Goal: Information Seeking & Learning: Check status

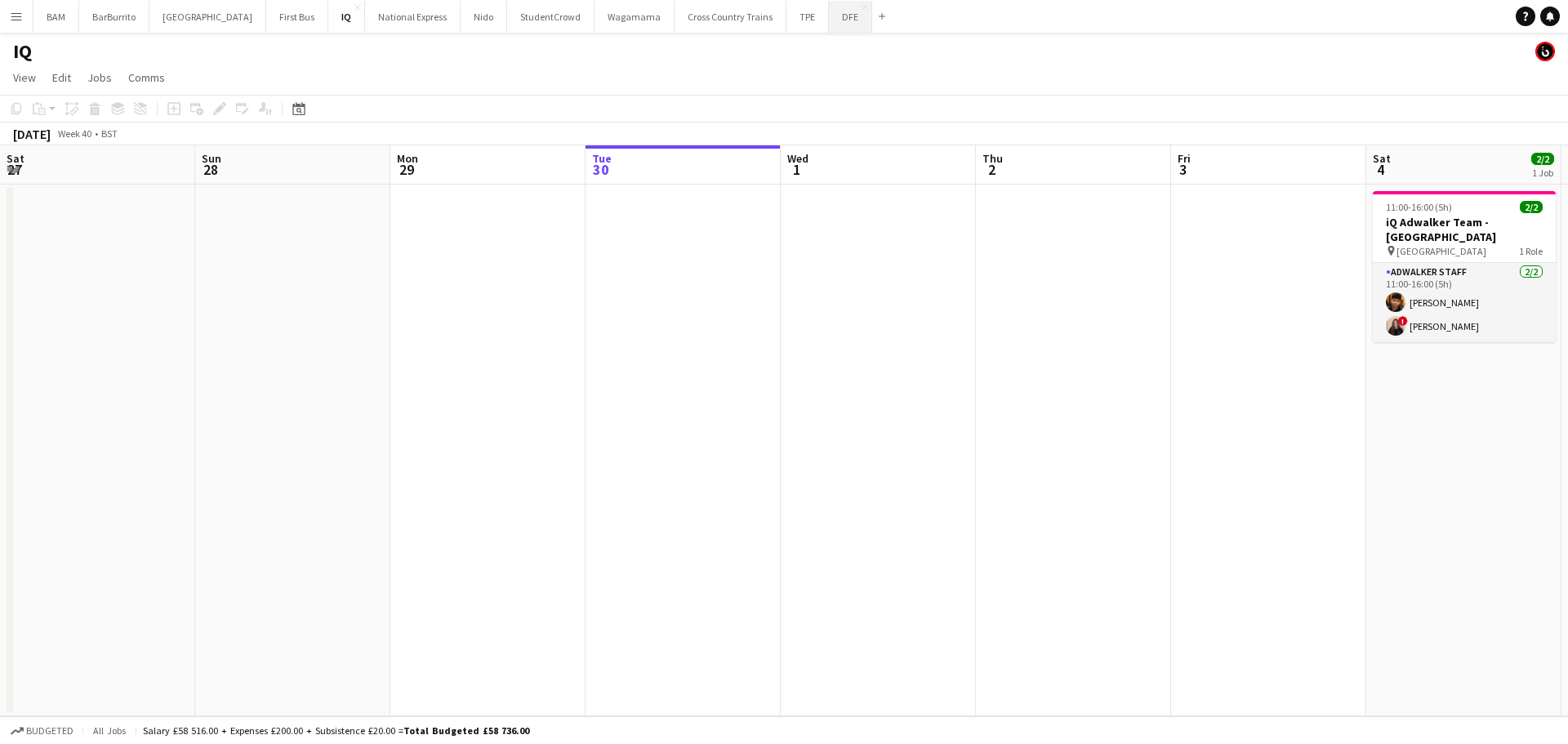
scroll to position [0, 391]
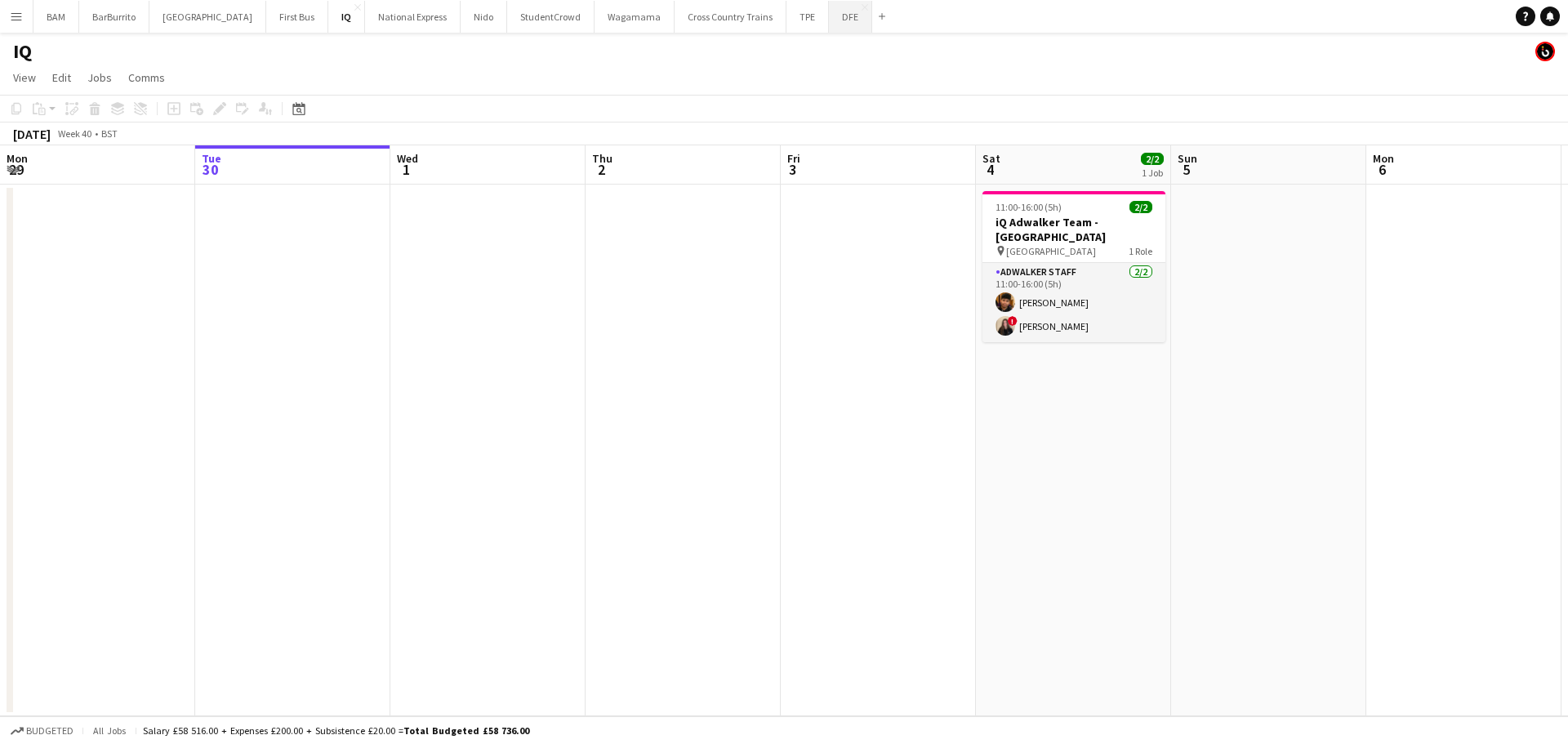
click at [829, 21] on button "DFE Close" at bounding box center [851, 16] width 43 height 31
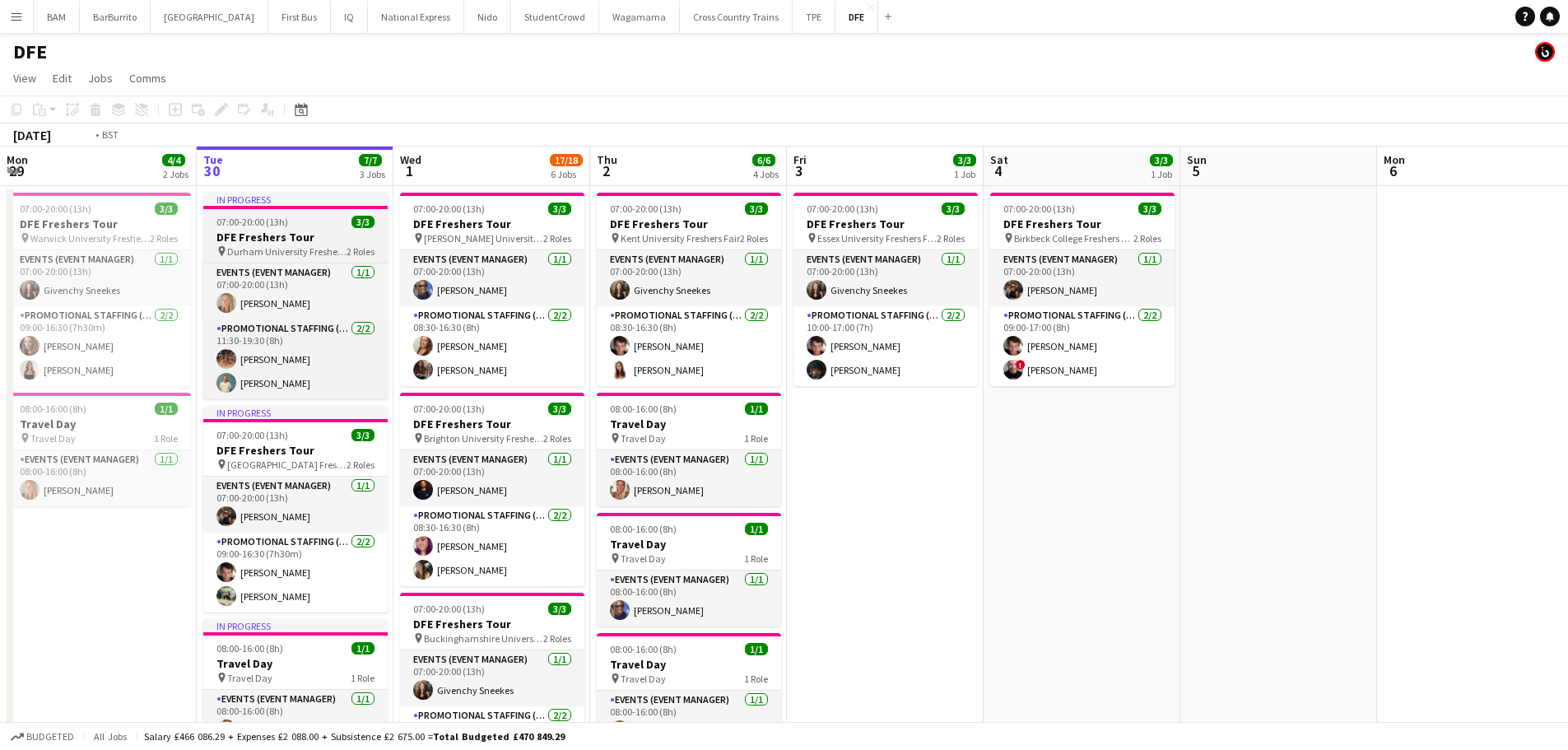
drag, startPoint x: 424, startPoint y: 240, endPoint x: 1092, endPoint y: 247, distance: 668.0
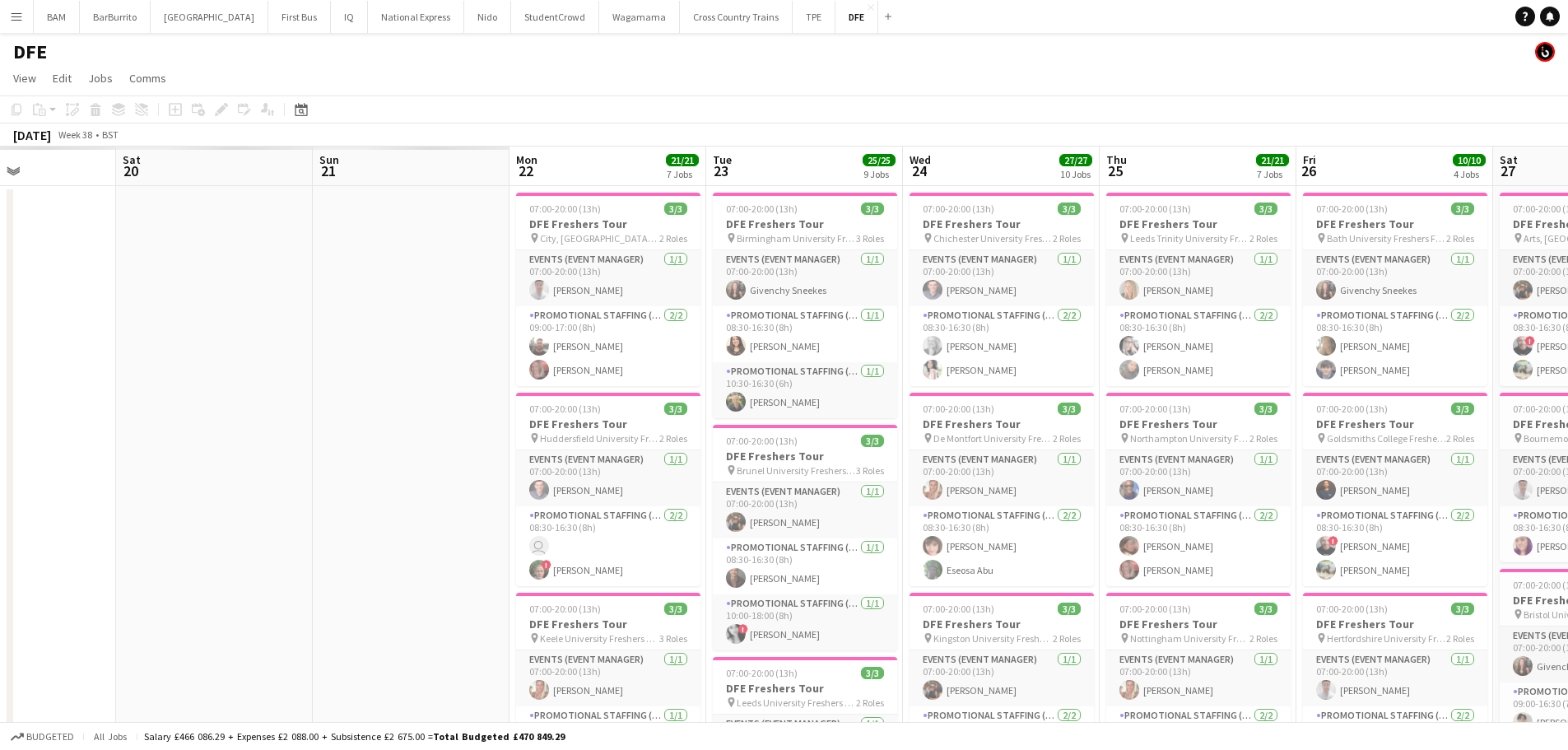
drag, startPoint x: 303, startPoint y: 292, endPoint x: 1034, endPoint y: 282, distance: 731.1
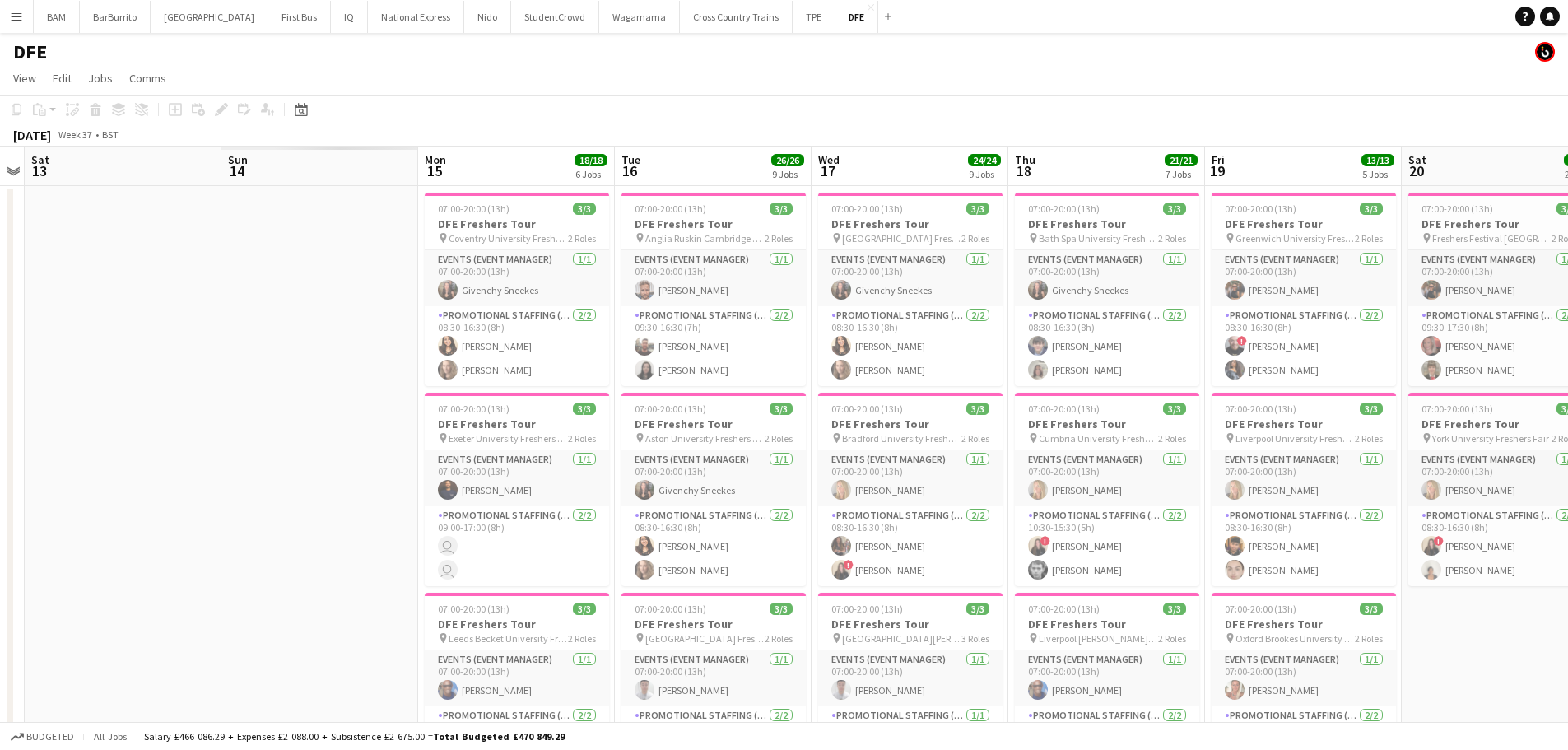
drag, startPoint x: 513, startPoint y: 284, endPoint x: 1071, endPoint y: 292, distance: 558.1
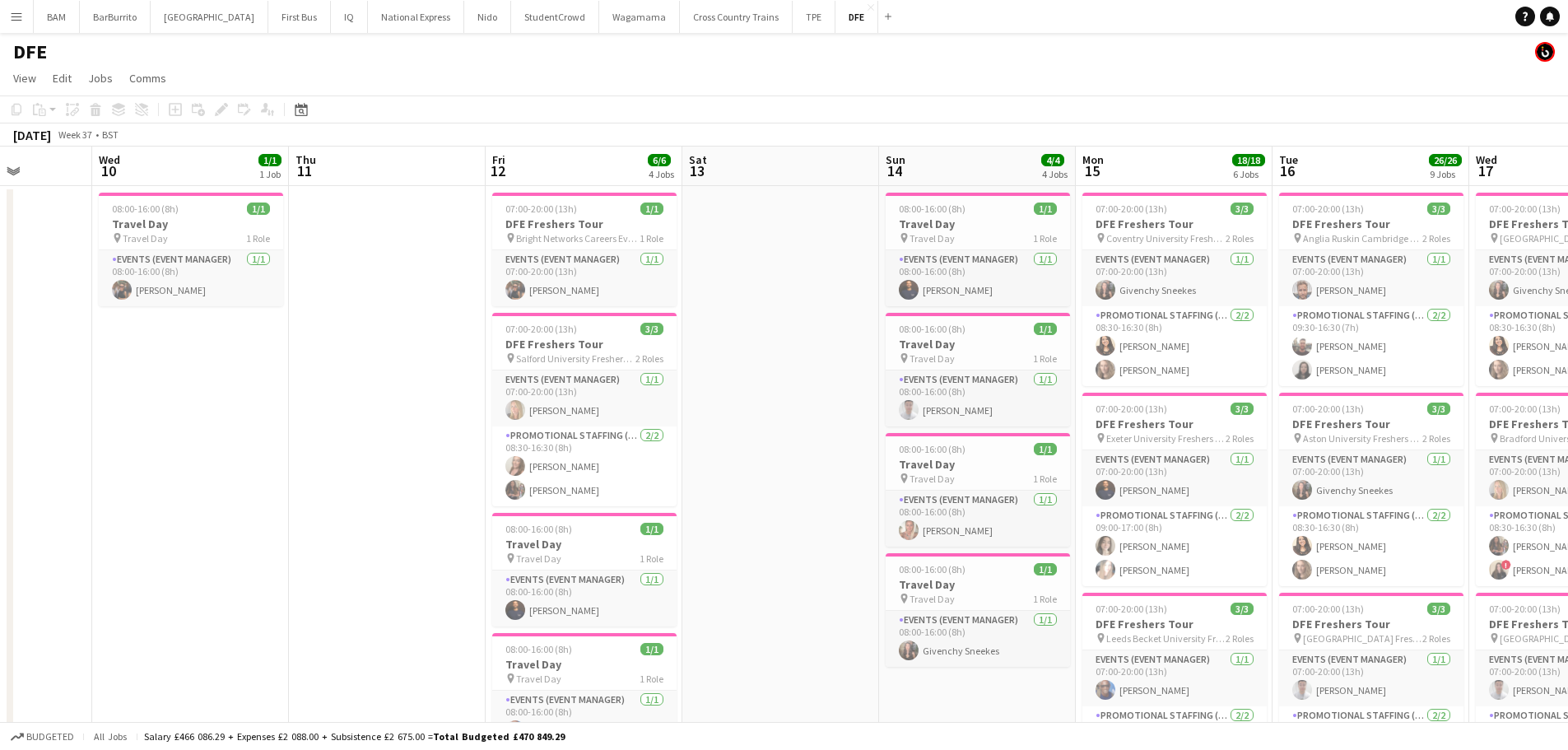
drag, startPoint x: 466, startPoint y: 285, endPoint x: 1104, endPoint y: 289, distance: 638.0
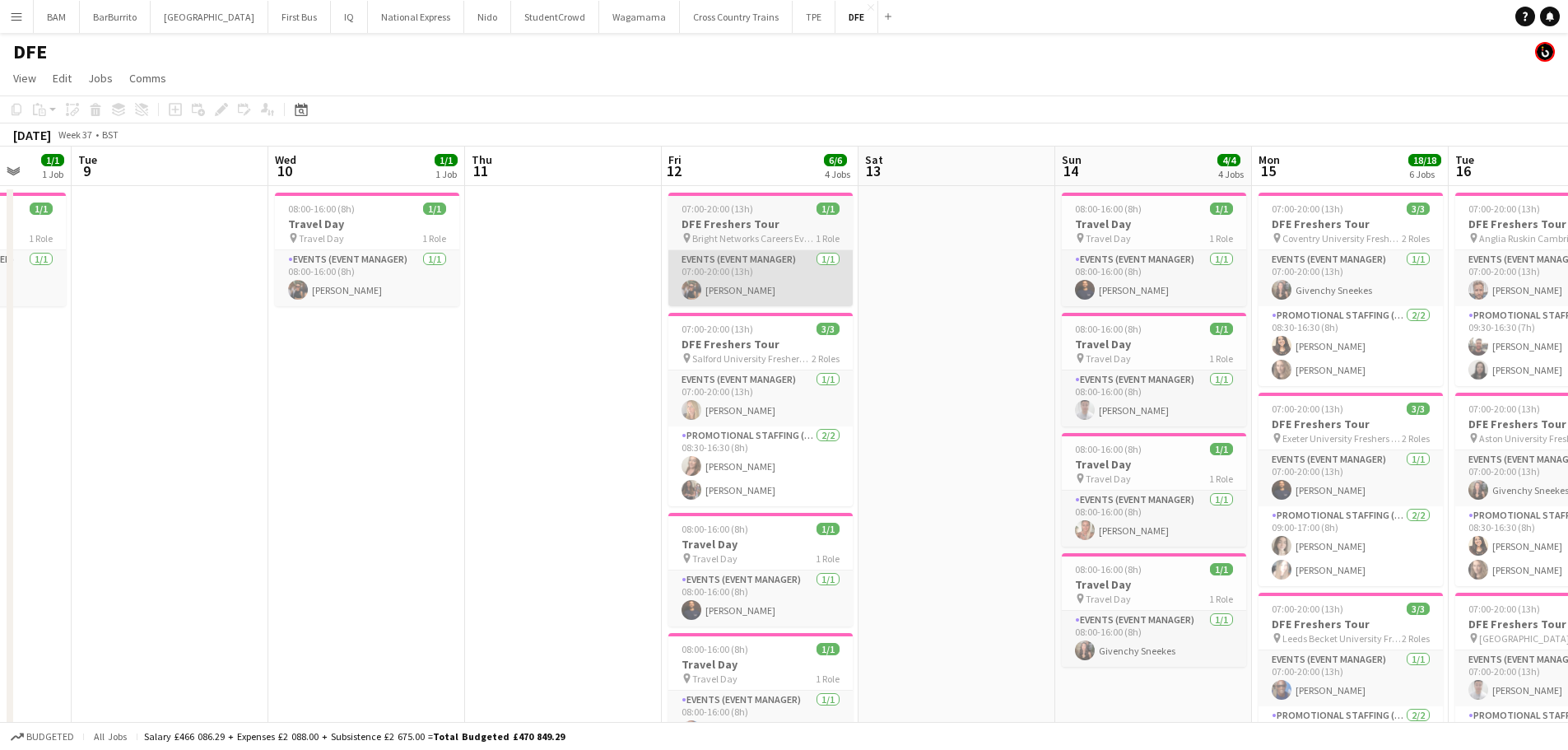
drag, startPoint x: 691, startPoint y: 292, endPoint x: 778, endPoint y: 292, distance: 87.0
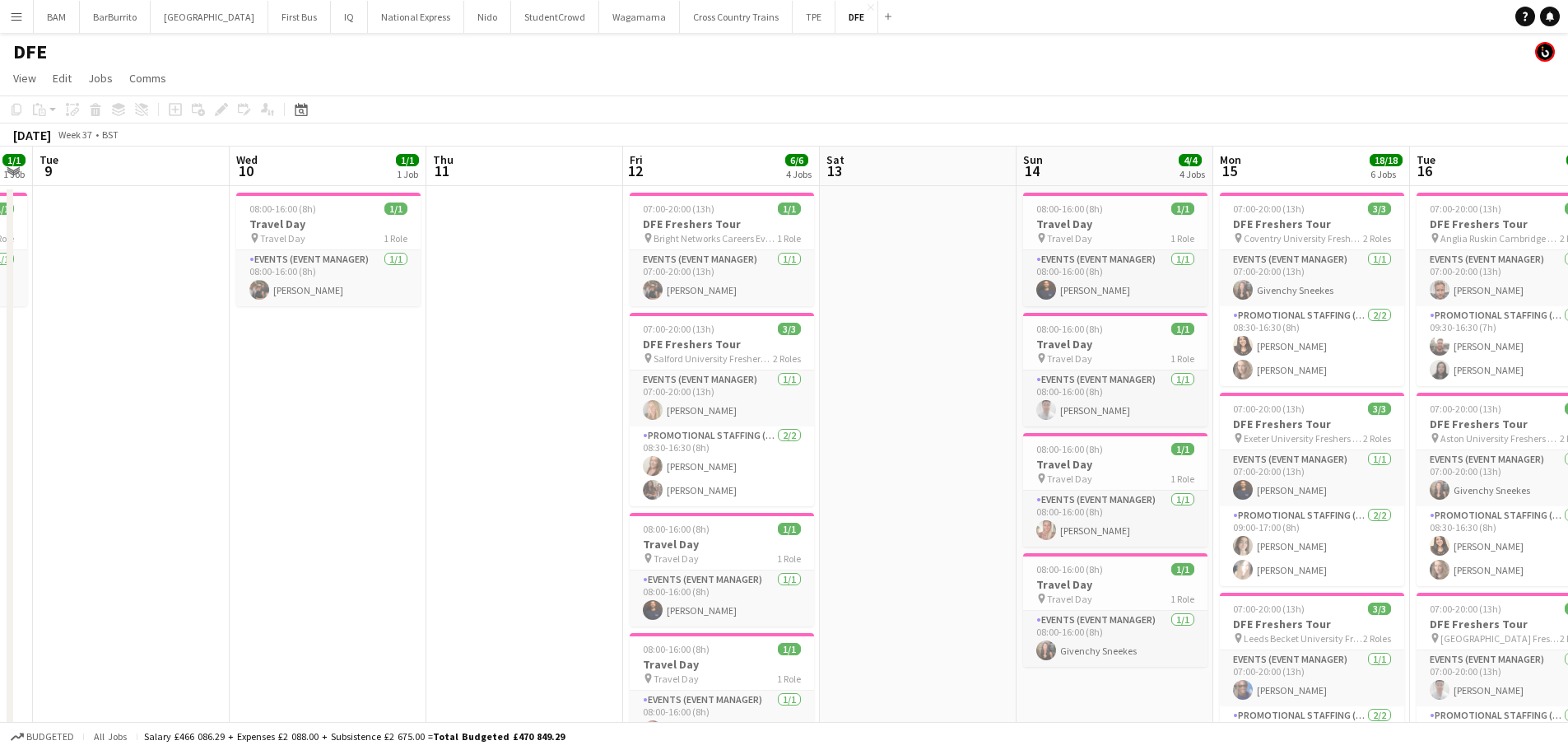
drag, startPoint x: 512, startPoint y: 298, endPoint x: 467, endPoint y: 293, distance: 45.3
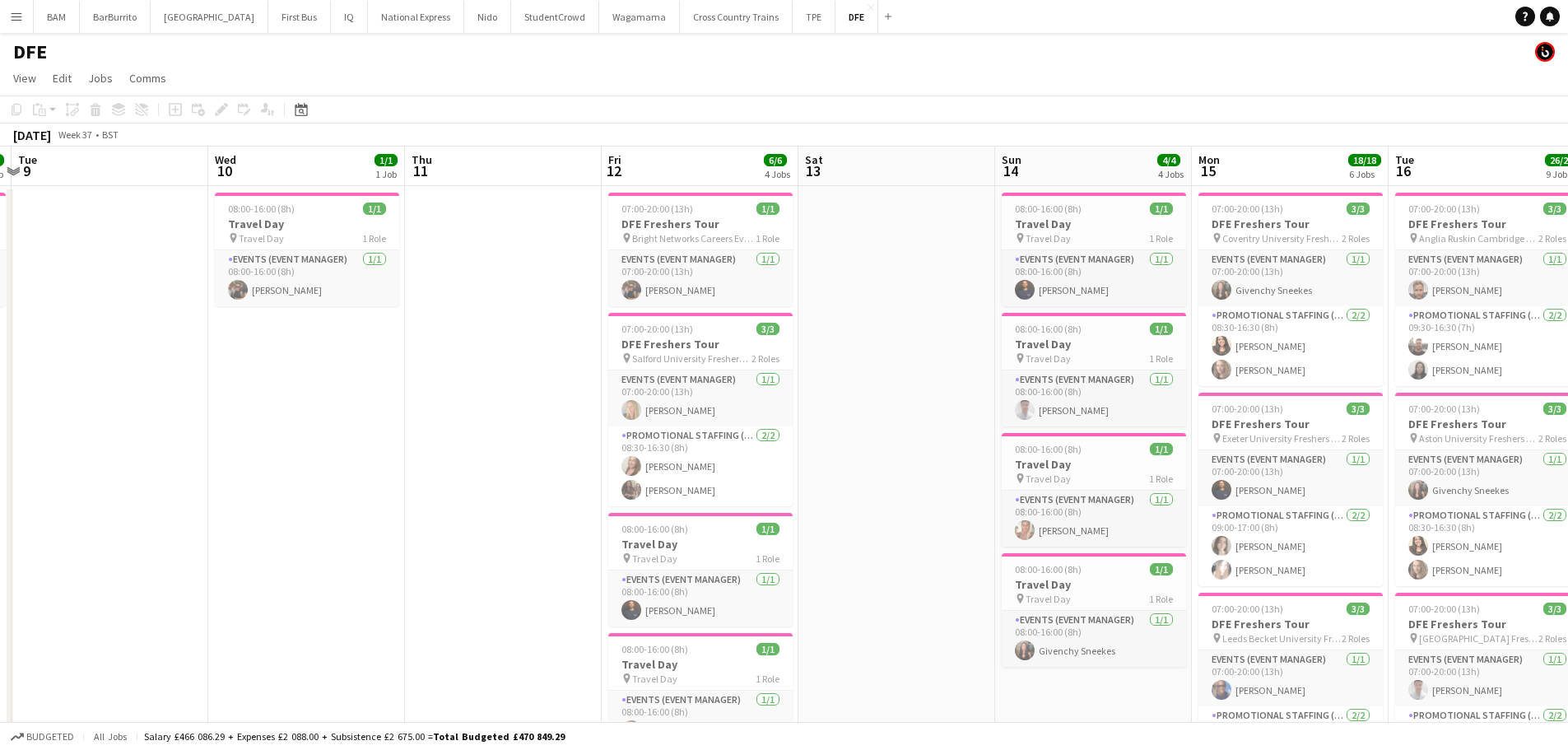
scroll to position [0, 627]
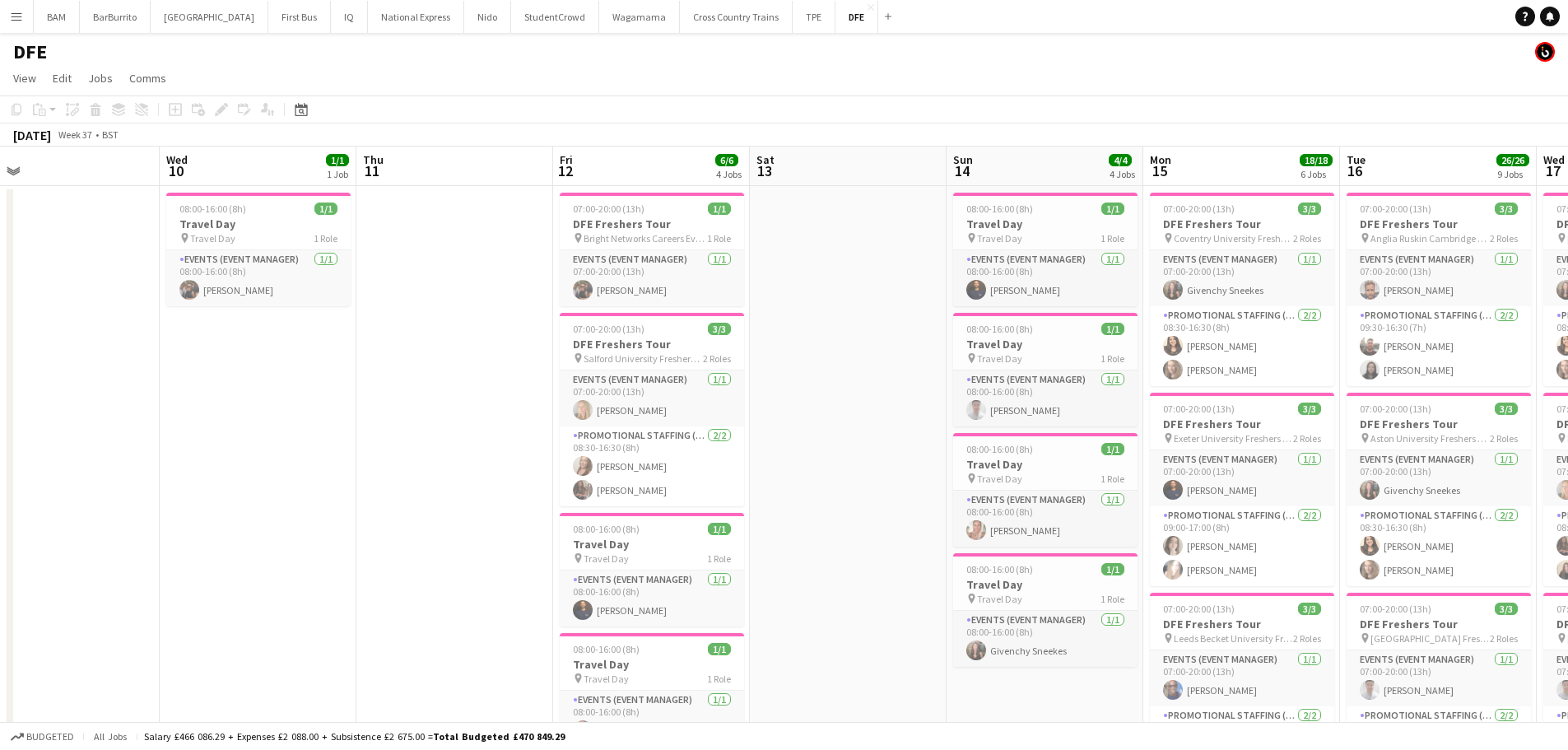
drag, startPoint x: 791, startPoint y: 383, endPoint x: 426, endPoint y: 373, distance: 365.1
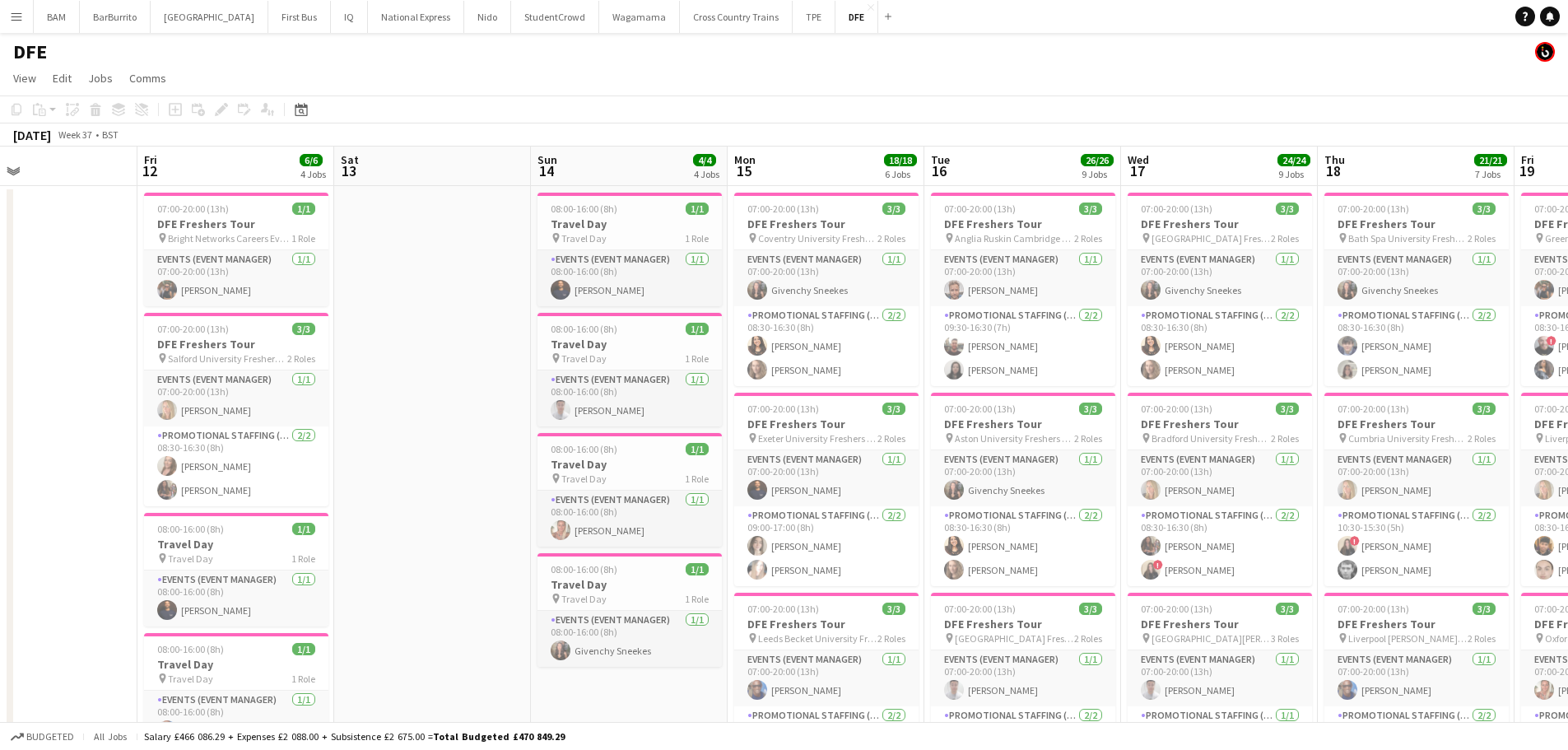
scroll to position [0, 548]
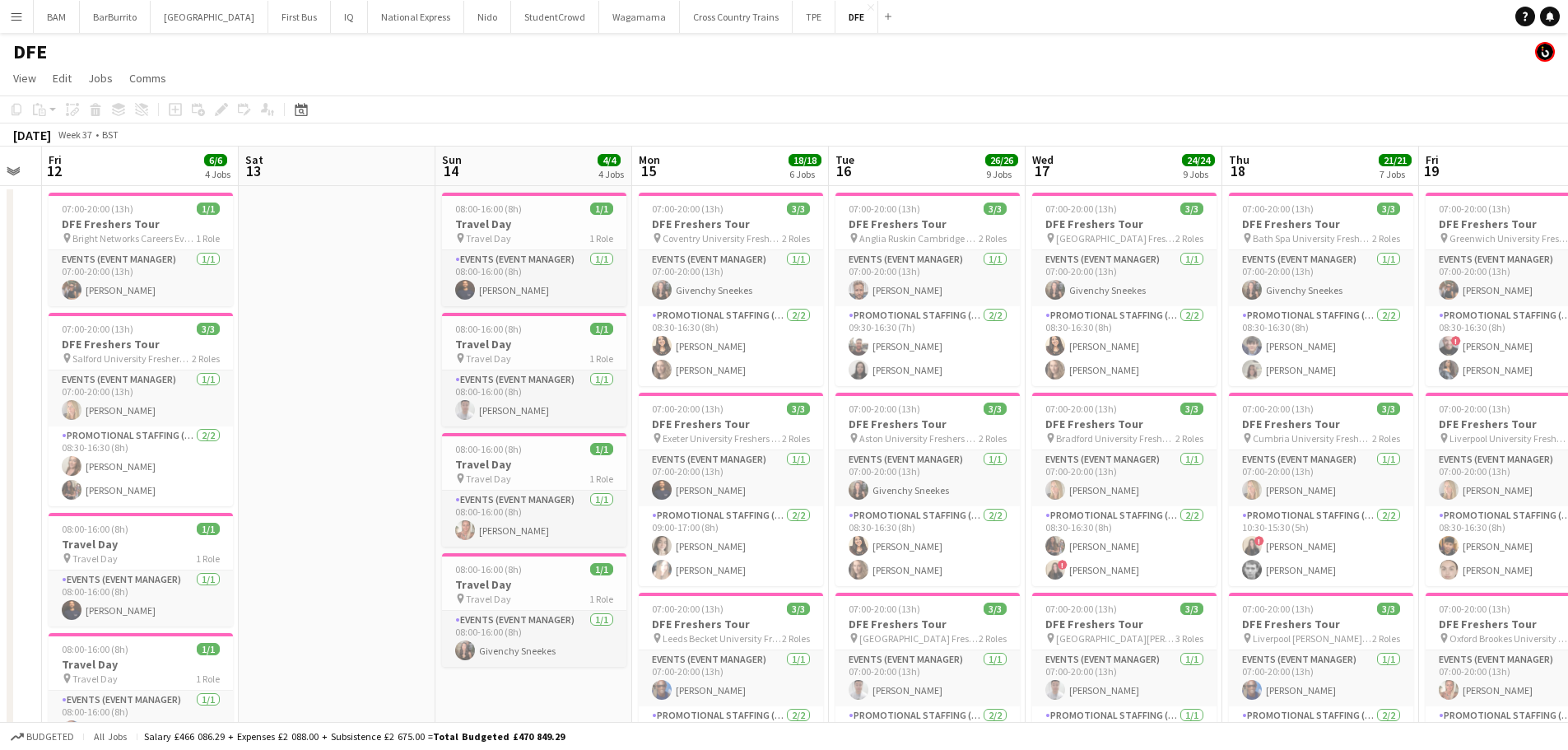
drag, startPoint x: 932, startPoint y: 184, endPoint x: 818, endPoint y: 188, distance: 114.1
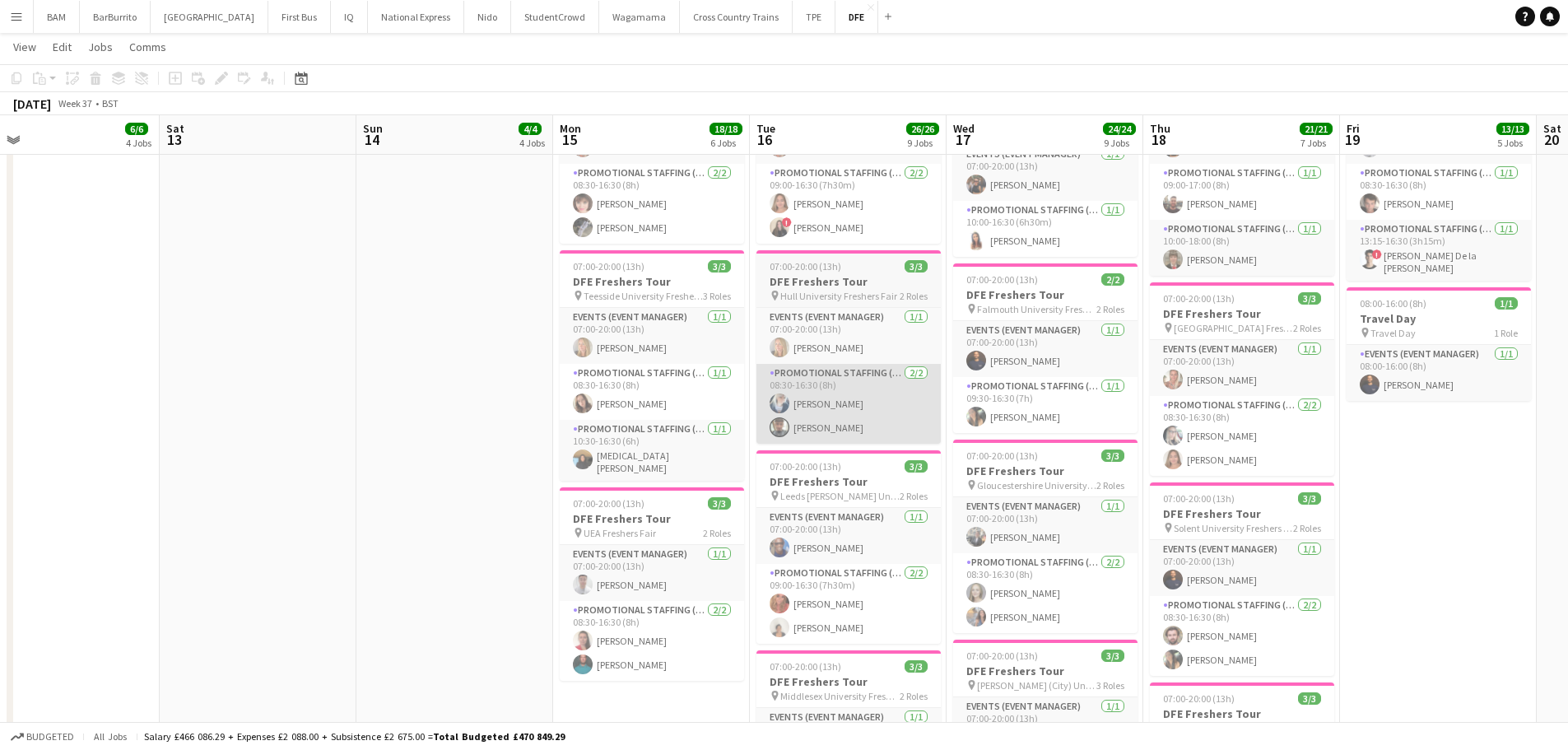
scroll to position [0, 637]
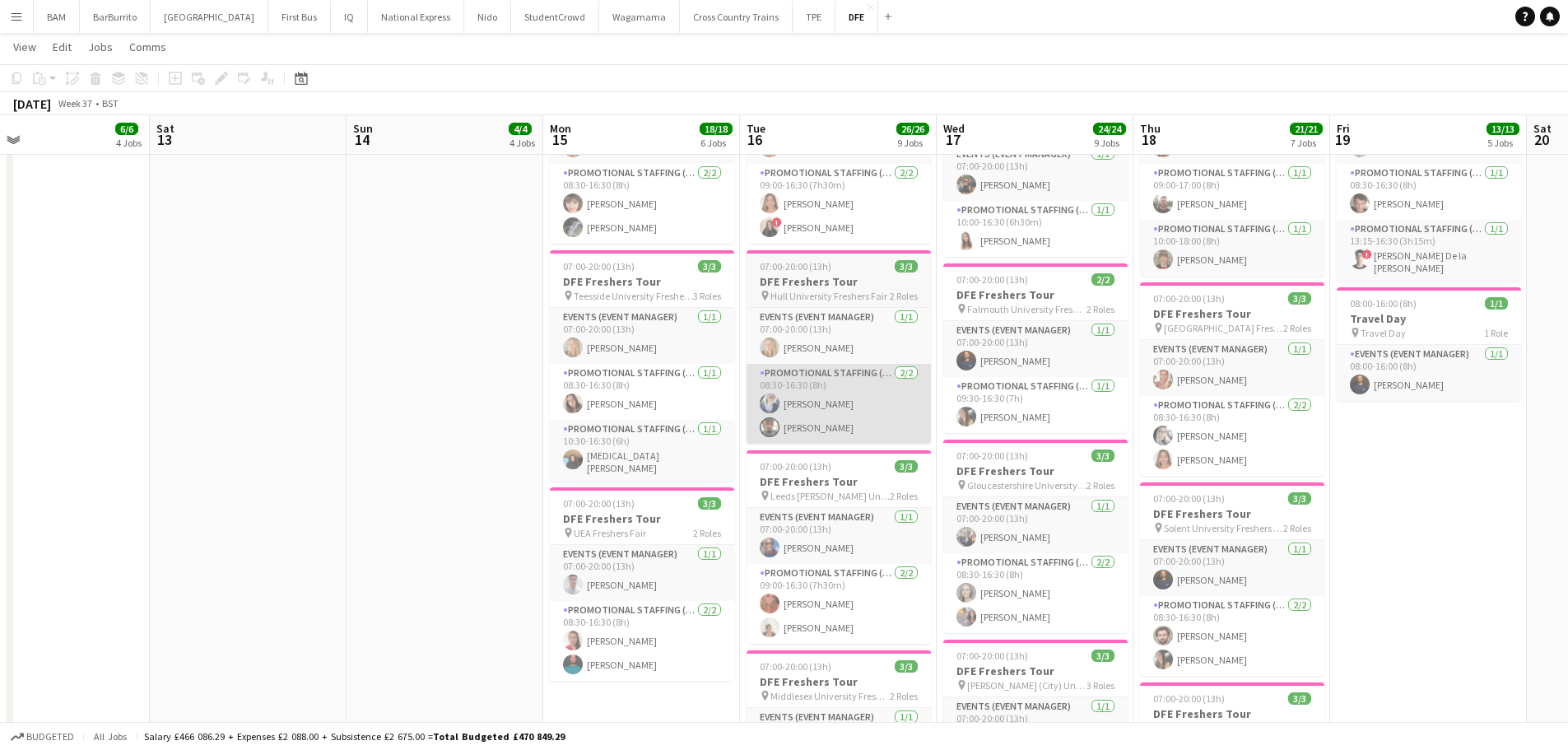
drag, startPoint x: 923, startPoint y: 423, endPoint x: 835, endPoint y: 424, distance: 88.0
click at [834, 426] on app-calendar-viewport "Tue 9 Wed 10 1/1 1 Job Thu 11 Fri 12 6/6 4 Jobs Sat 13 Sun 14 4/4 4 Jobs Mon 15…" at bounding box center [784, 485] width 1568 height 2322
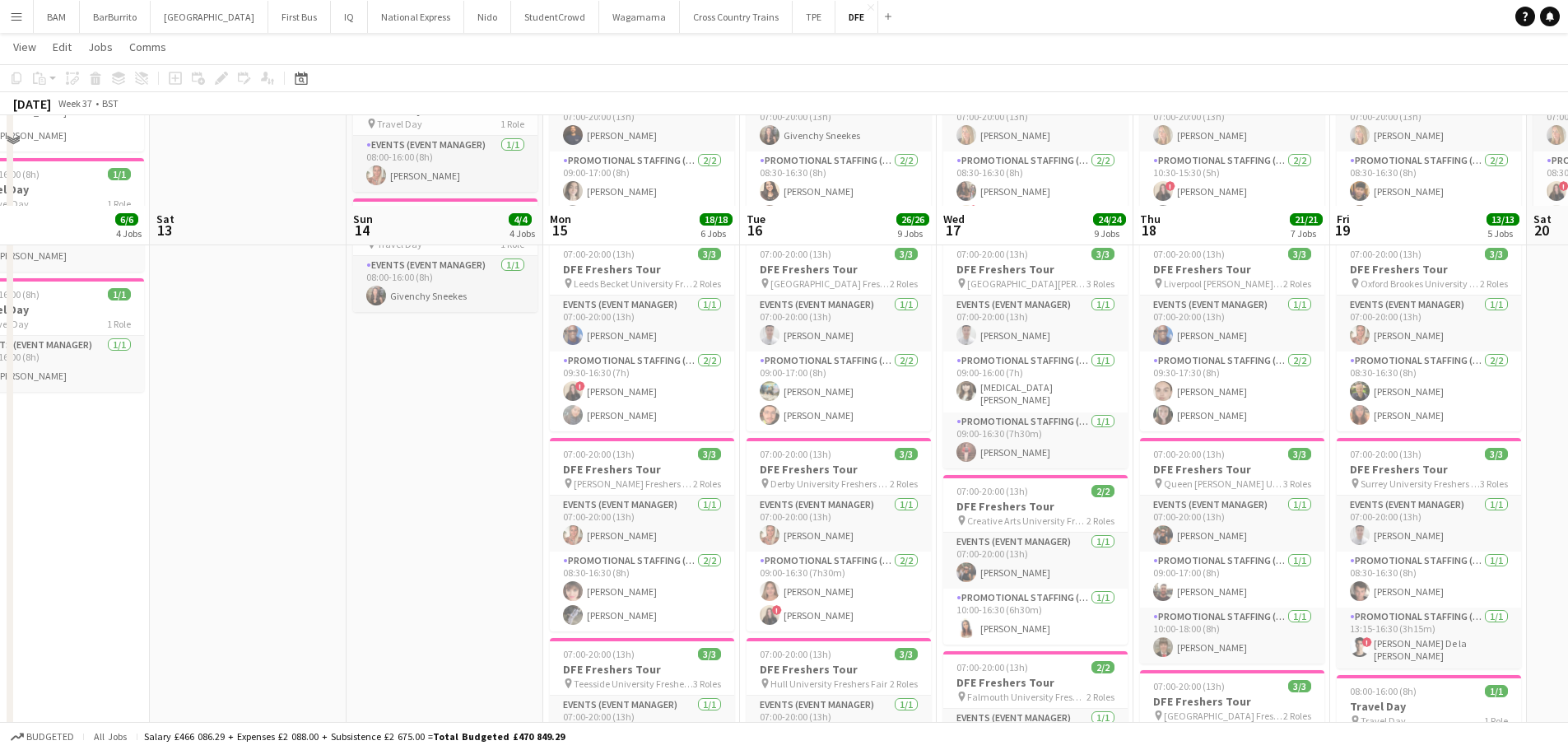
scroll to position [330, 0]
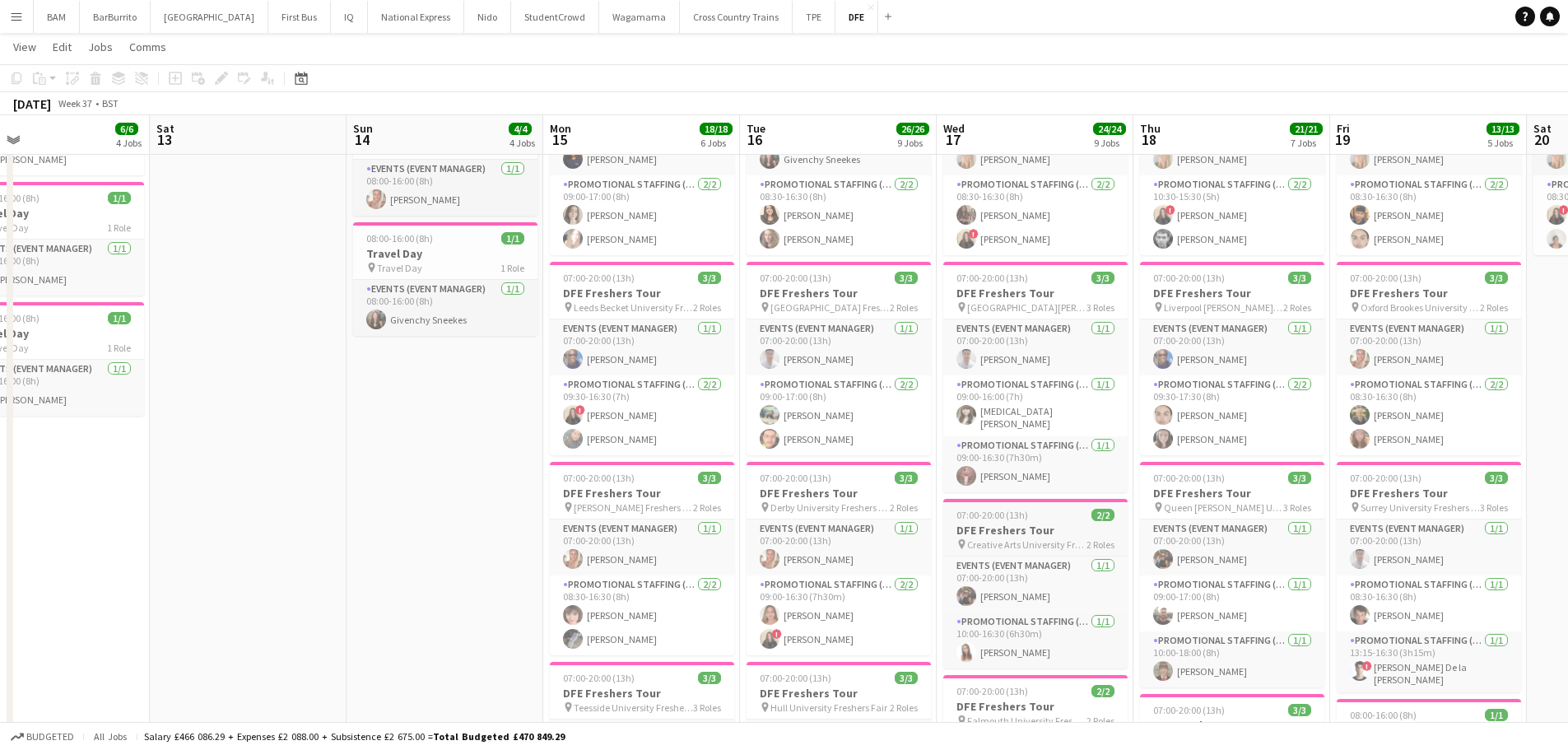
click at [872, 614] on app-card-role "Promotional Staffing (Brand Ambassadors) [DATE] 09:00-16:30 (7h30m) [PERSON_NAM…" at bounding box center [839, 615] width 185 height 80
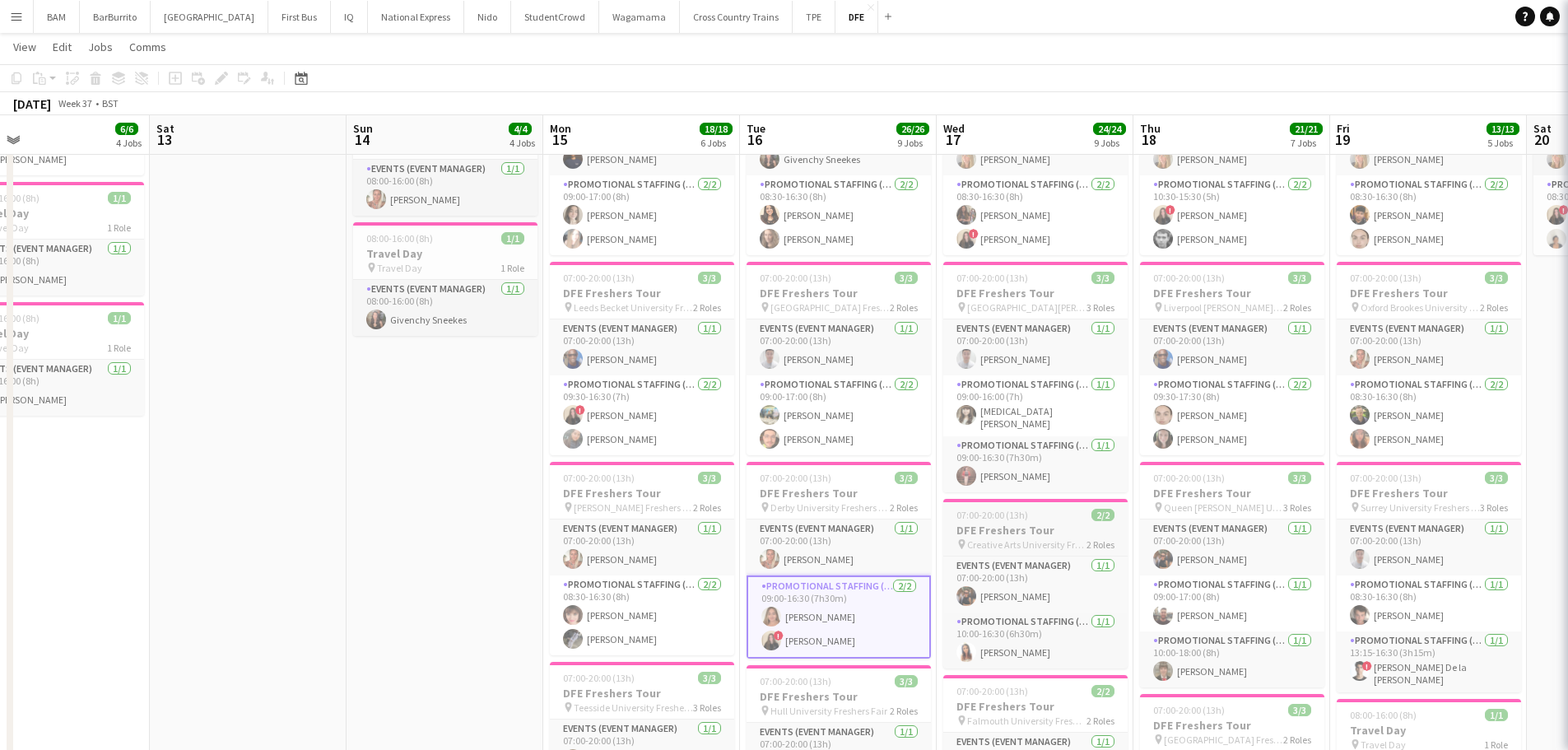
scroll to position [0, 638]
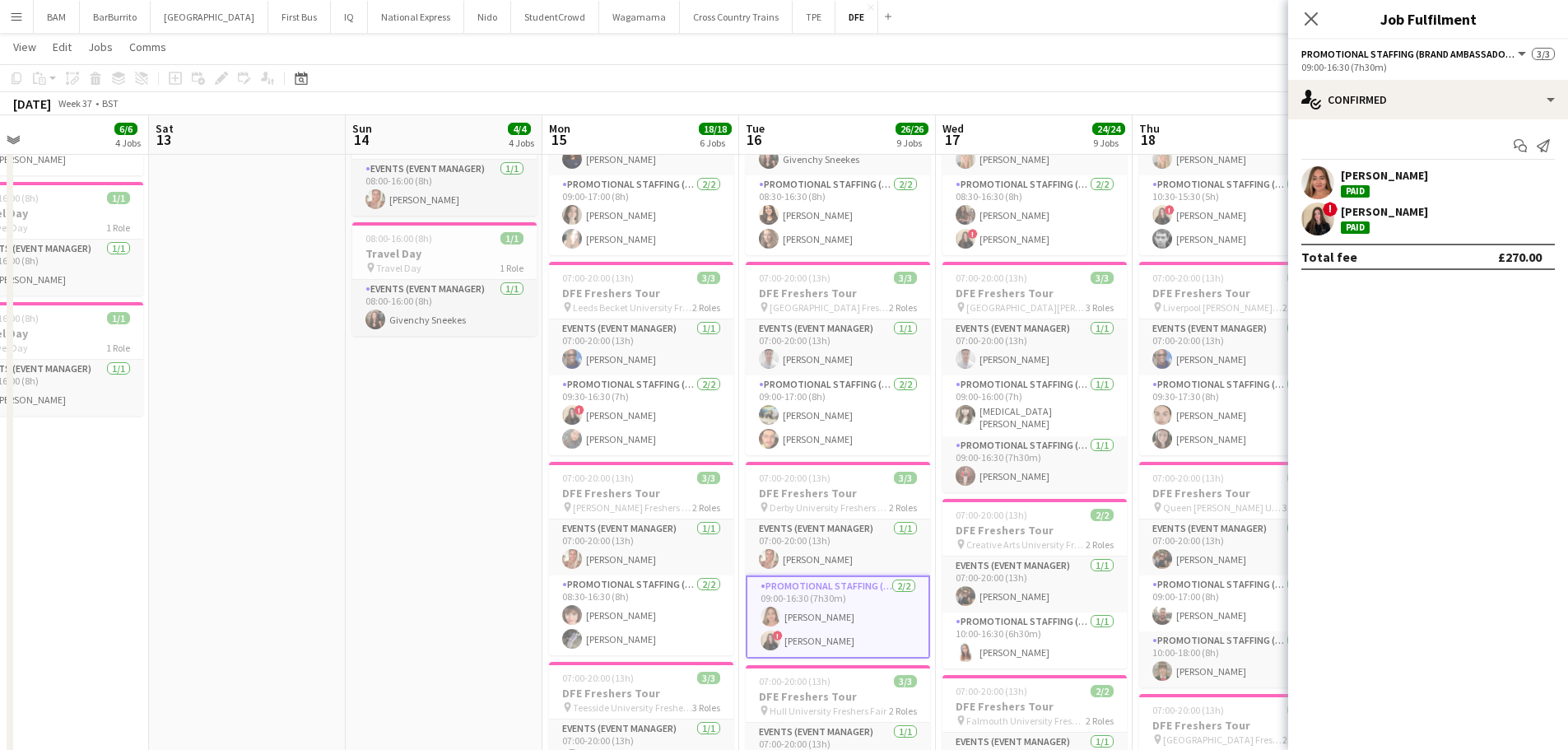
click at [1403, 188] on div "[PERSON_NAME] Paid" at bounding box center [1384, 182] width 87 height 30
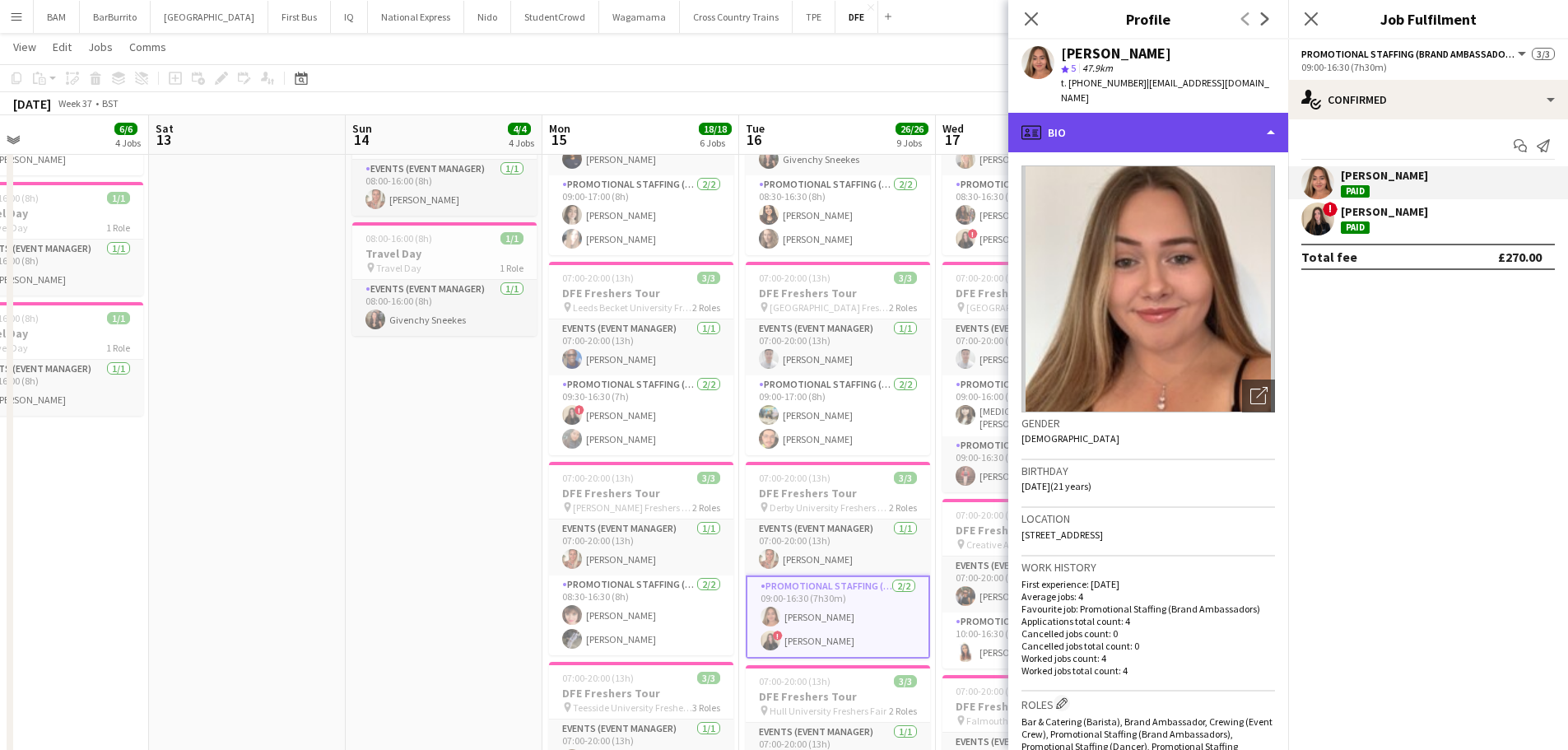
click at [1189, 124] on div "profile Bio" at bounding box center [1148, 133] width 280 height 40
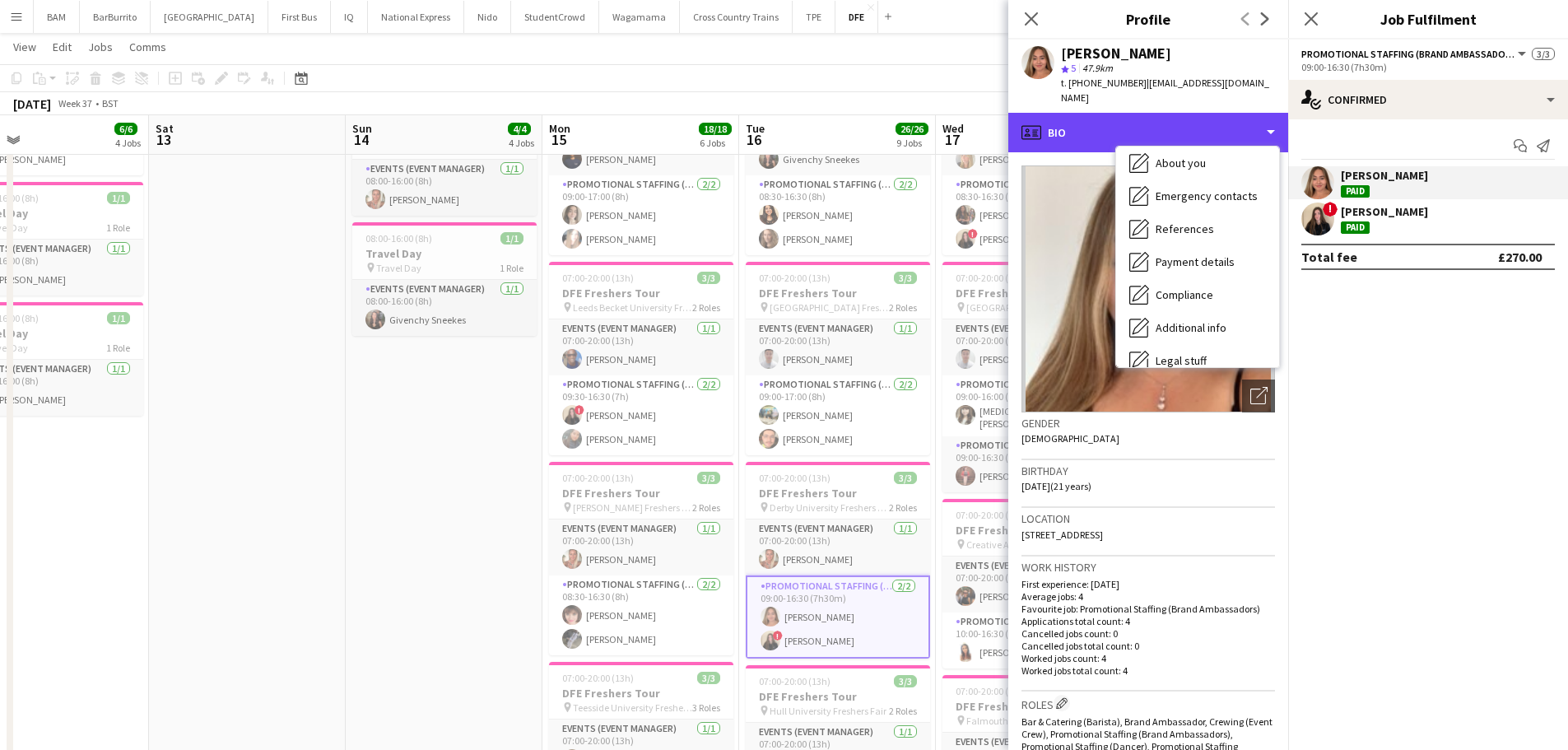
scroll to position [188, 0]
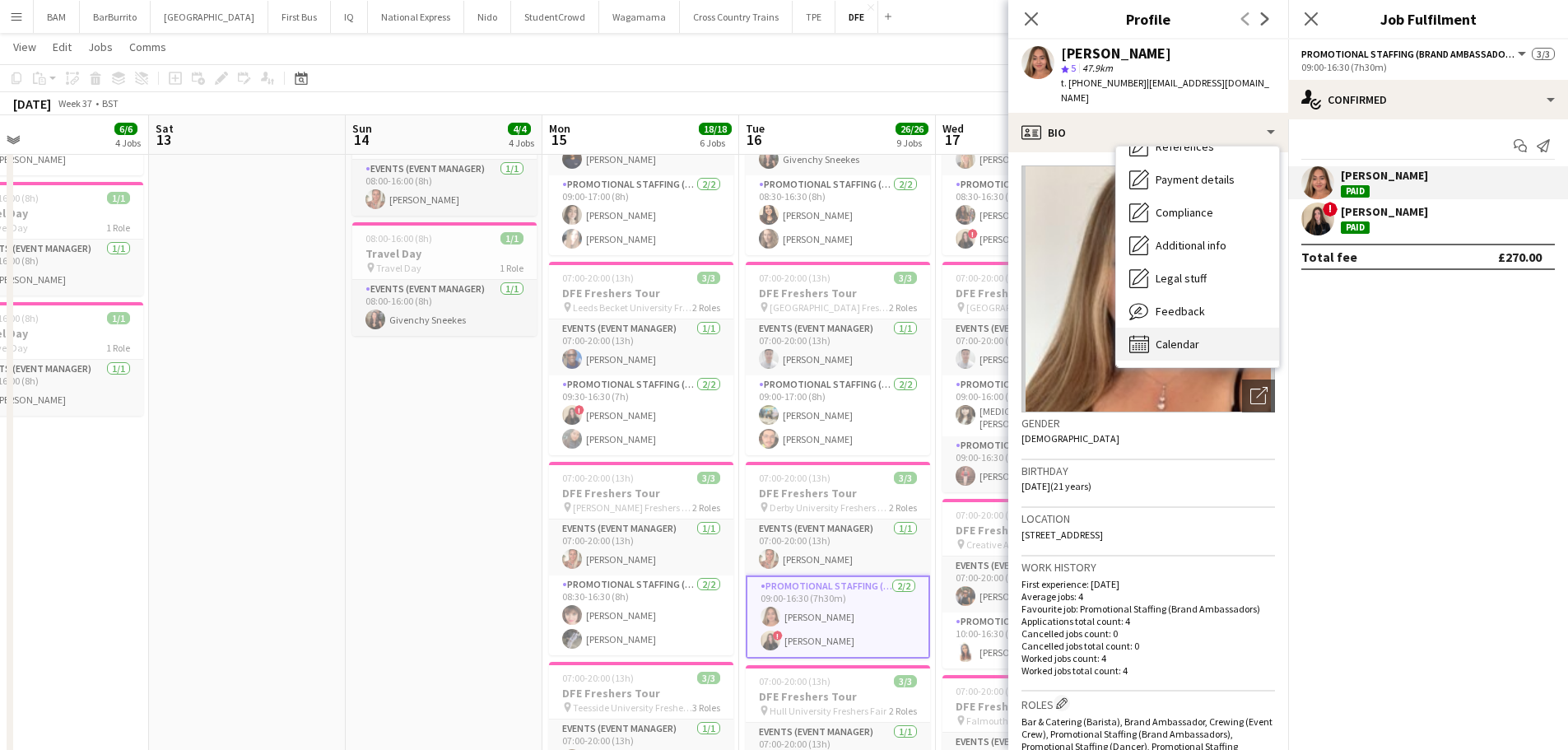
click at [1218, 331] on div "Calendar Calendar" at bounding box center [1198, 344] width 163 height 33
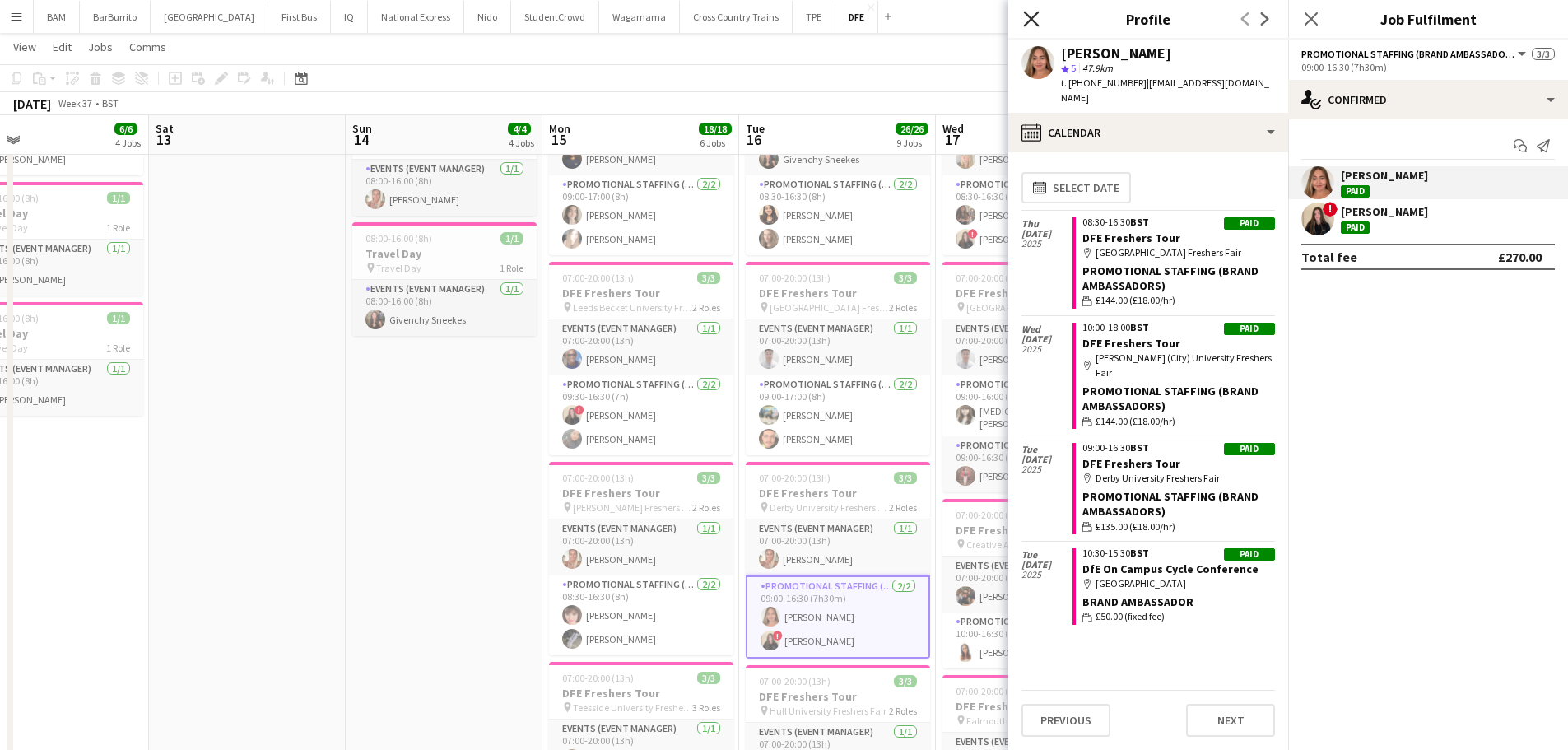
click at [1031, 14] on icon "Close pop-in" at bounding box center [1030, 18] width 15 height 15
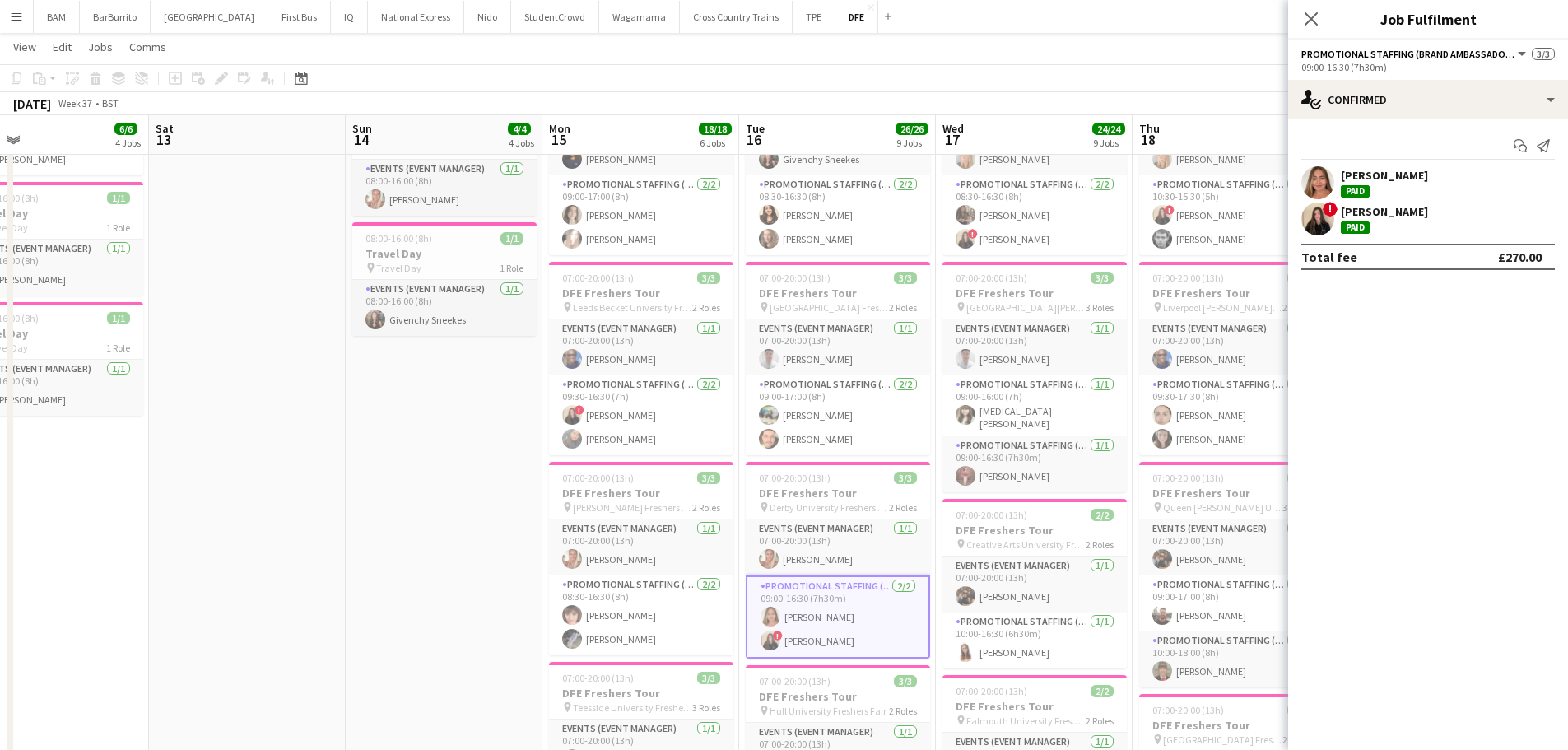
click at [544, 74] on app-toolbar "Copy Paste Paste Ctrl+V Paste with crew Ctrl+Shift+V Paste linked Job [GEOGRAPH…" at bounding box center [784, 78] width 1568 height 28
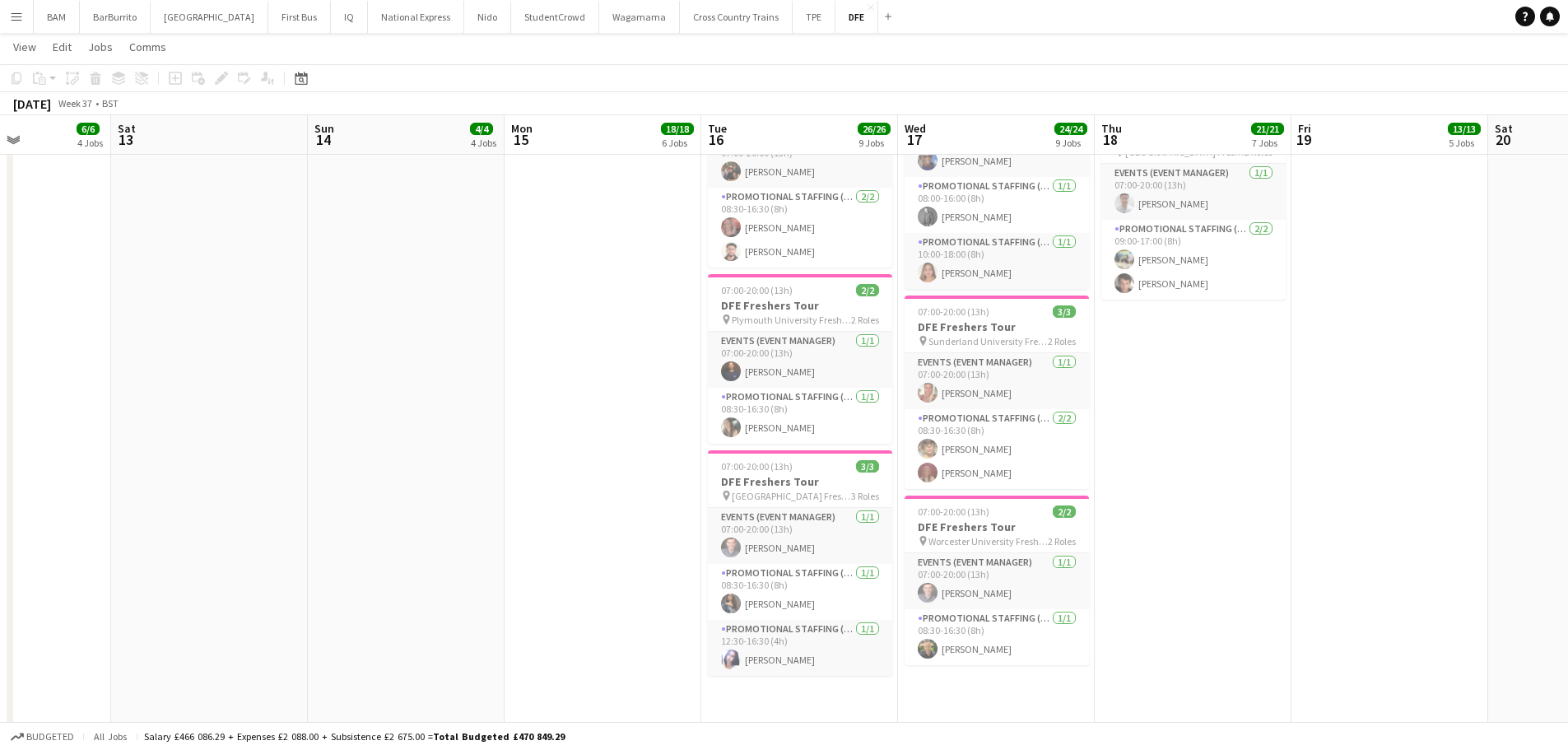
scroll to position [0, 484]
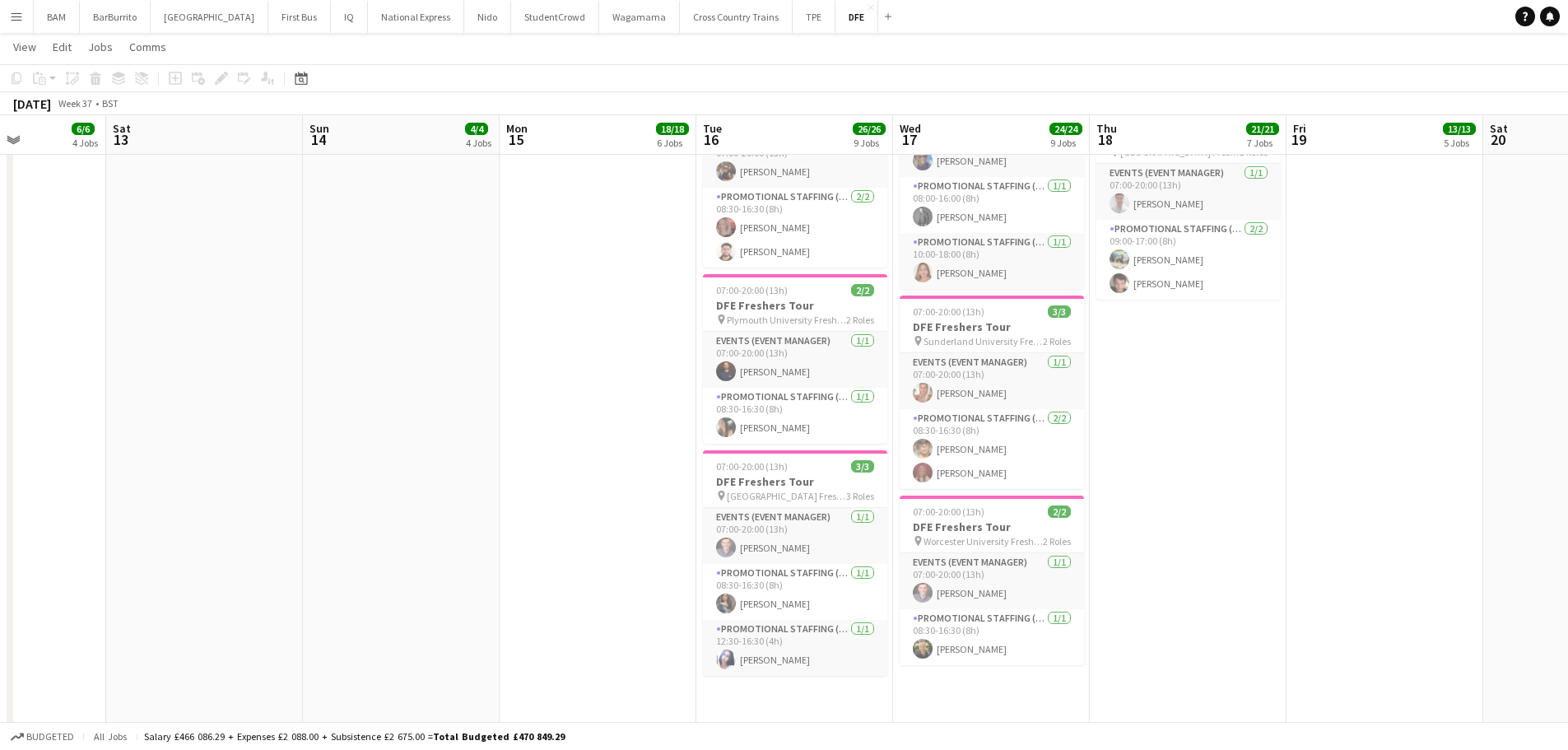
drag, startPoint x: 1219, startPoint y: 536, endPoint x: 1176, endPoint y: 528, distance: 43.7
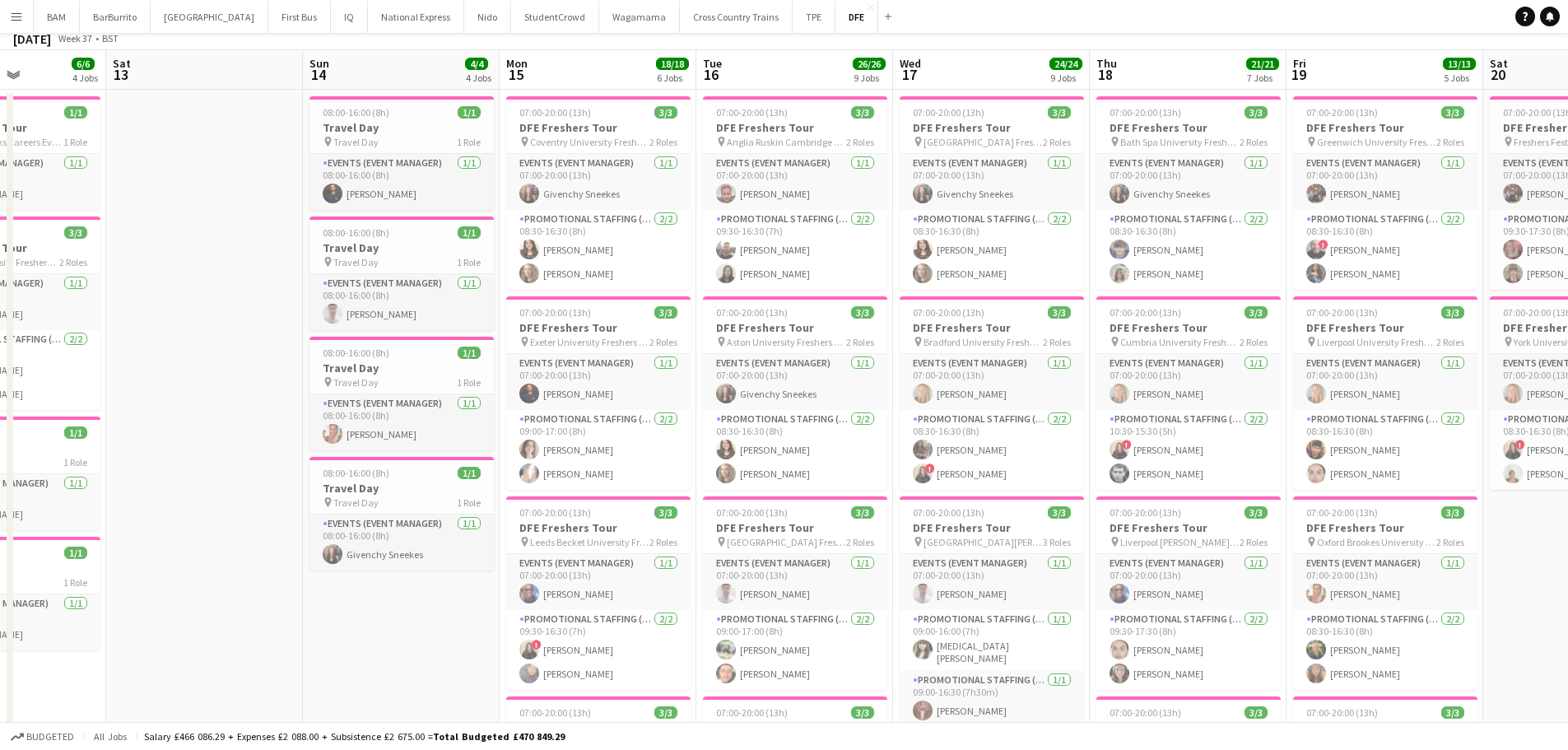
scroll to position [0, 0]
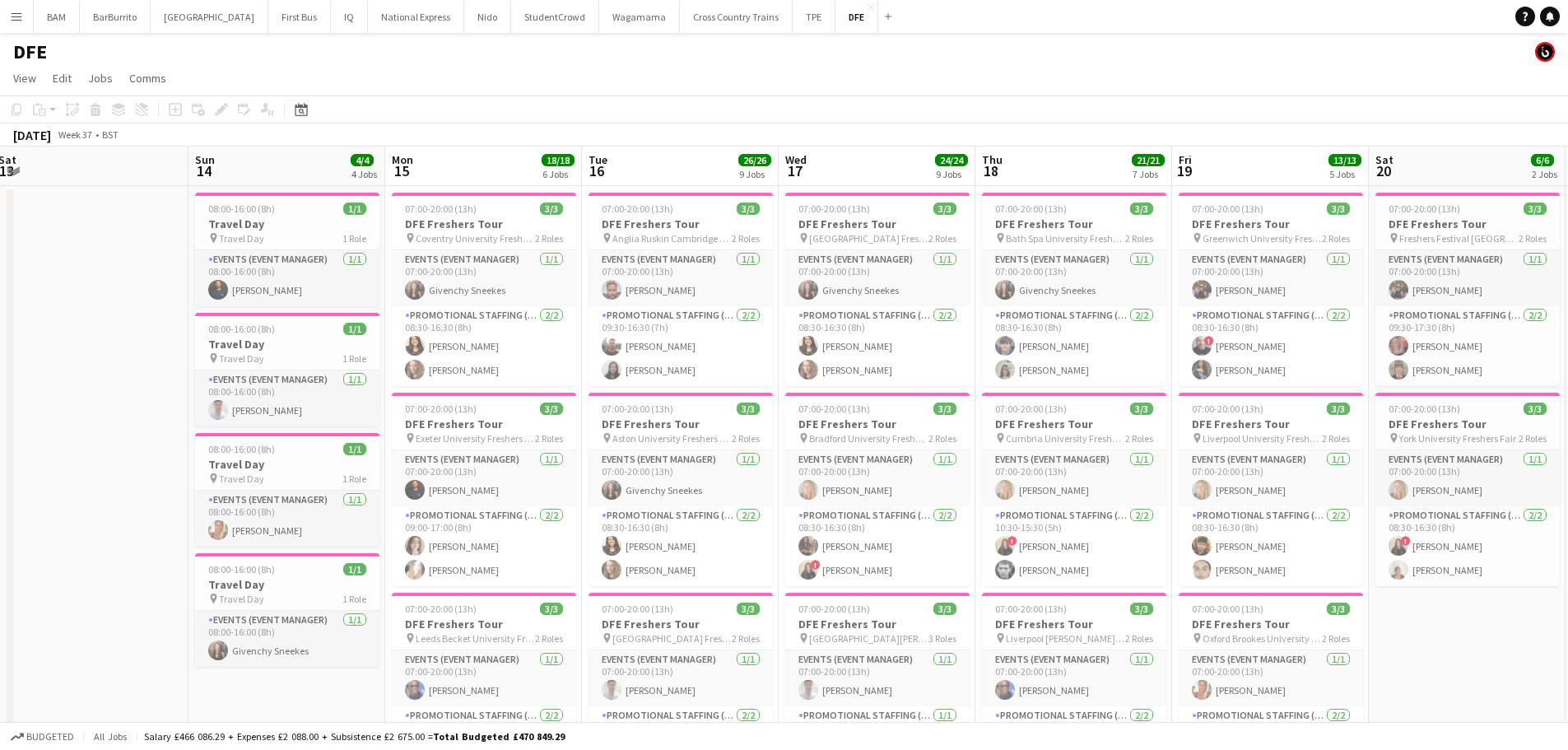
drag, startPoint x: 1309, startPoint y: 502, endPoint x: 1194, endPoint y: 506, distance: 115.1
click at [1137, 373] on app-card-role "Promotional Staffing (Brand Ambassadors) [DATE] 08:30-16:30 (8h) [PERSON_NAME] …" at bounding box center [1074, 346] width 185 height 80
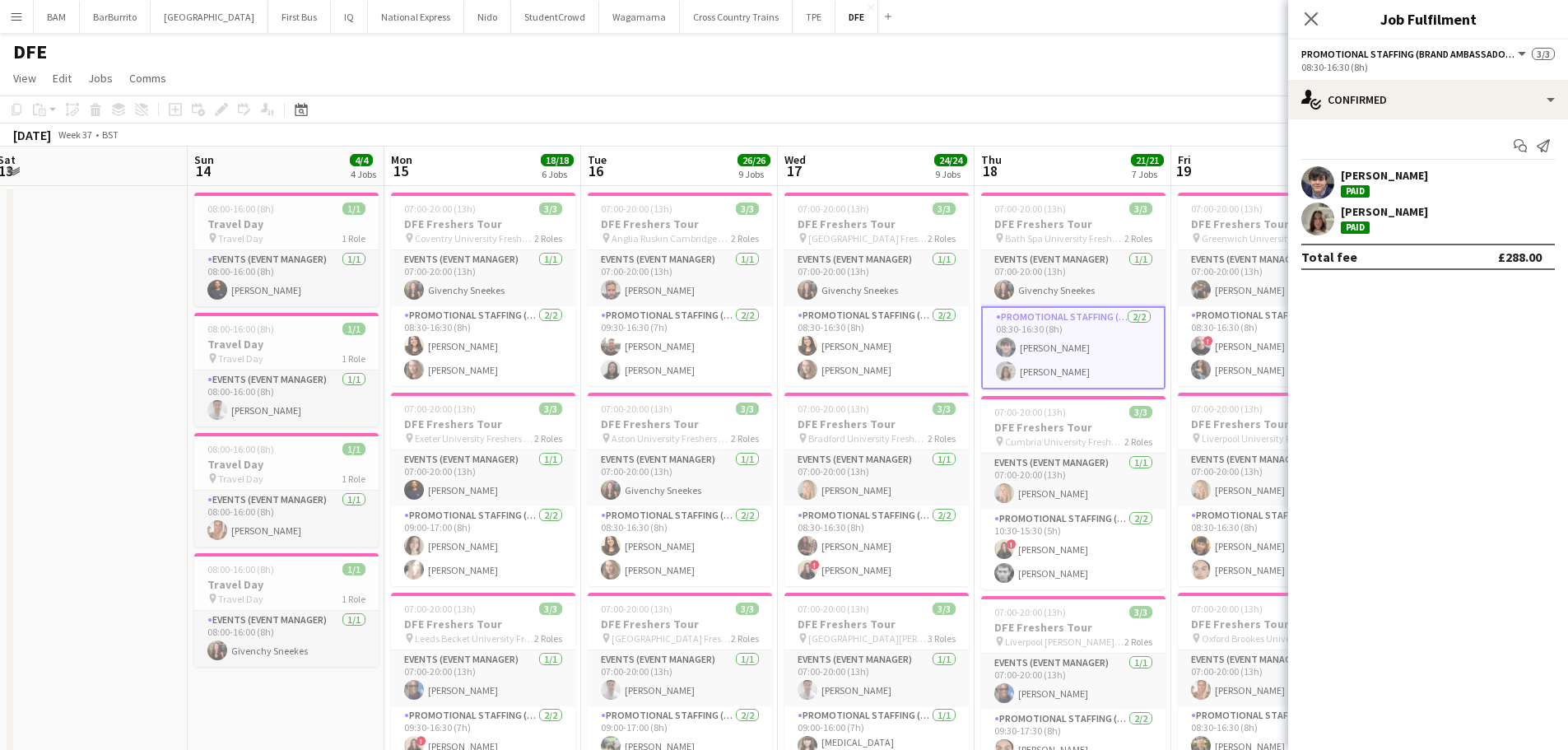
click at [1426, 189] on div "[PERSON_NAME] Paid" at bounding box center [1384, 182] width 87 height 30
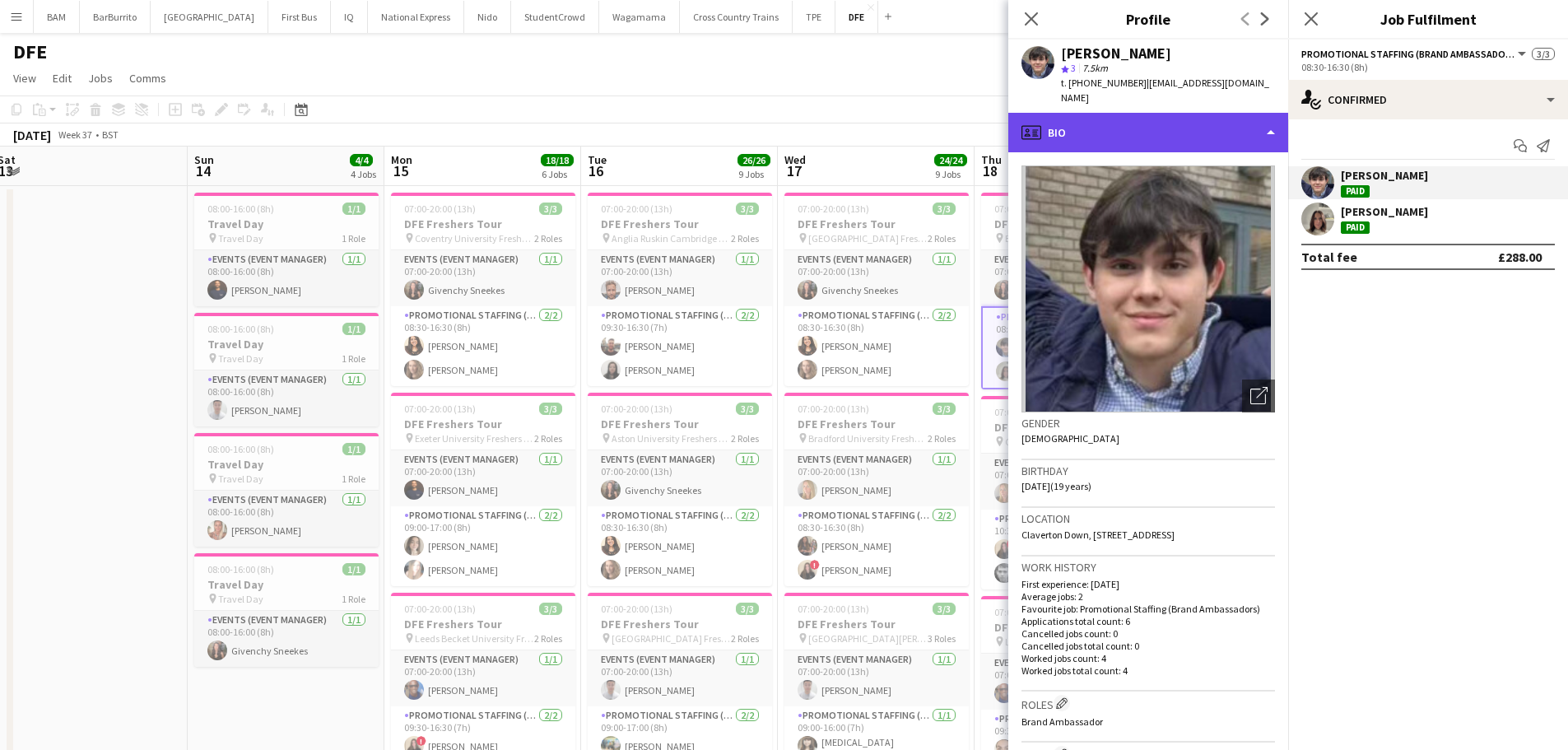
click at [1187, 128] on div "profile Bio" at bounding box center [1148, 133] width 280 height 40
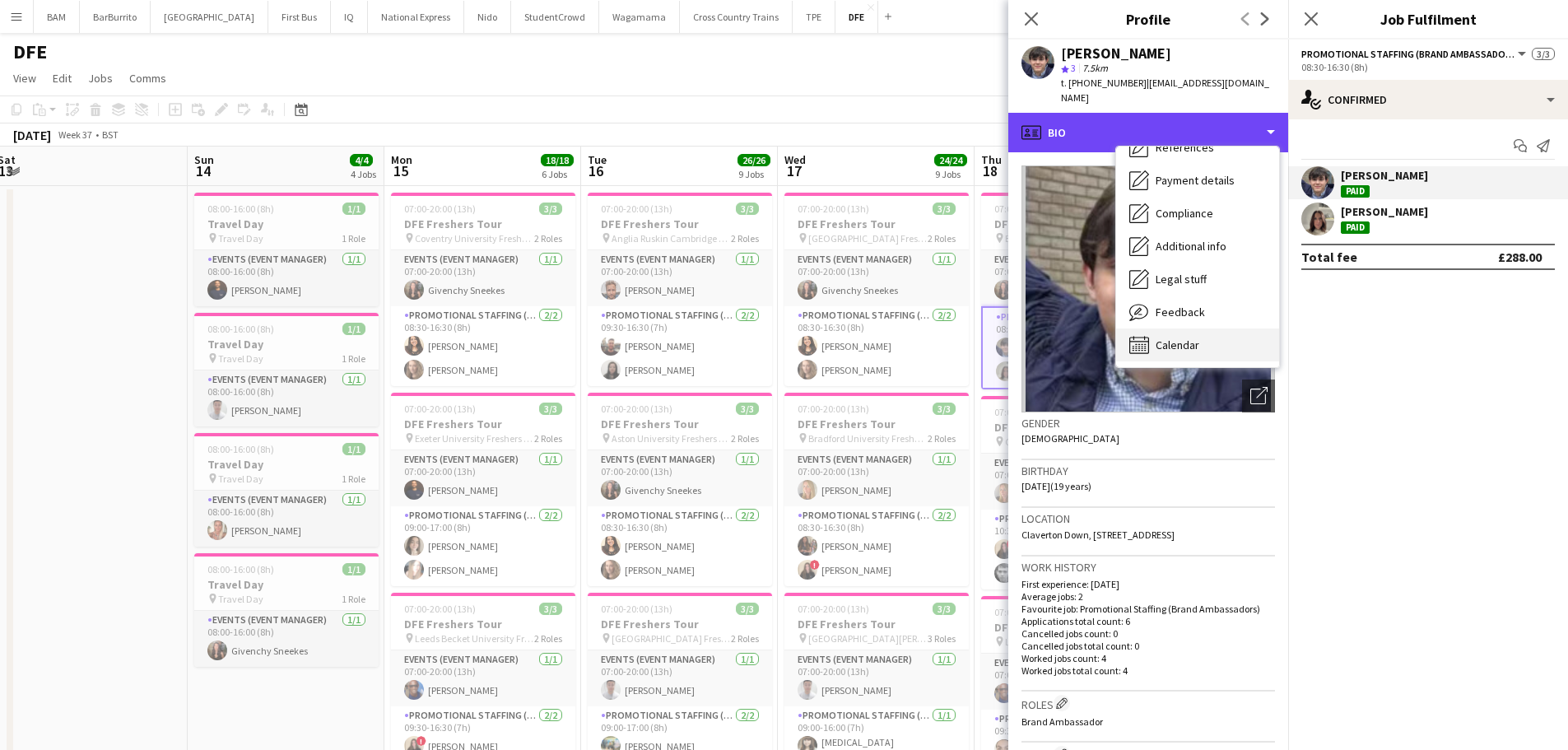
scroll to position [188, 0]
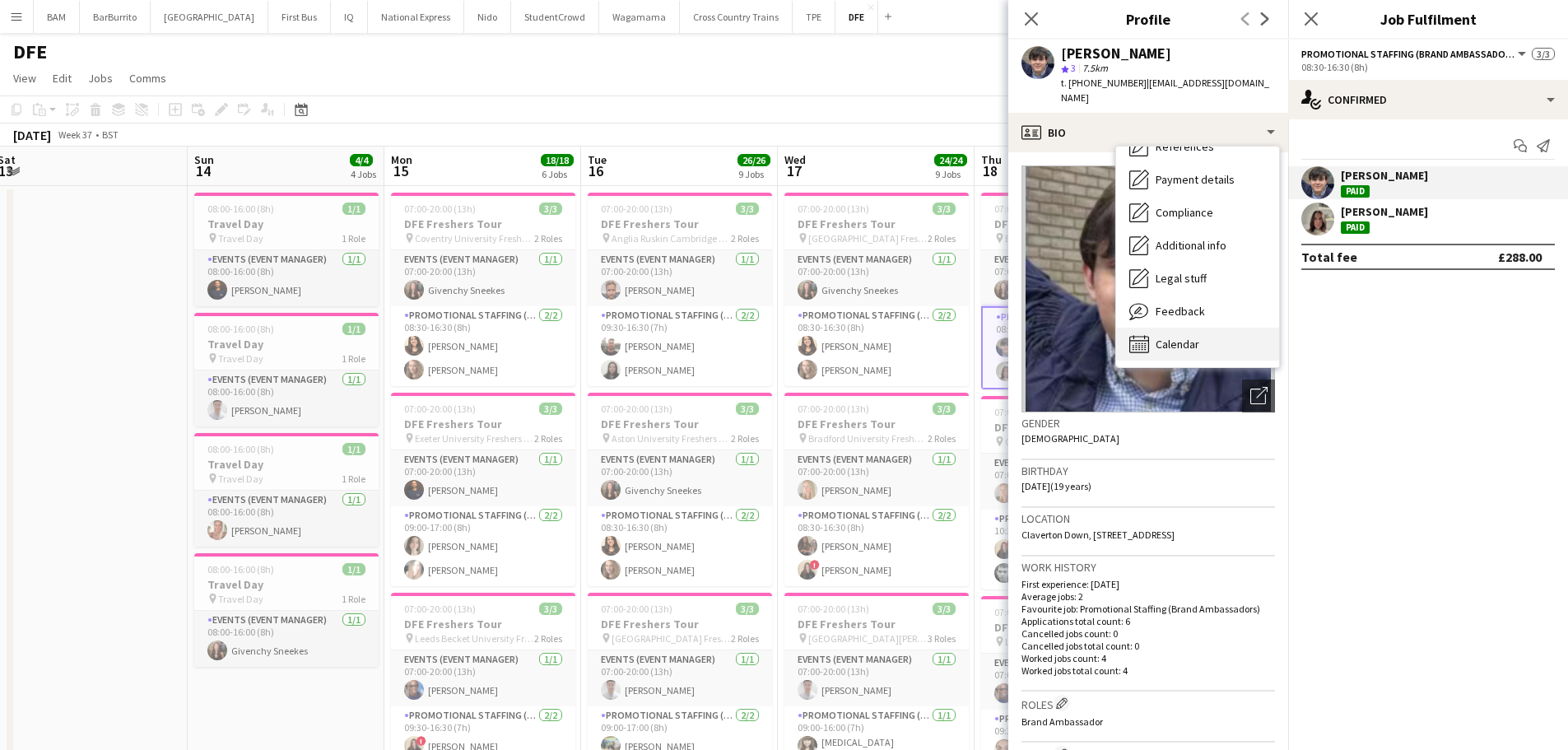
click at [1239, 341] on div "Calendar Calendar" at bounding box center [1198, 344] width 163 height 33
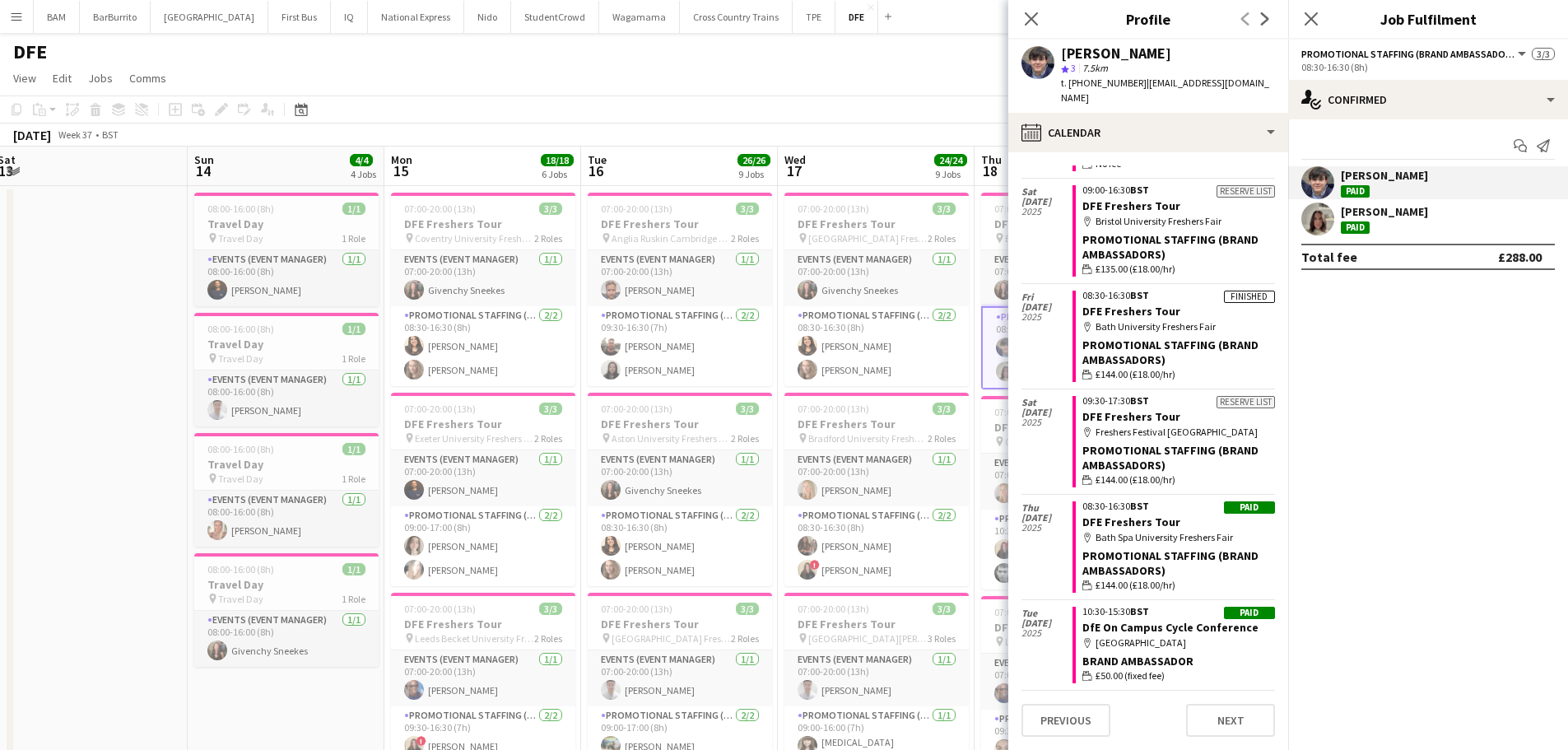
scroll to position [0, 0]
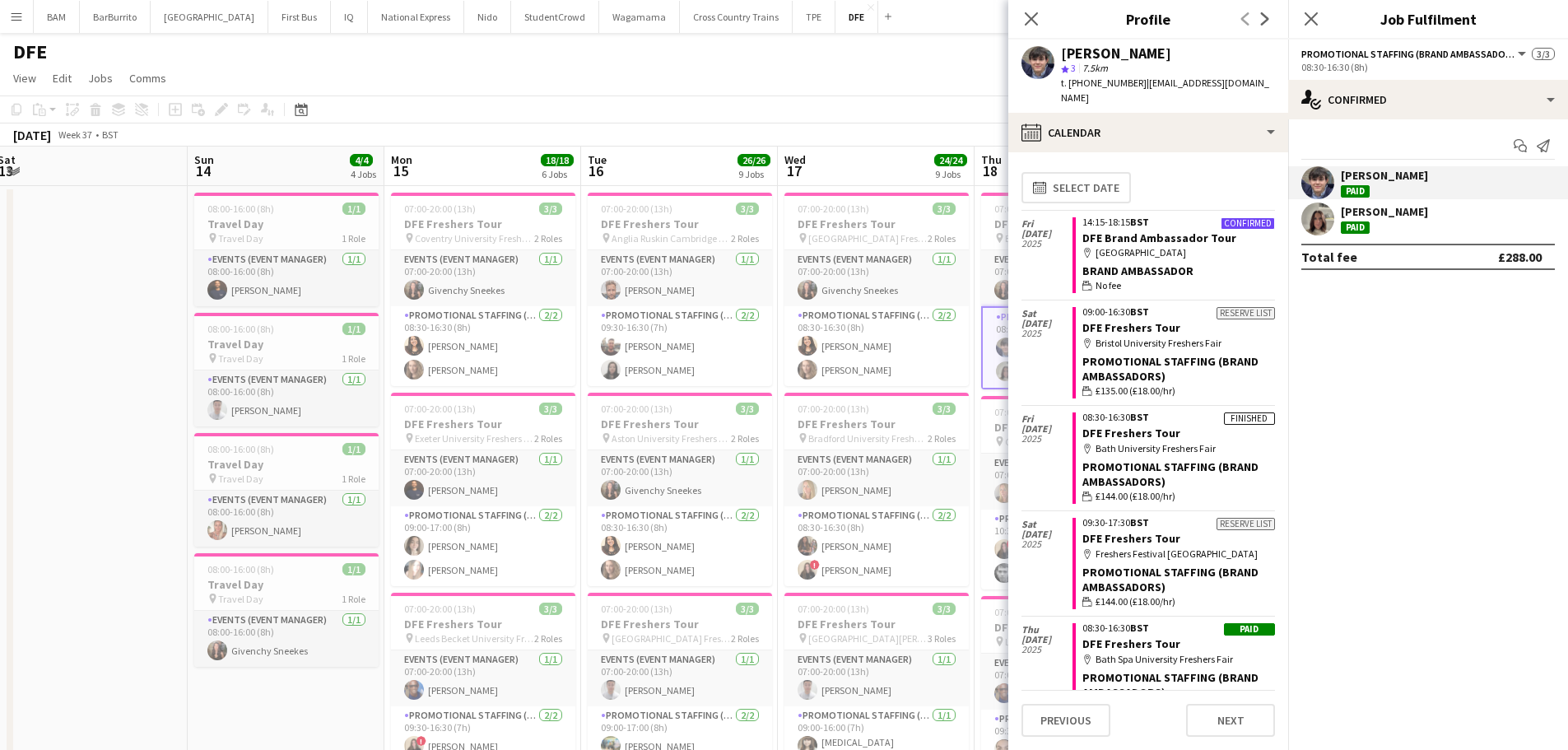
click at [1033, 14] on icon "Close pop-in" at bounding box center [1031, 19] width 14 height 14
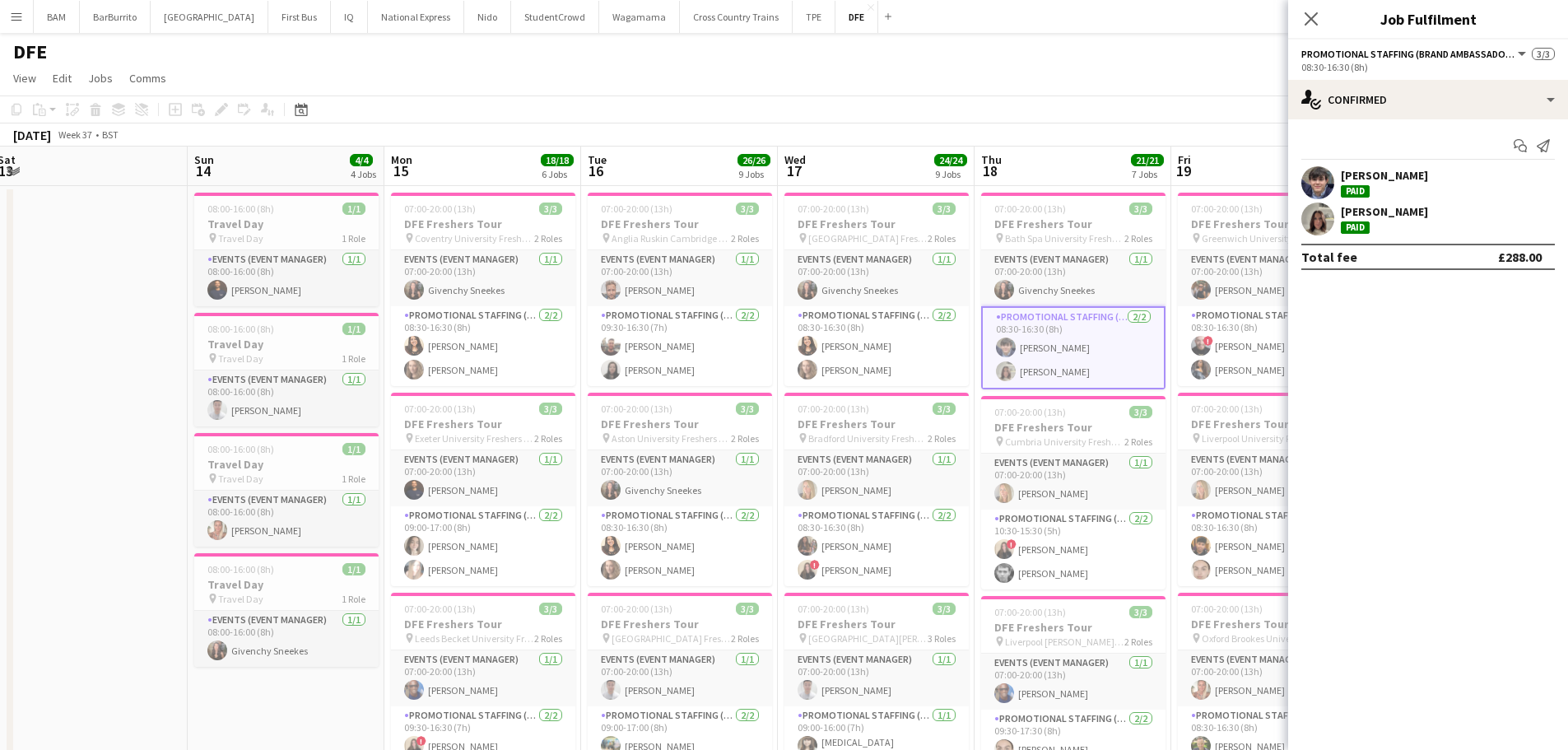
click at [1121, 102] on app-toolbar "Copy Paste Paste Ctrl+V Paste with crew Ctrl+Shift+V Paste linked Job [GEOGRAPH…" at bounding box center [784, 109] width 1568 height 28
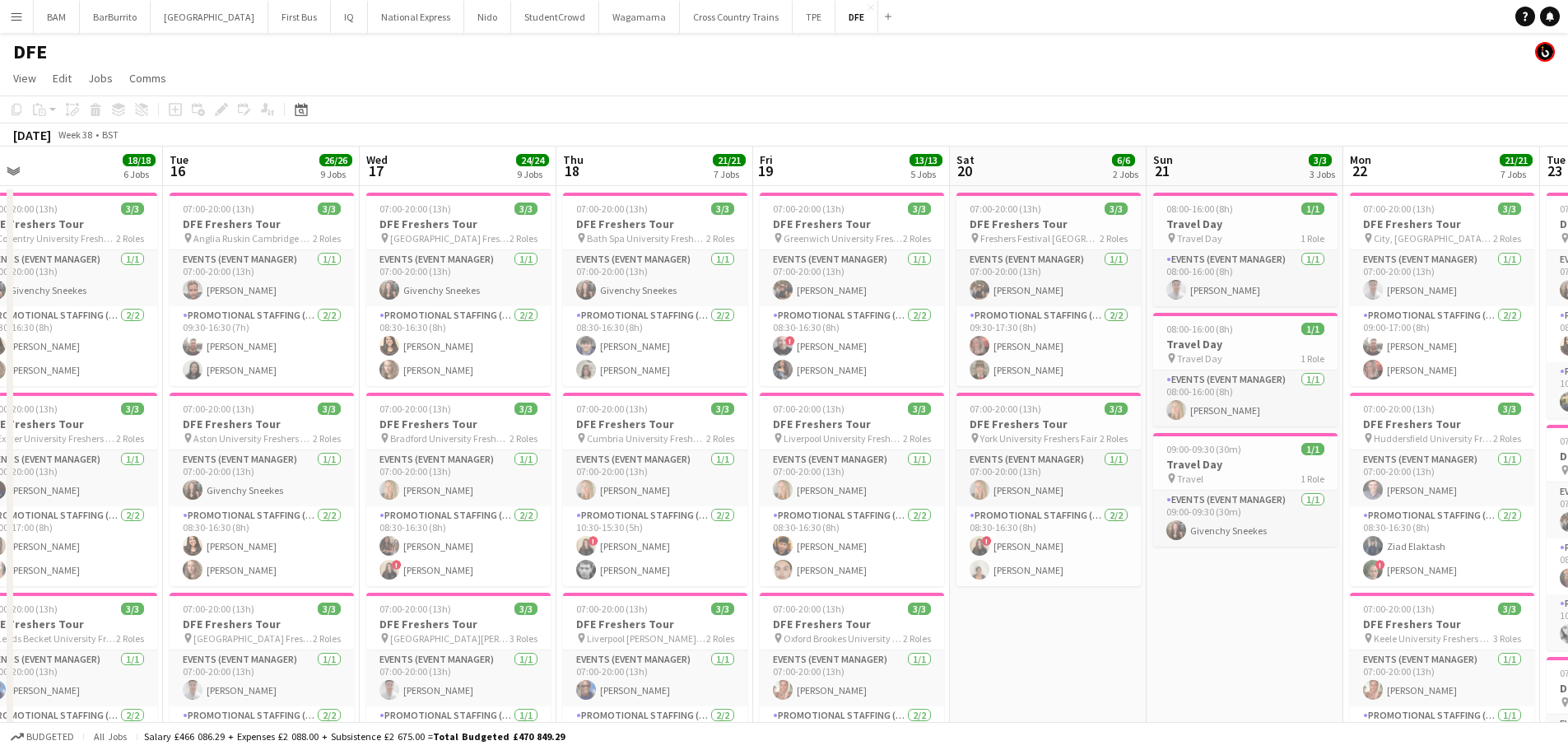
scroll to position [0, 631]
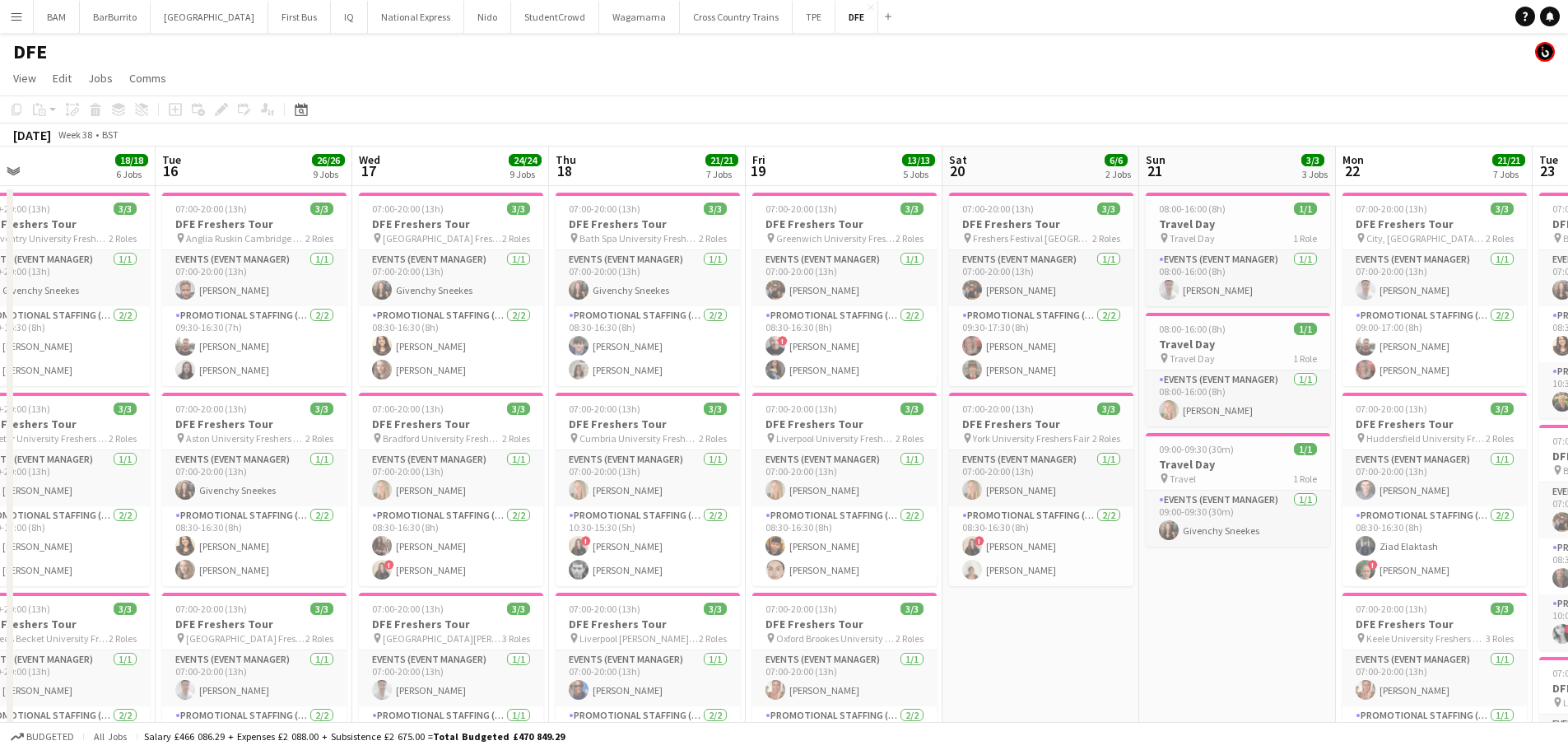
drag, startPoint x: 1393, startPoint y: 308, endPoint x: 968, endPoint y: 310, distance: 425.0
click at [644, 370] on app-card-role "Promotional Staffing (Brand Ambassadors) [DATE] 08:30-16:30 (8h) [PERSON_NAME] …" at bounding box center [648, 346] width 185 height 80
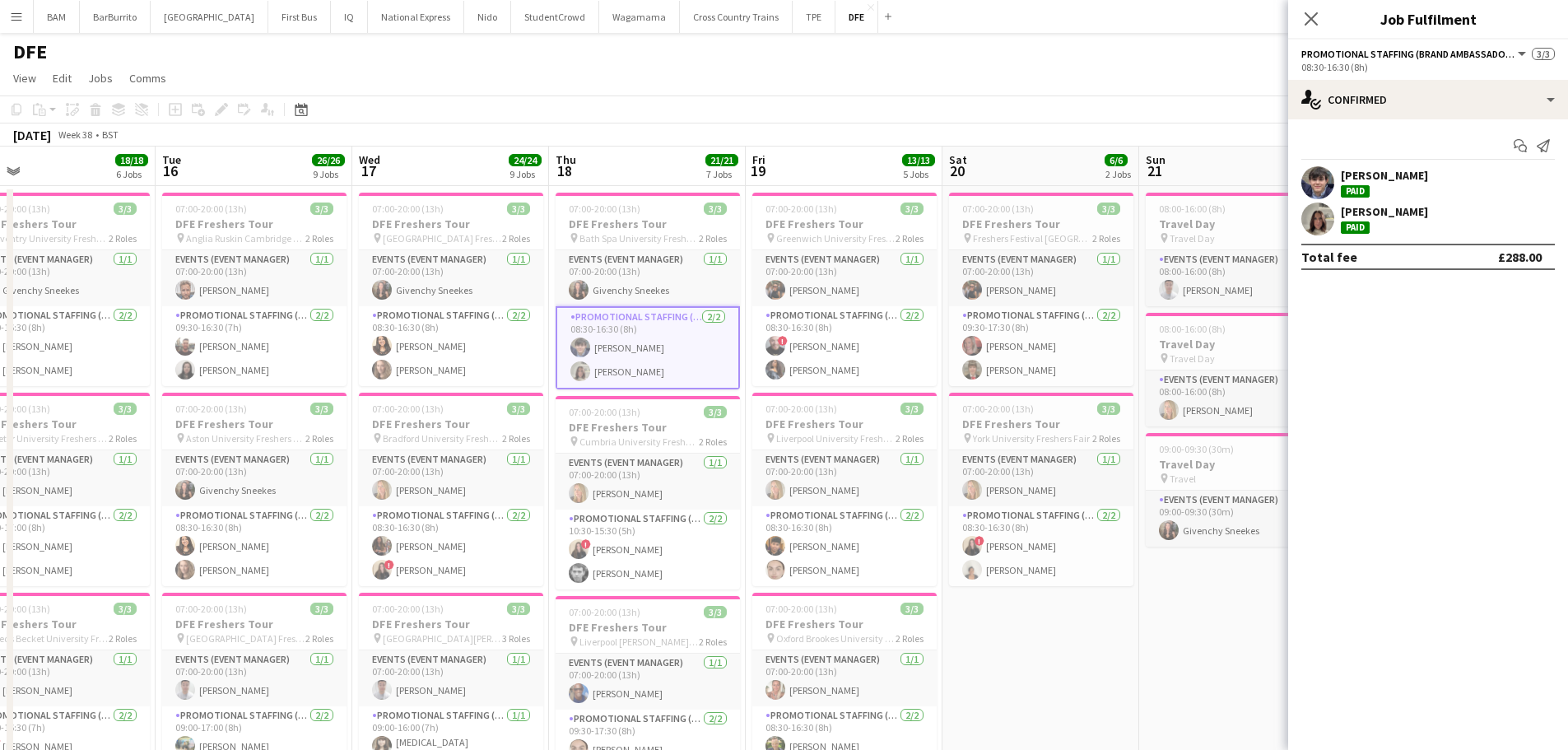
click at [1396, 188] on div "[PERSON_NAME] Paid" at bounding box center [1384, 182] width 87 height 30
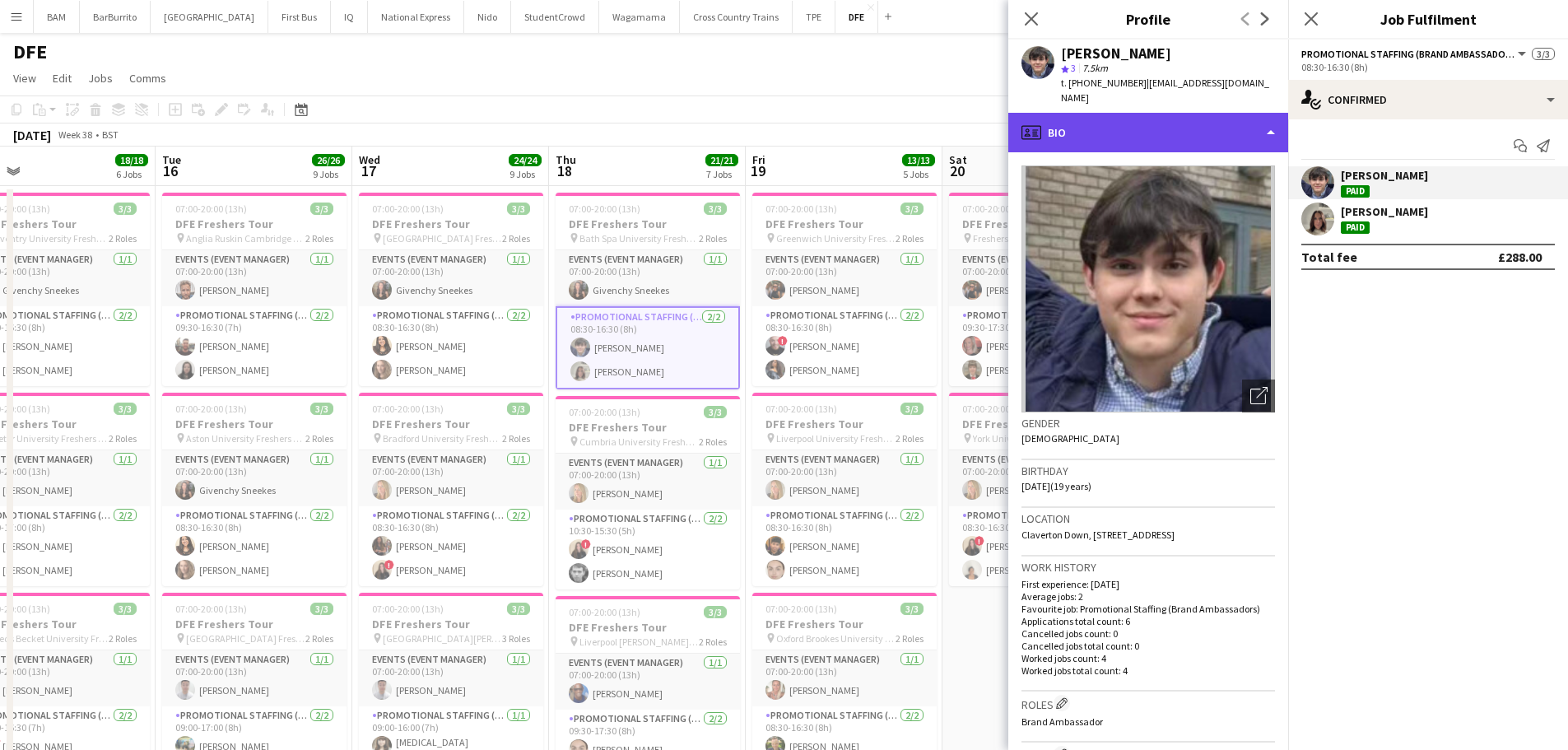
click at [1195, 121] on div "profile Bio" at bounding box center [1148, 133] width 280 height 40
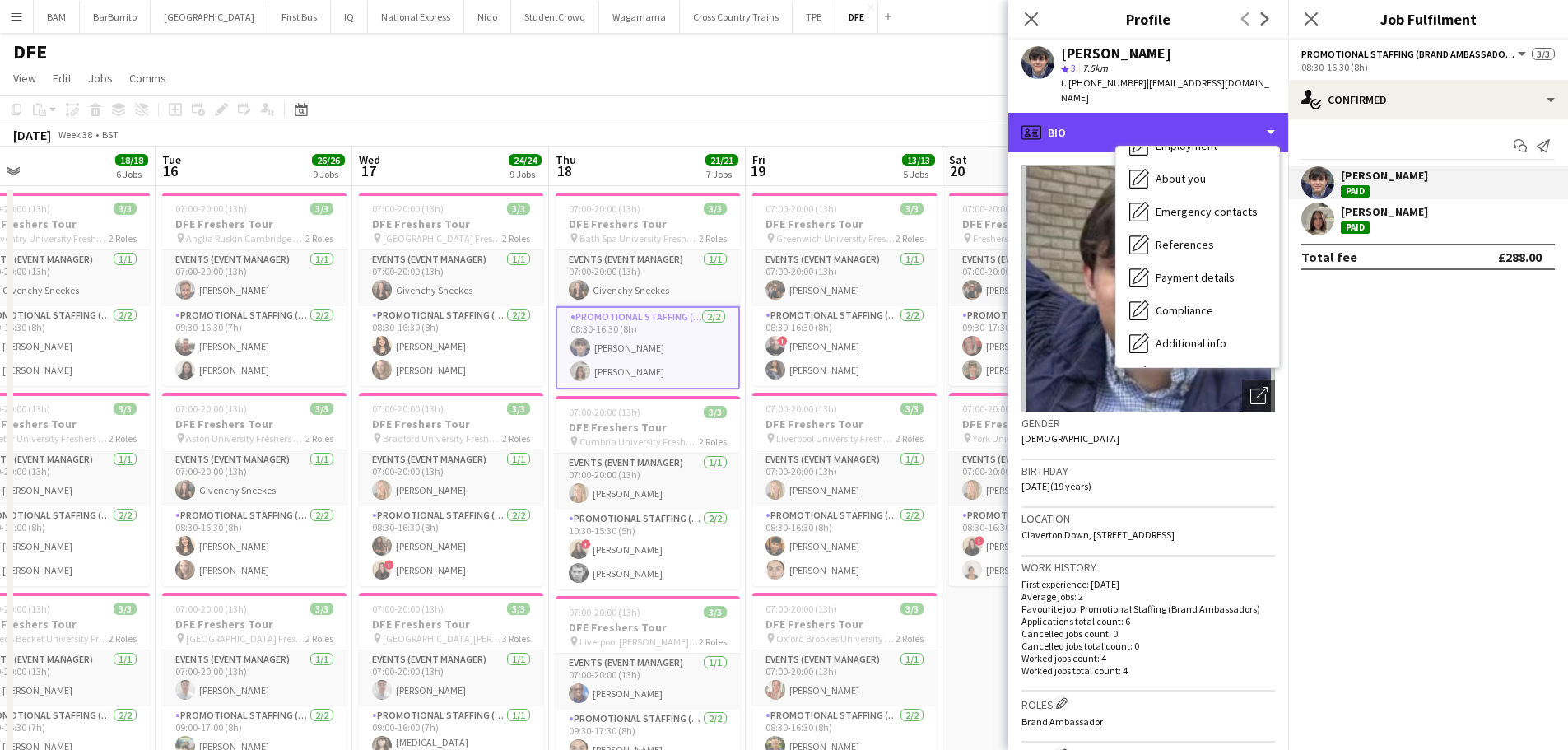
scroll to position [188, 0]
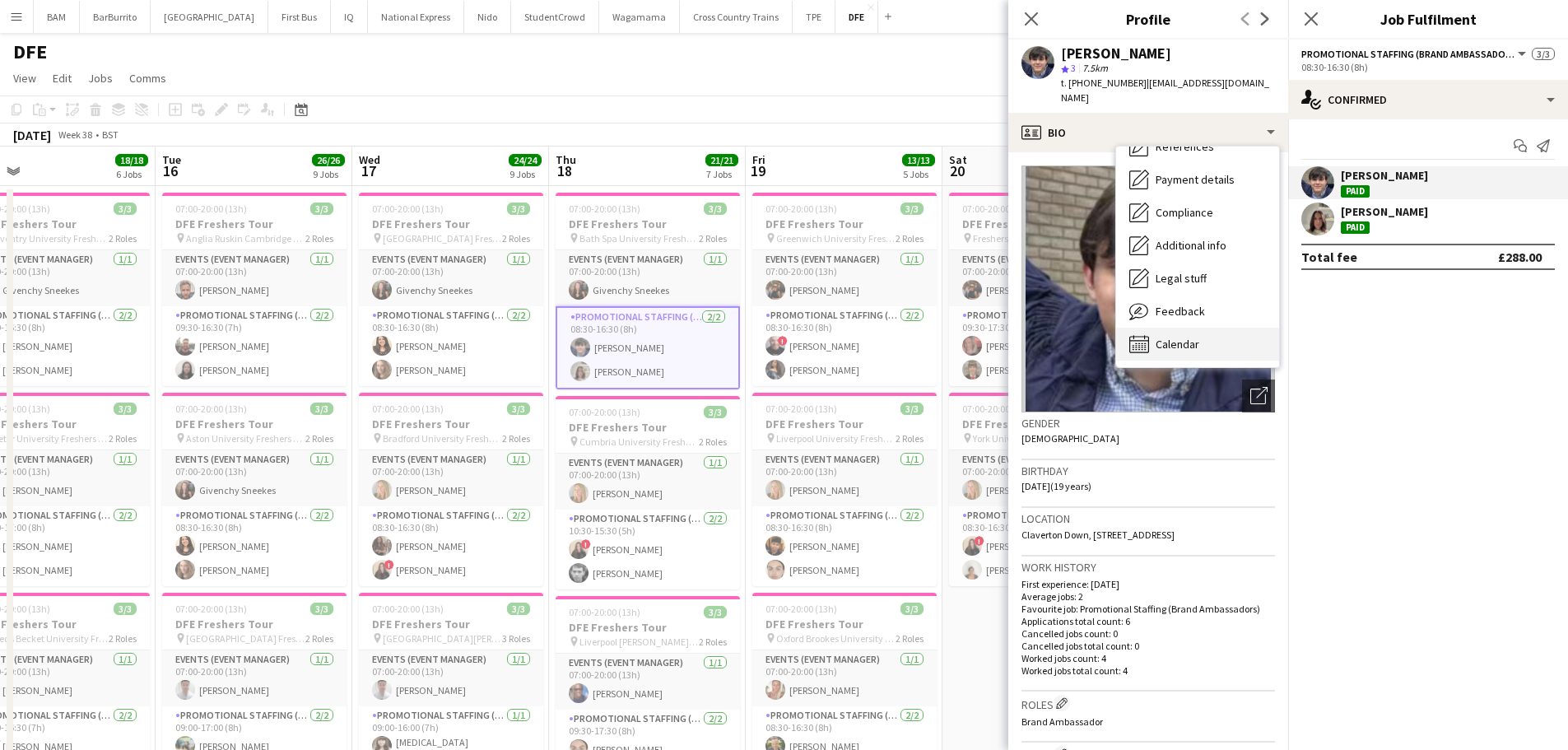
click at [1221, 346] on div "Calendar Calendar" at bounding box center [1198, 344] width 163 height 33
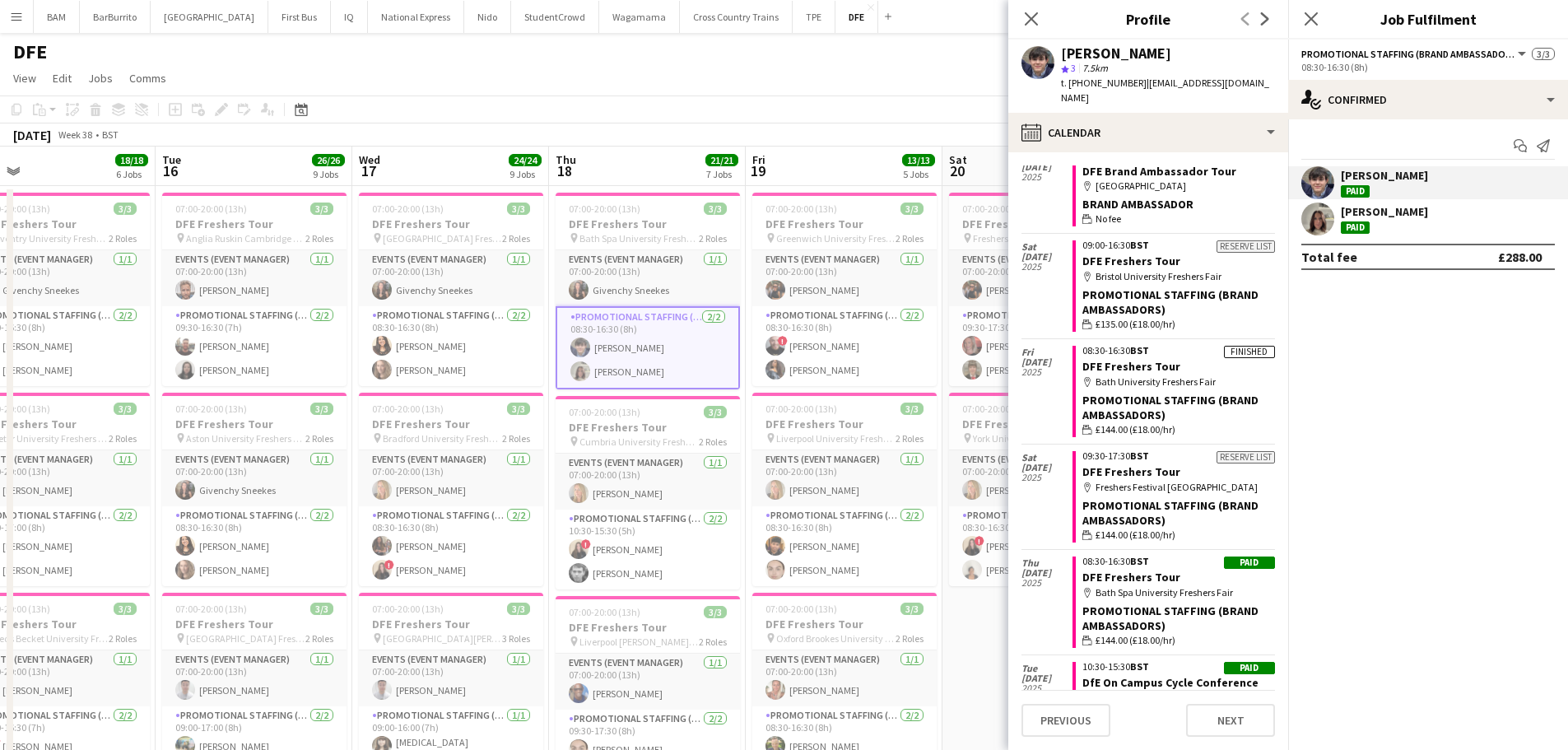
scroll to position [40, 0]
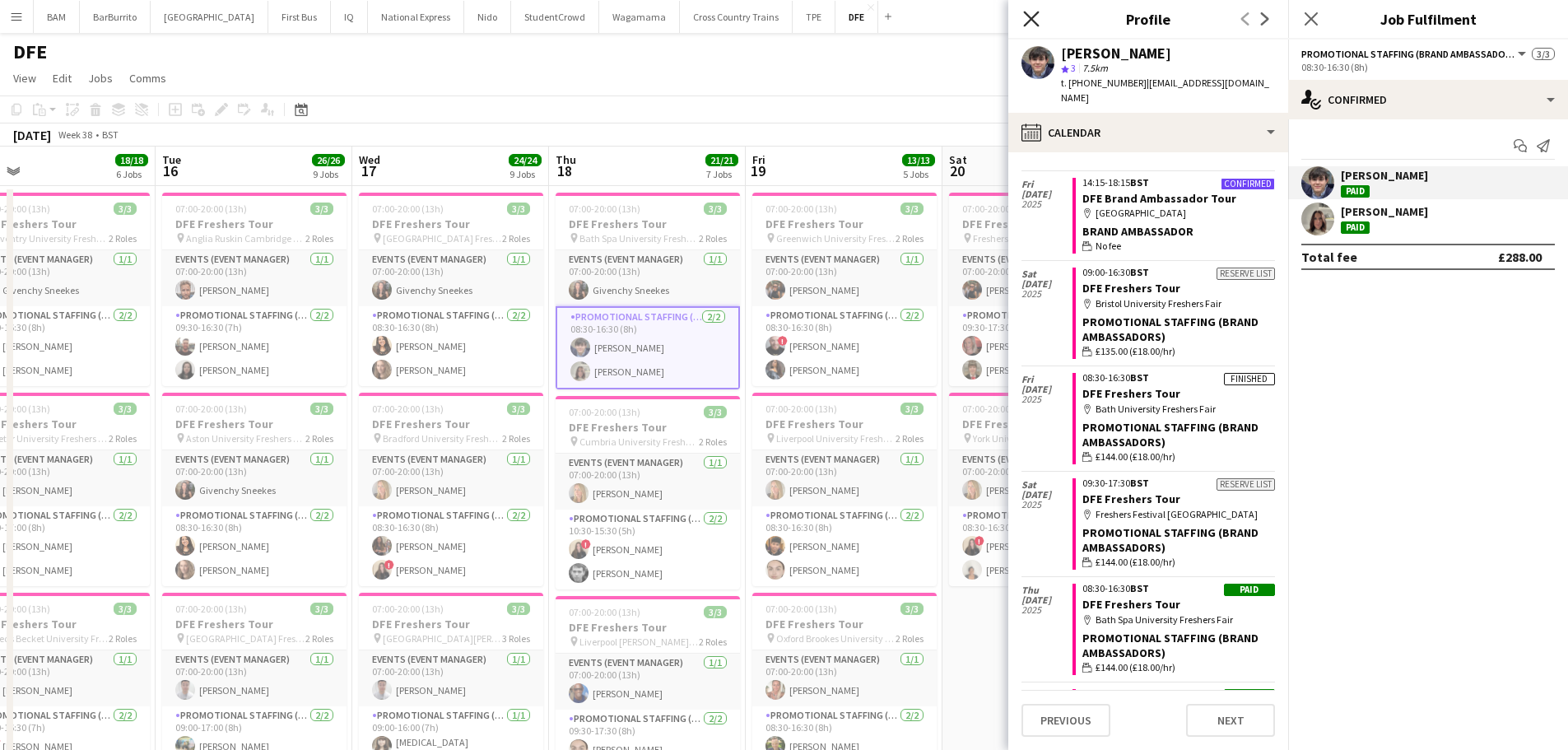
click at [1037, 24] on icon "Close pop-in" at bounding box center [1030, 18] width 15 height 15
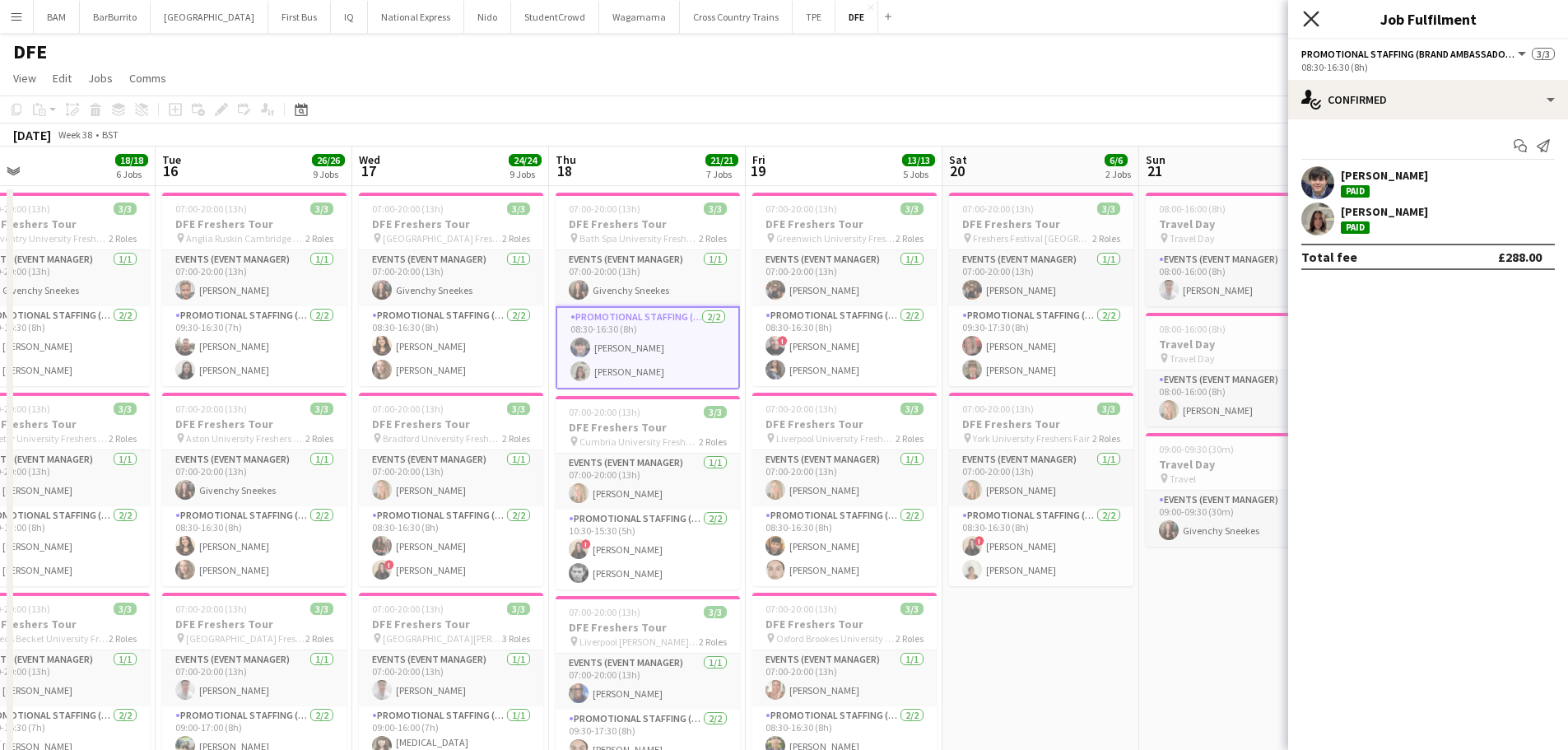
click at [1317, 15] on icon "Close pop-in" at bounding box center [1310, 18] width 15 height 15
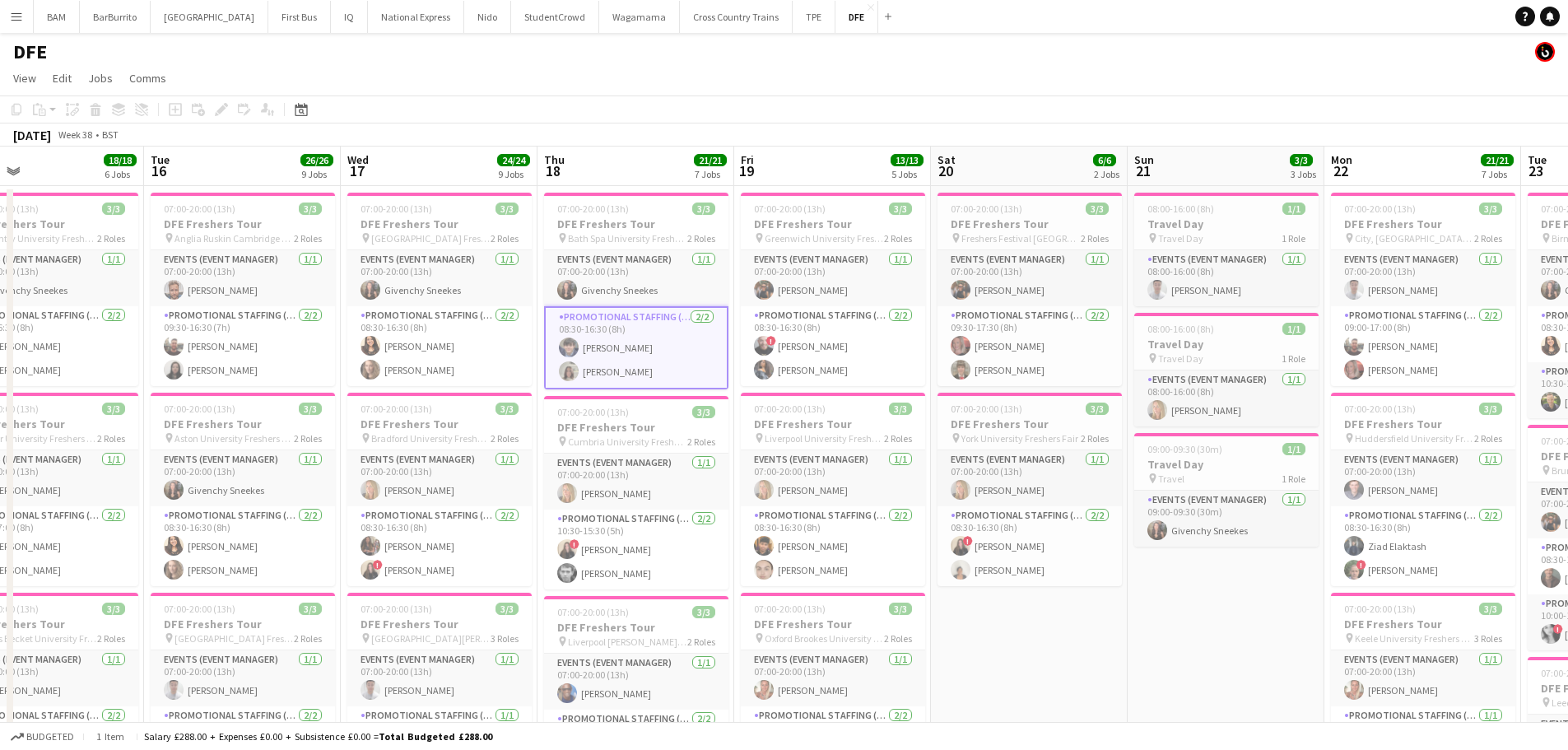
scroll to position [0, 645]
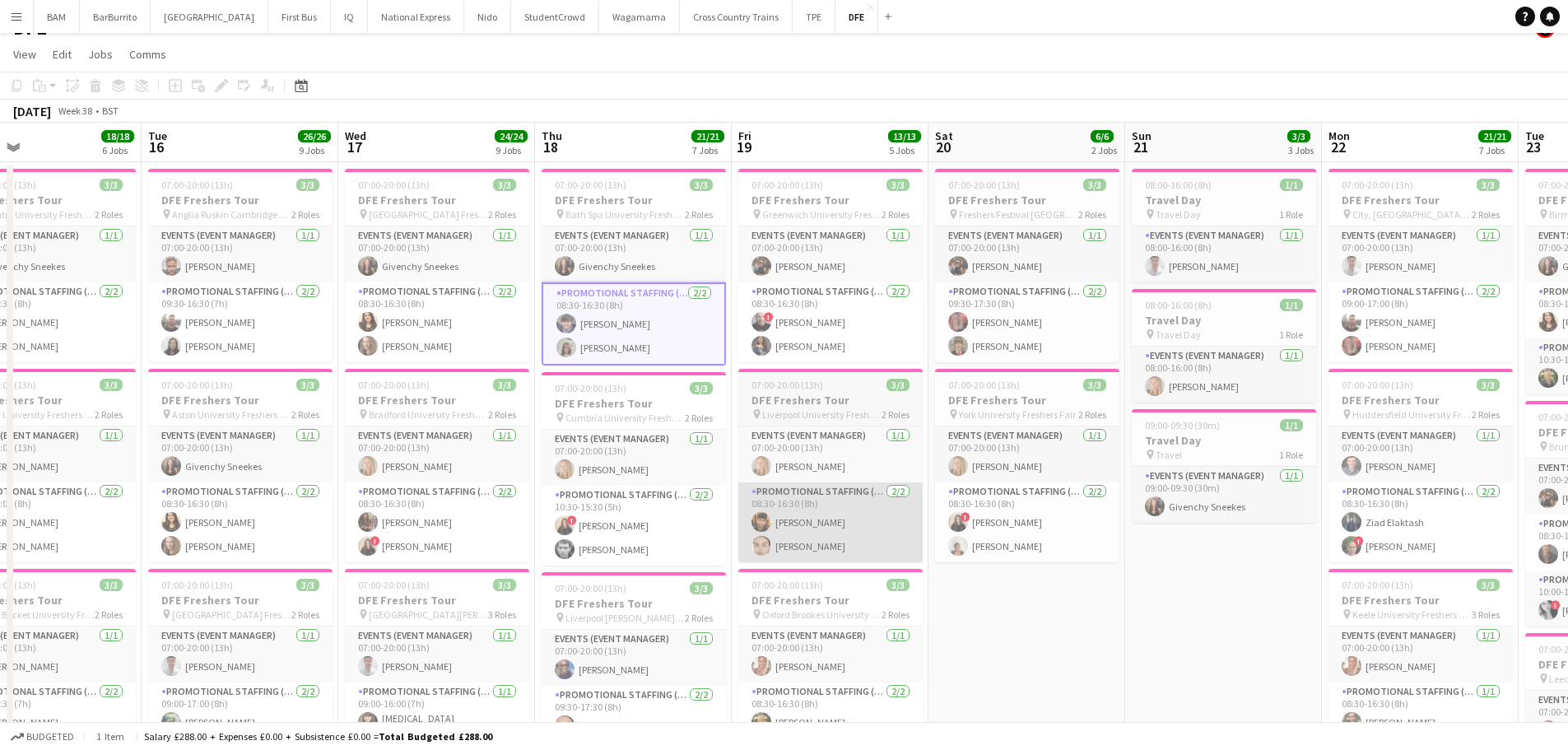
scroll to position [82, 0]
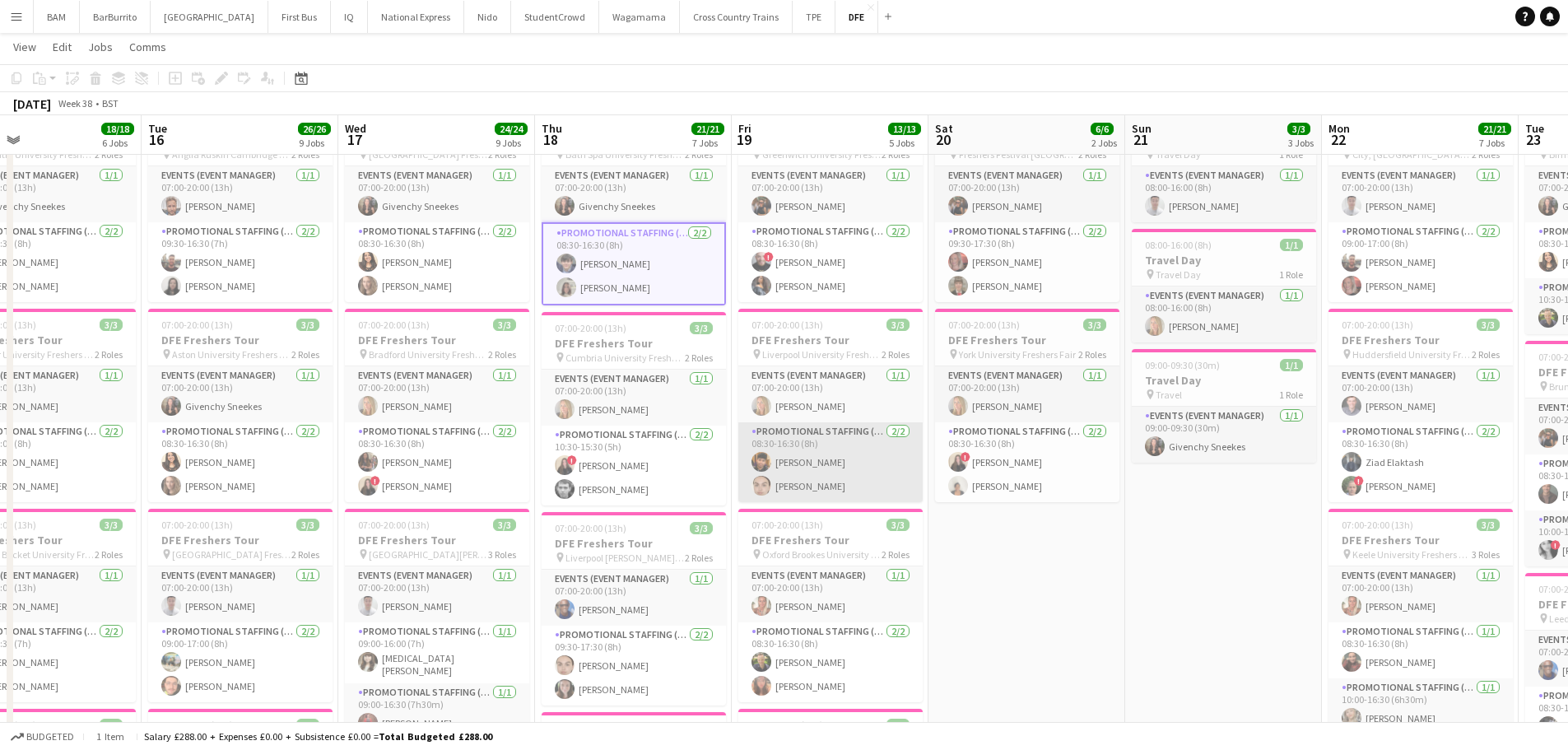
click at [874, 461] on app-card-role "Promotional Staffing (Brand Ambassadors) [DATE] 08:30-16:30 (8h) [PERSON_NAME] …" at bounding box center [830, 462] width 185 height 80
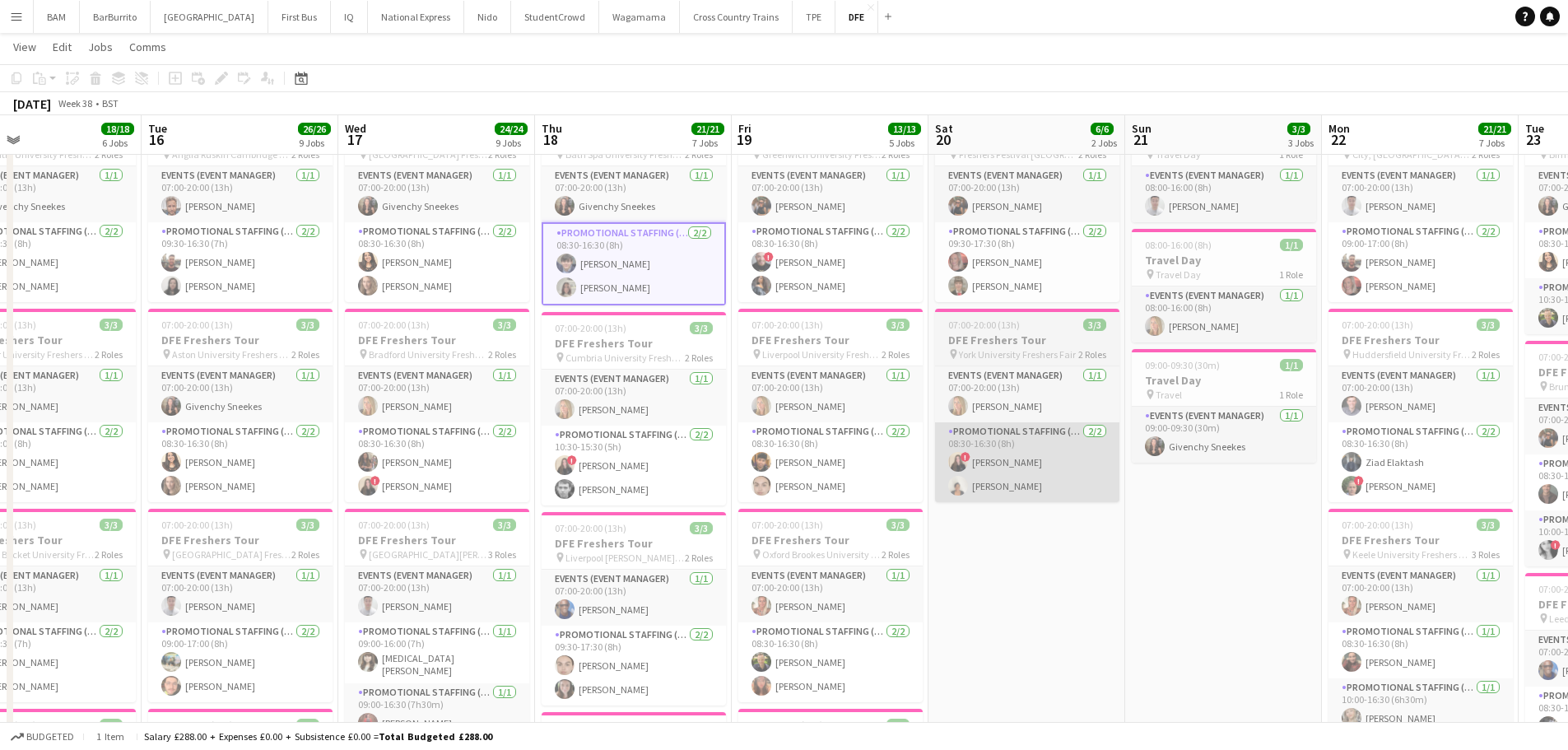
scroll to position [0, 646]
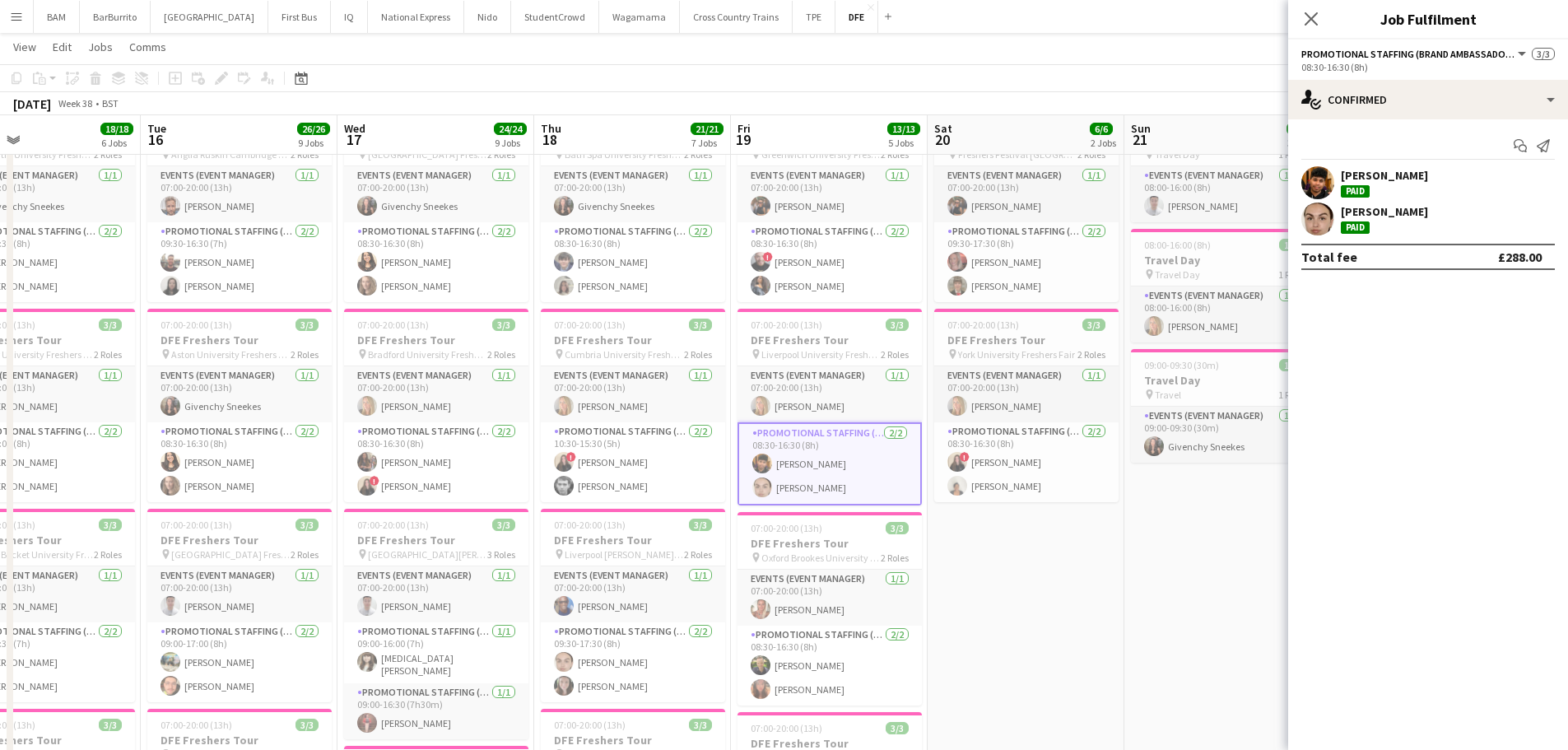
click at [1428, 177] on div "[PERSON_NAME]" at bounding box center [1384, 175] width 87 height 14
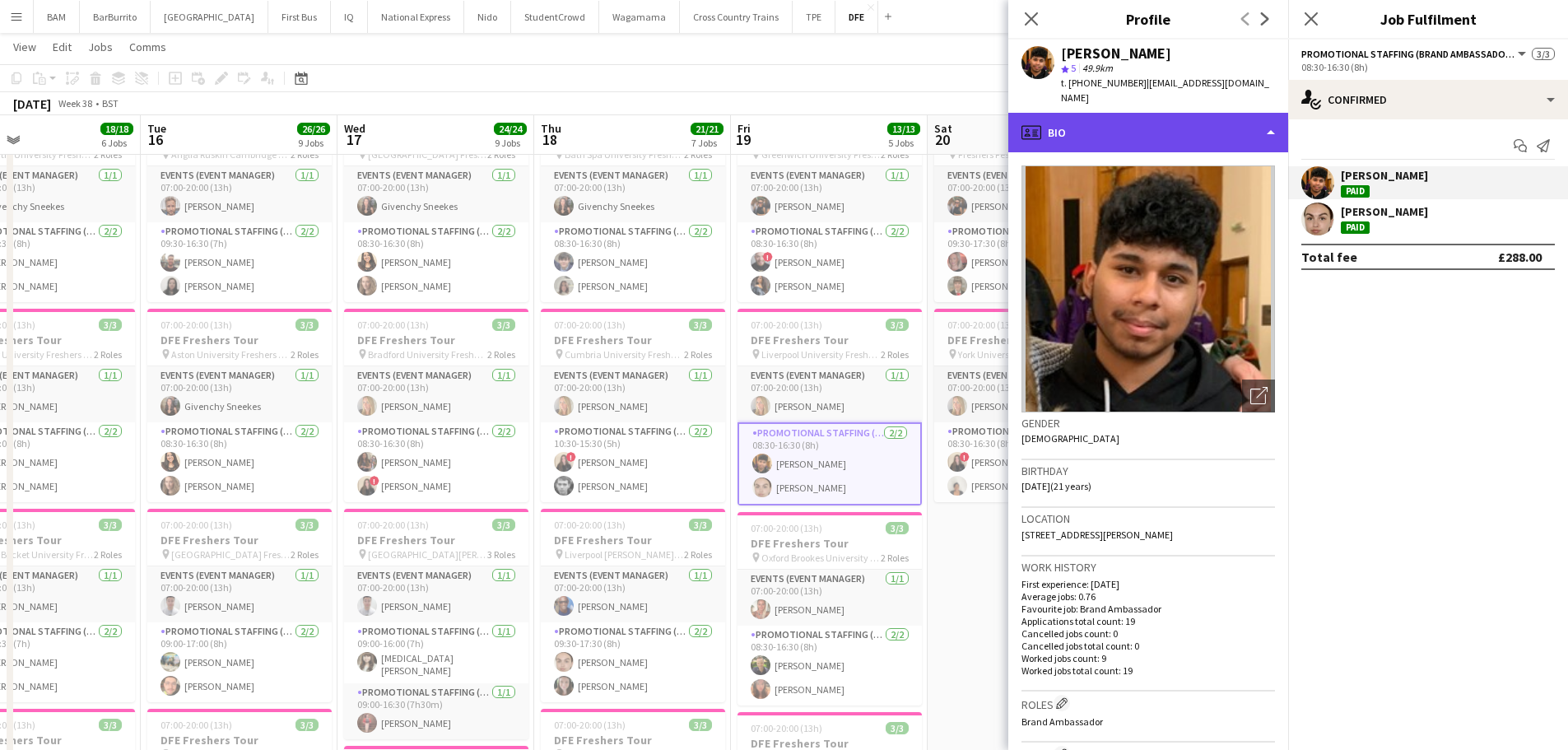
click at [1118, 113] on div "profile Bio" at bounding box center [1148, 133] width 280 height 40
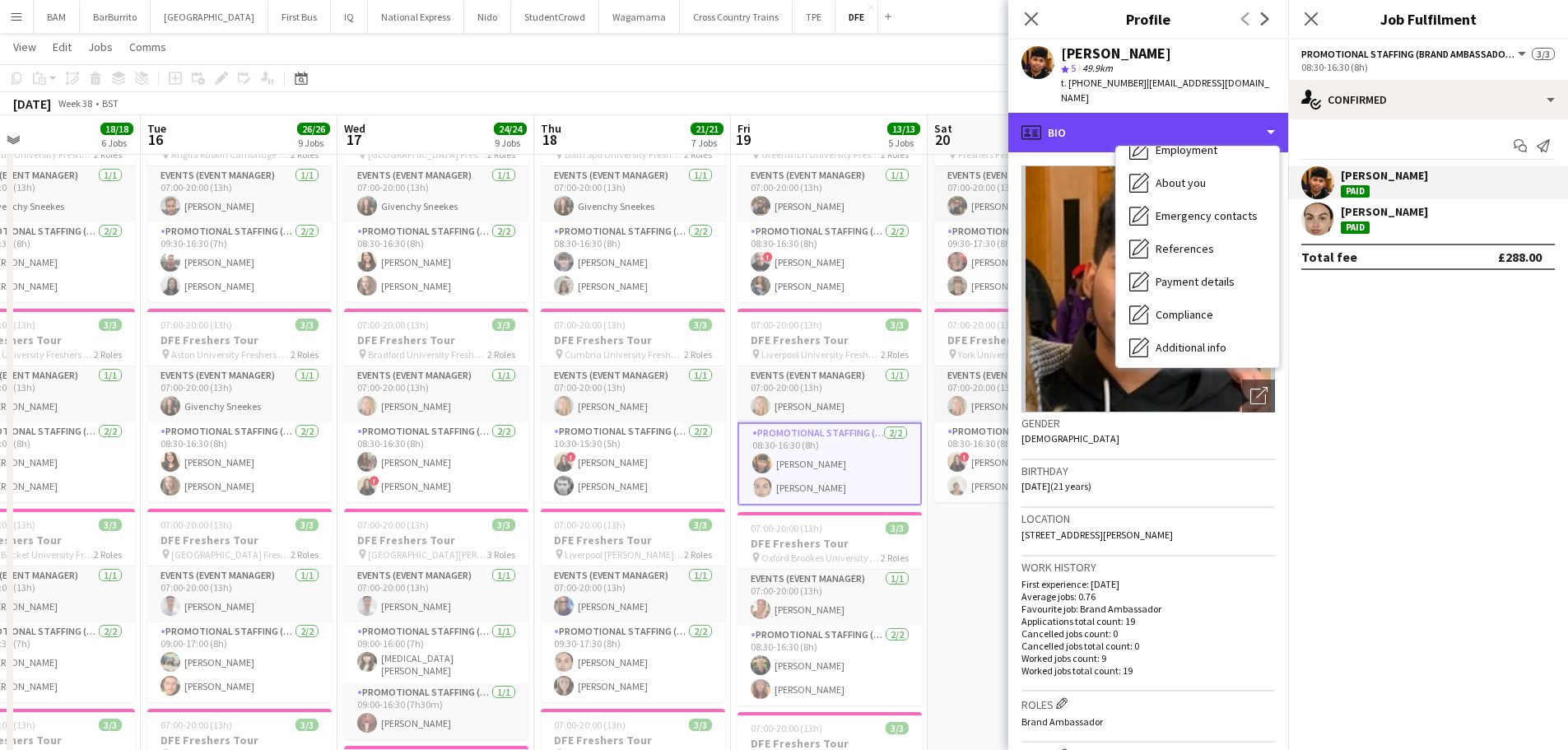
scroll to position [165, 0]
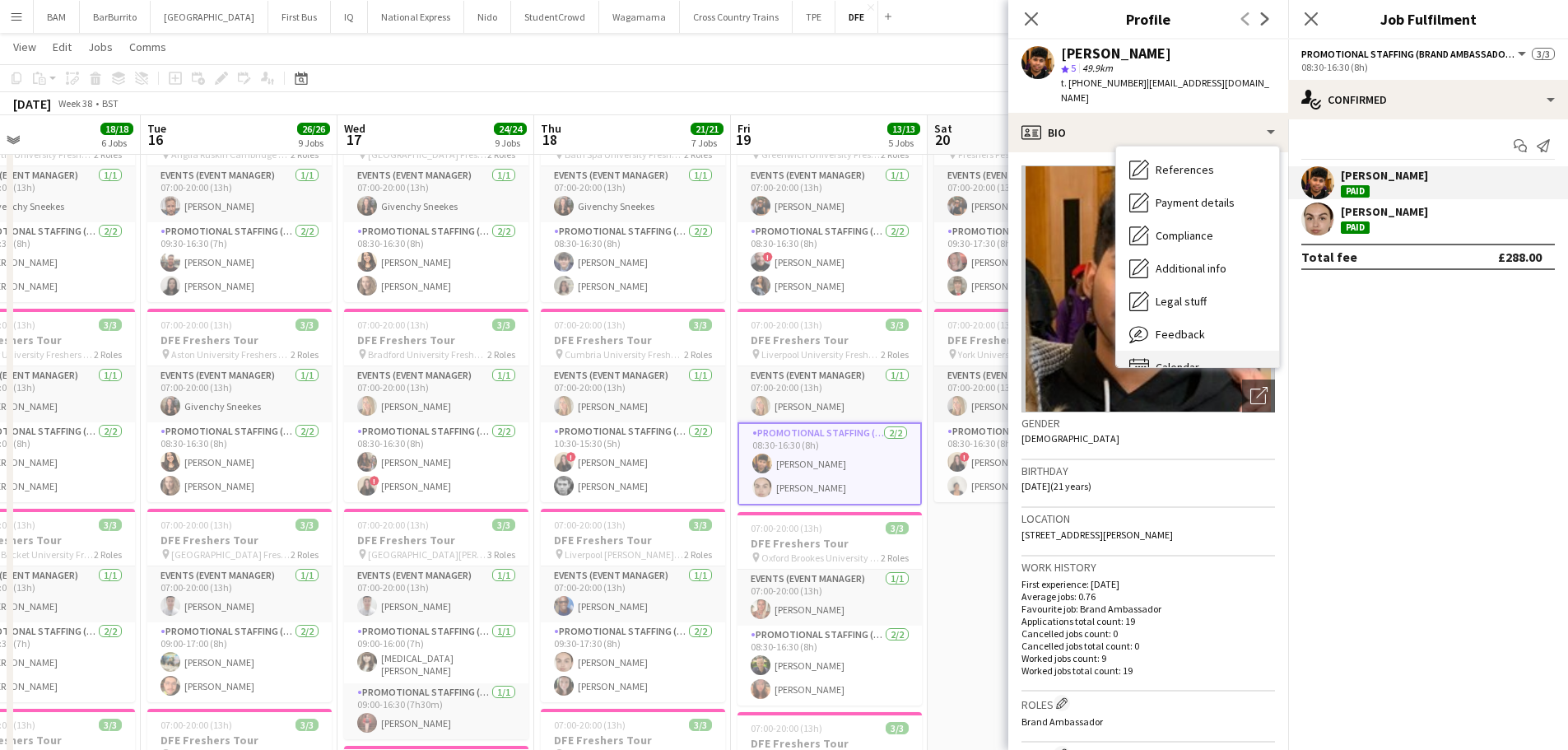
click at [1210, 351] on div "Calendar Calendar" at bounding box center [1198, 367] width 163 height 33
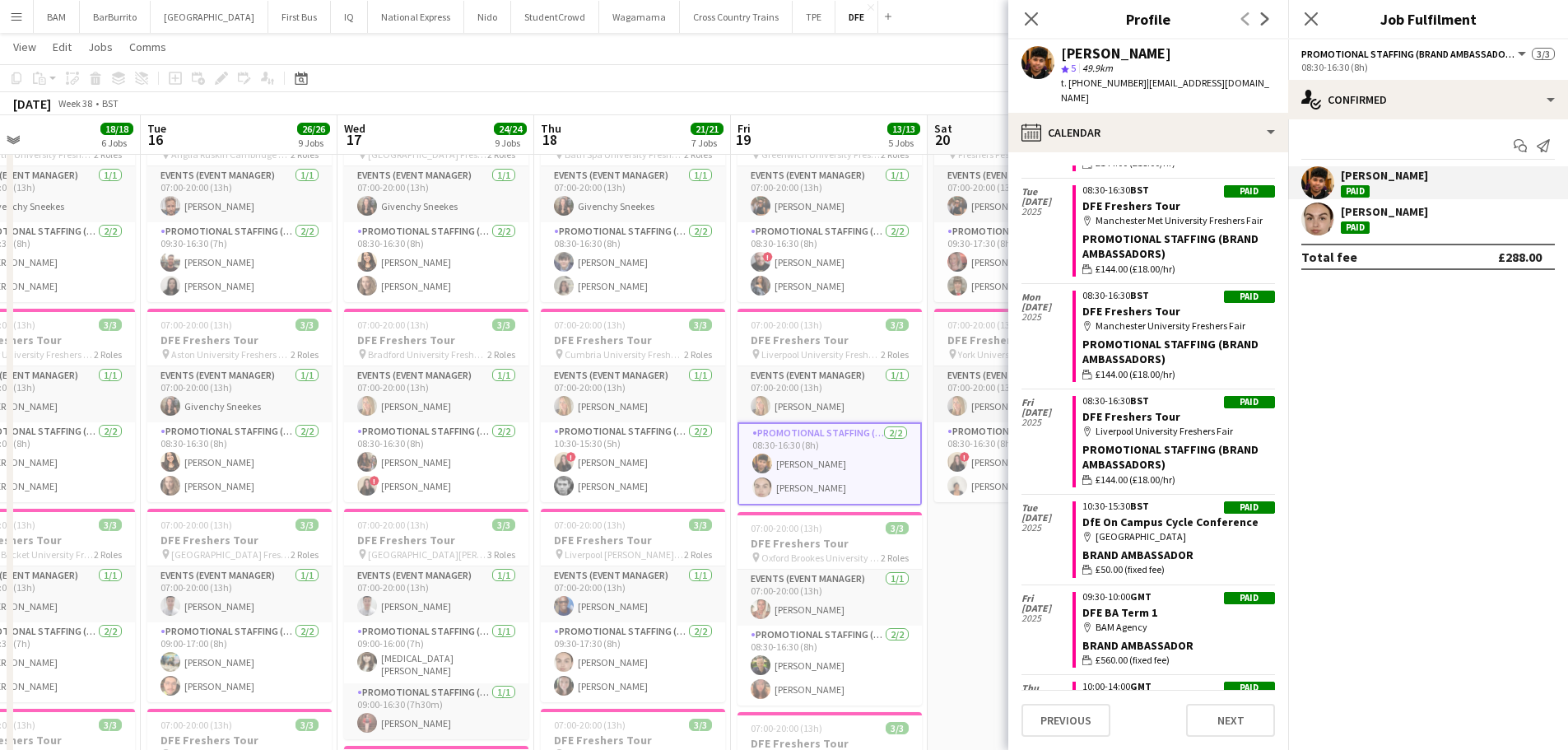
scroll to position [576, 0]
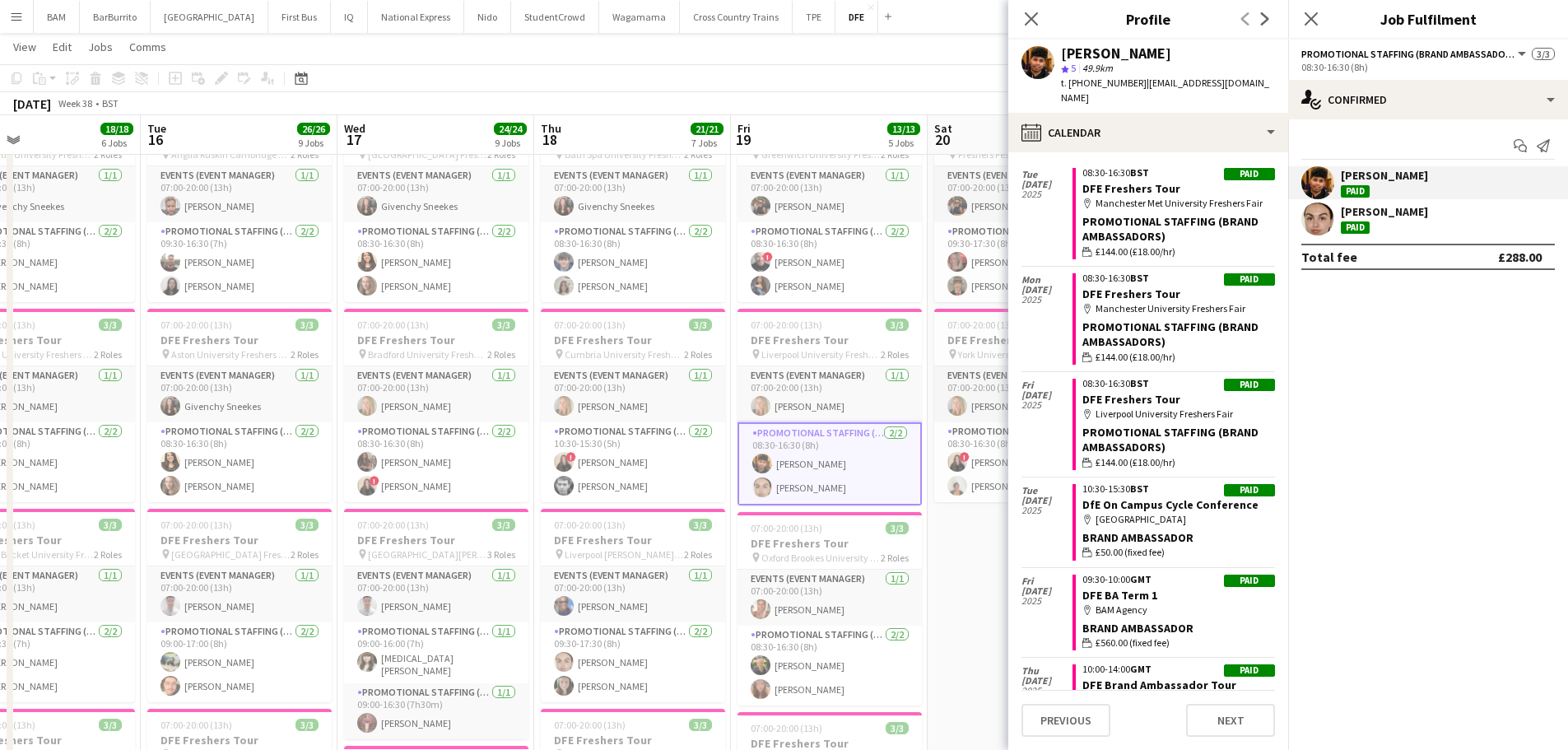
click at [1414, 216] on div "[PERSON_NAME] Paid" at bounding box center [1428, 219] width 280 height 33
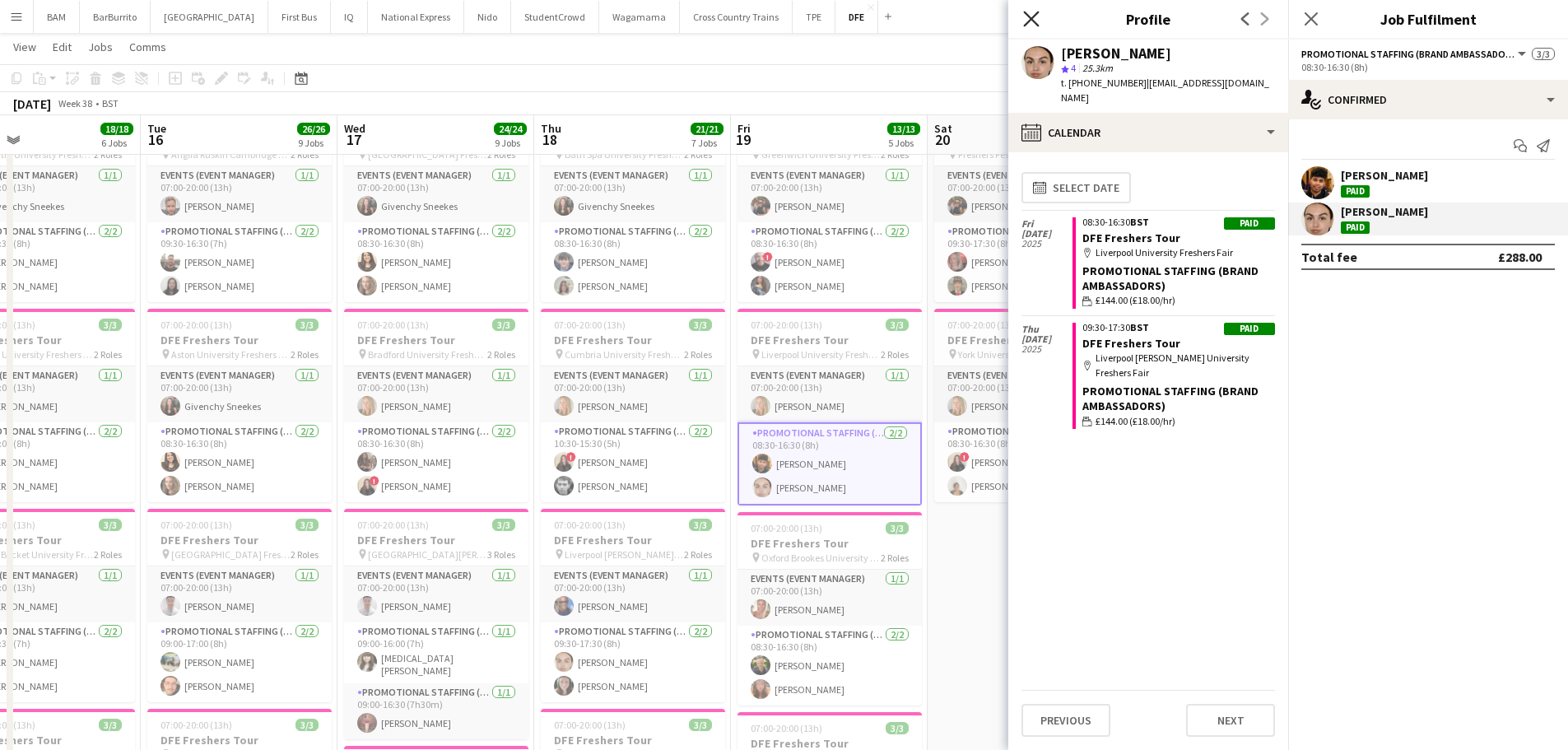
click at [1031, 15] on icon "Close pop-in" at bounding box center [1030, 18] width 15 height 15
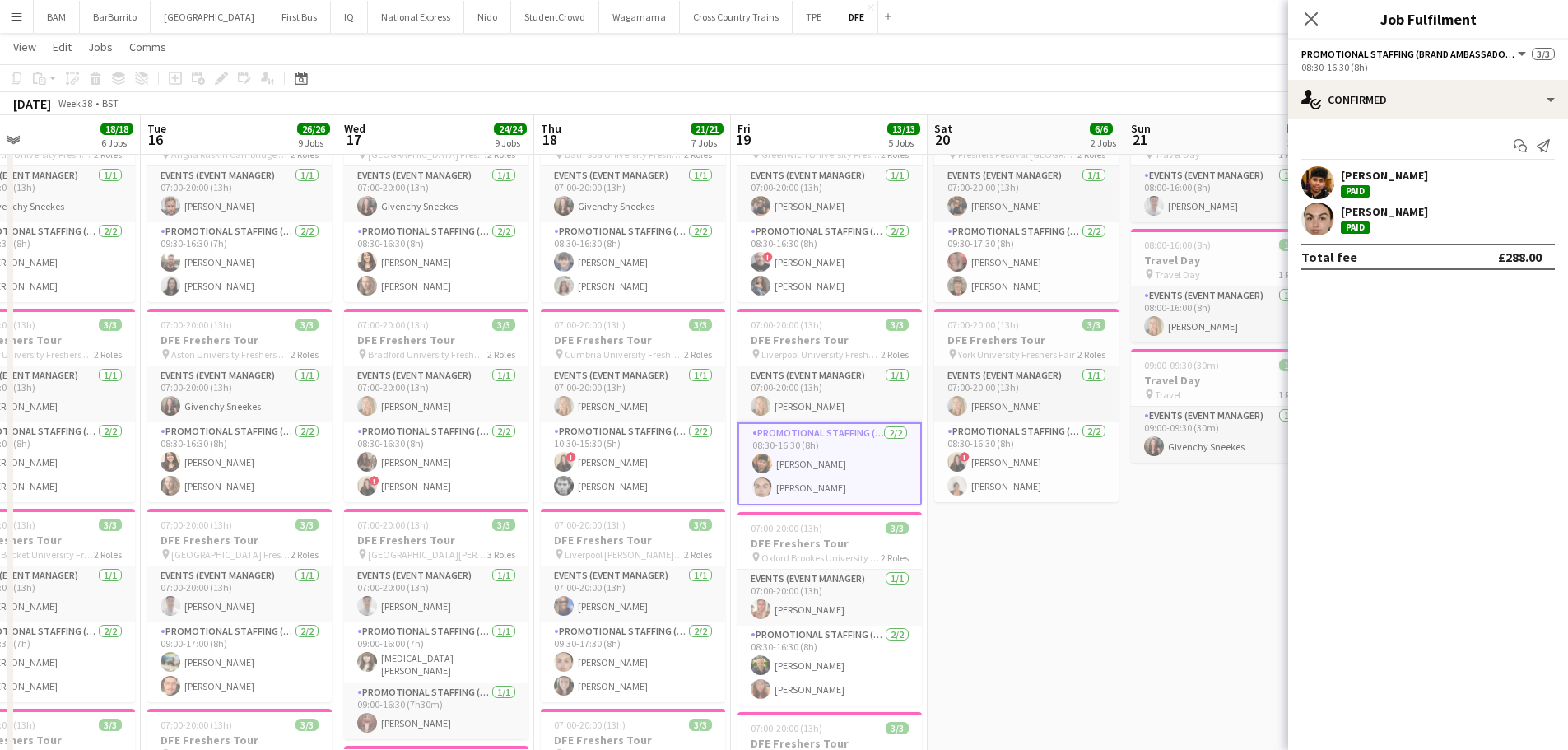
click at [1083, 107] on div "[DATE] Week 38 • BST" at bounding box center [784, 103] width 1568 height 23
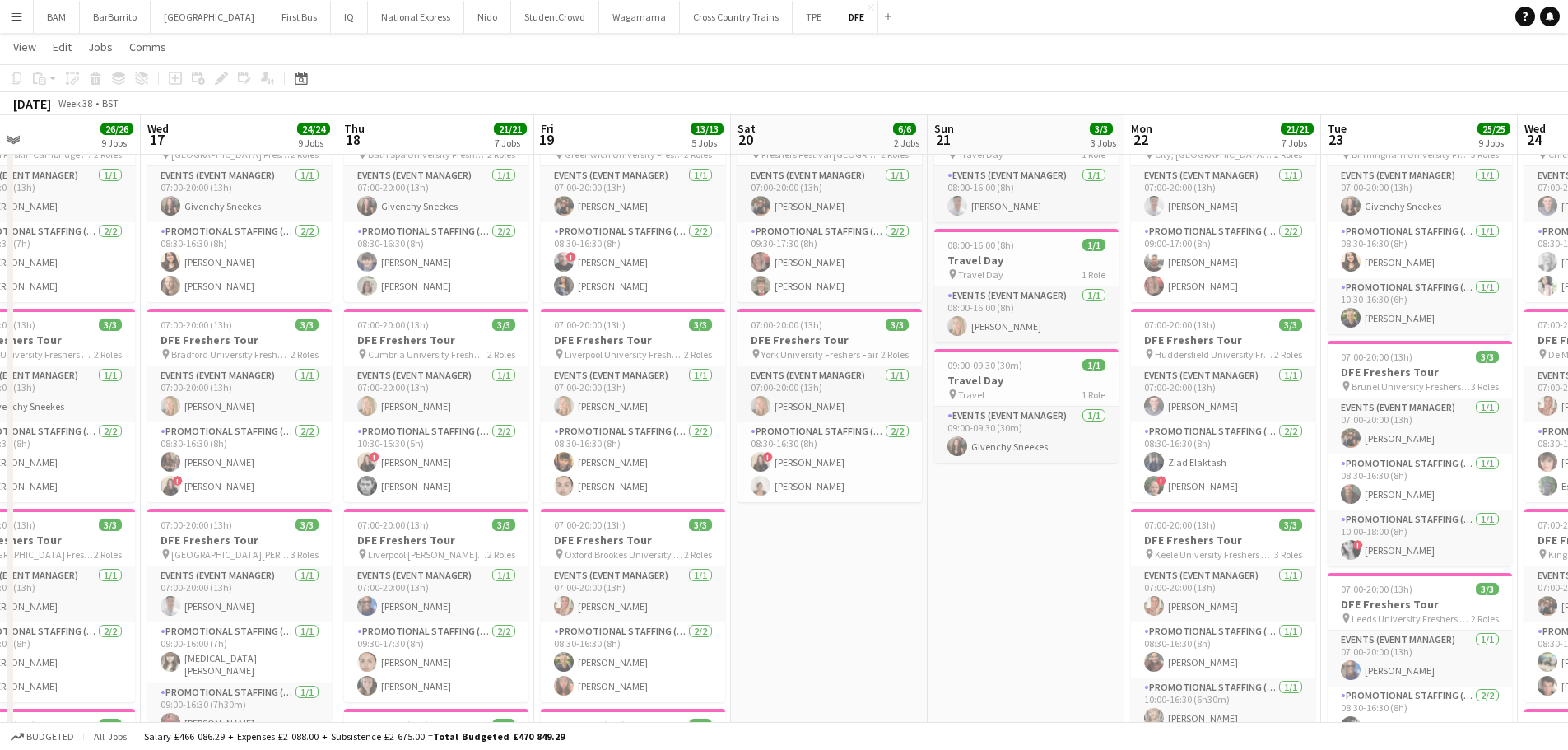
scroll to position [0, 583]
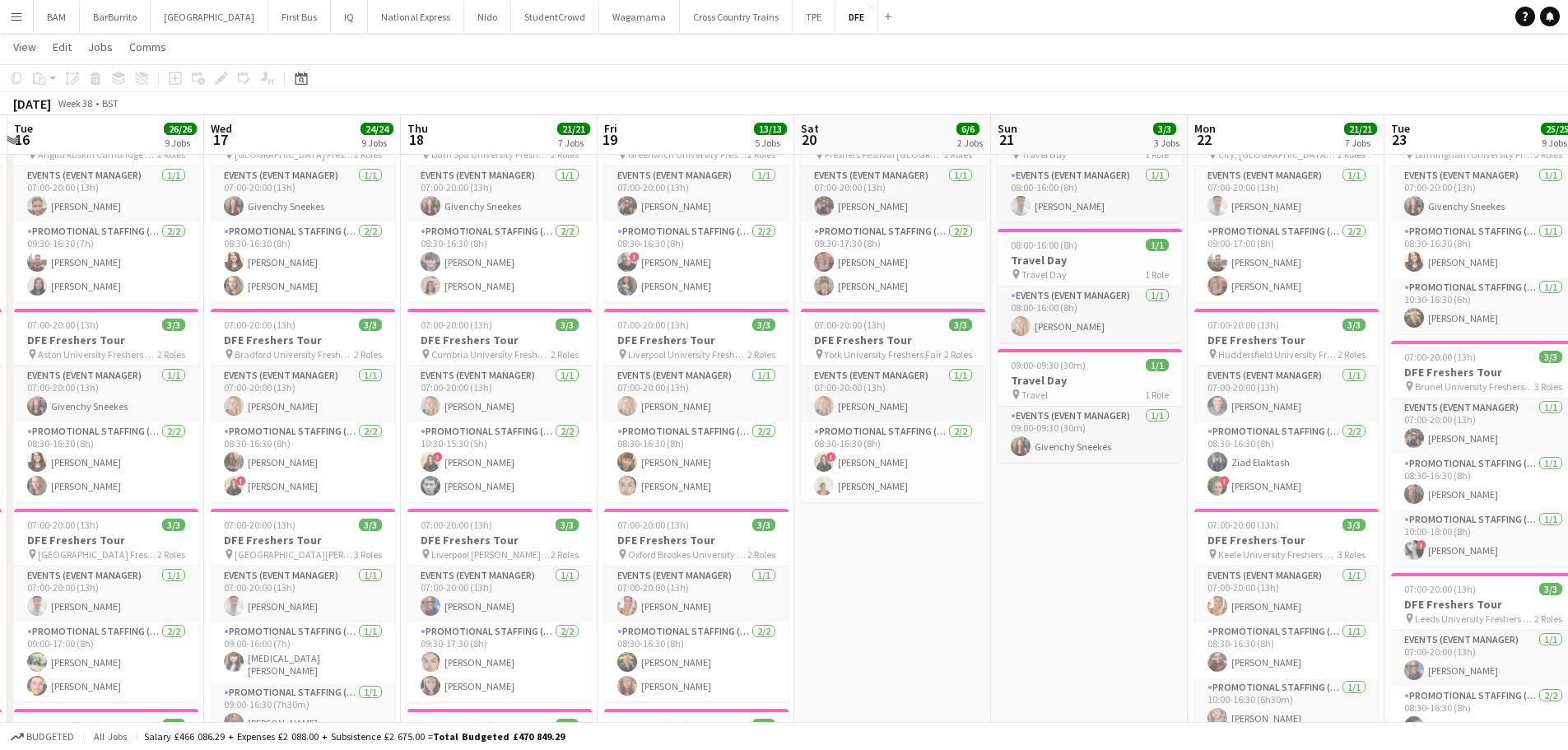
drag, startPoint x: 1116, startPoint y: 210, endPoint x: 1102, endPoint y: 210, distance: 14.0
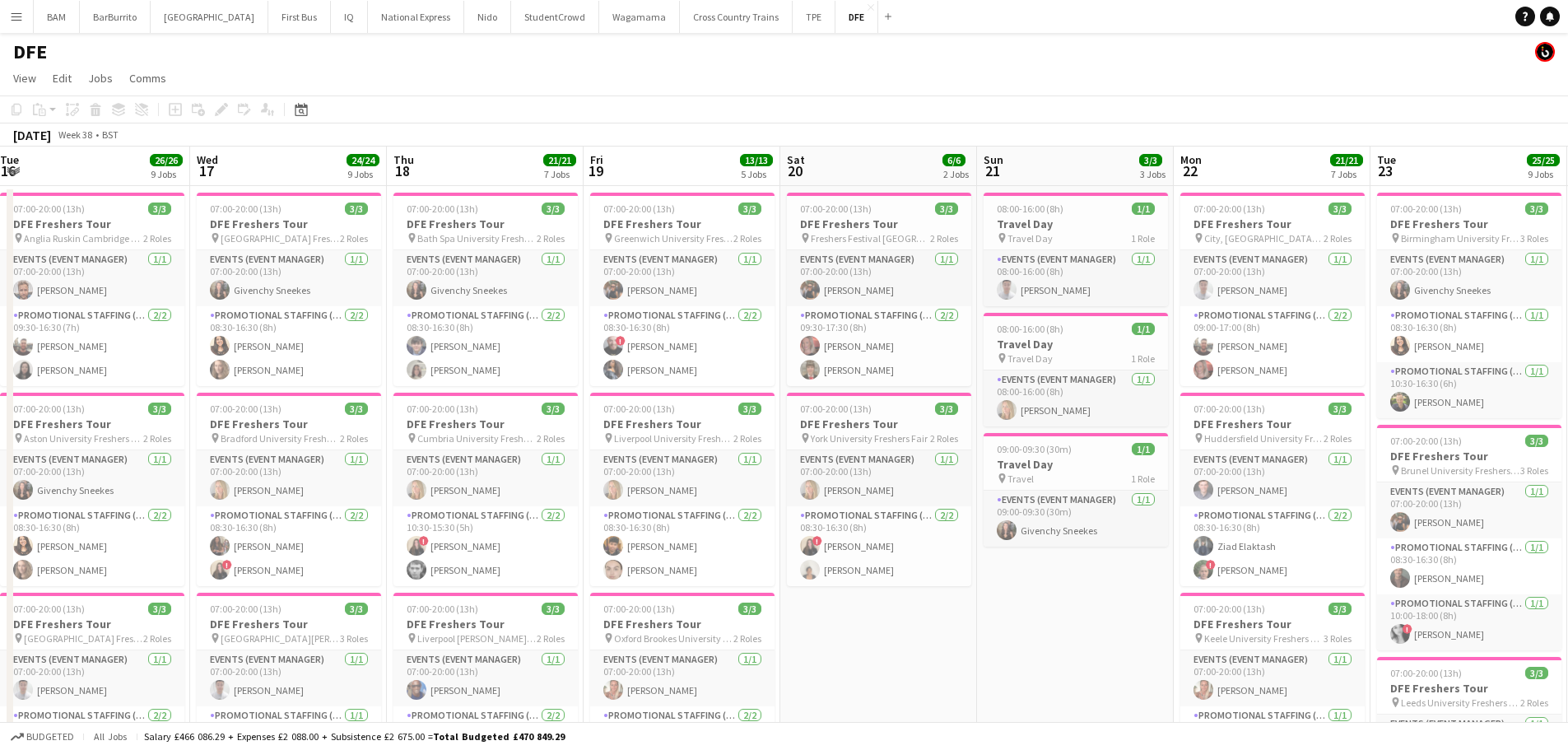
scroll to position [0, 598]
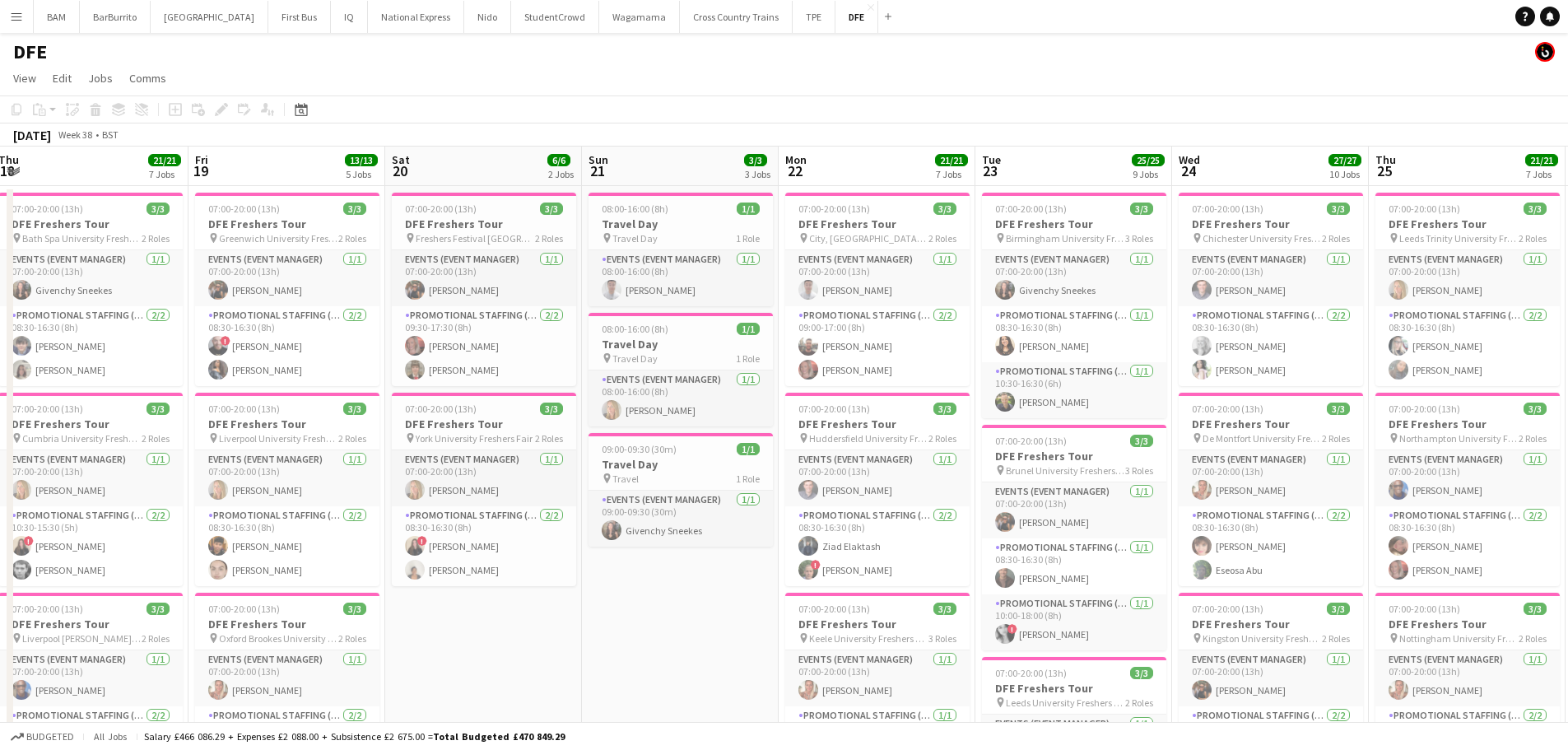
drag, startPoint x: 1183, startPoint y: 369, endPoint x: 944, endPoint y: 370, distance: 239.0
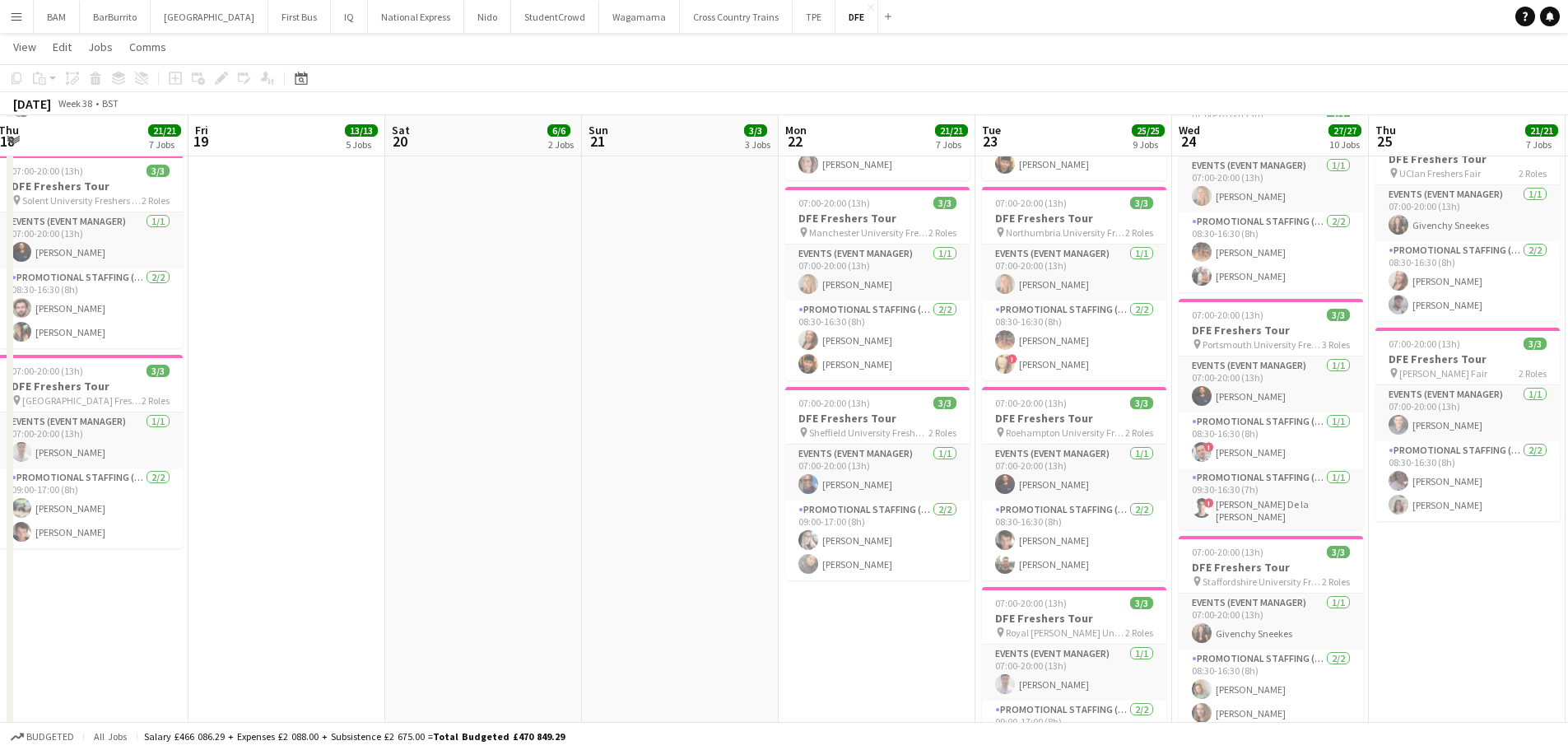
scroll to position [1071, 0]
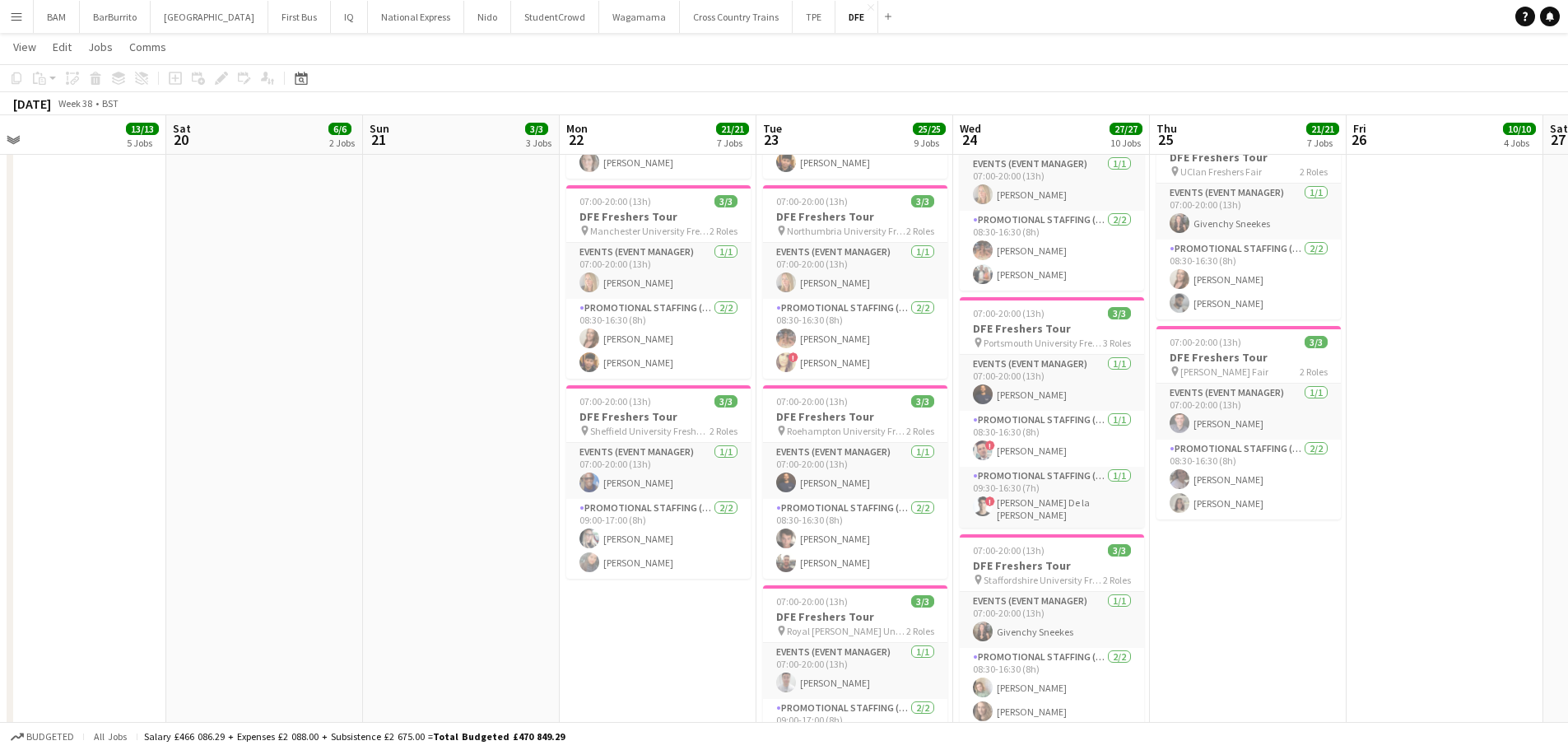
drag, startPoint x: 1326, startPoint y: 385, endPoint x: 1109, endPoint y: 370, distance: 217.5
click at [1109, 370] on app-calendar-viewport "Tue 16 26/26 9 Jobs Wed 17 24/24 9 Jobs Thu 18 21/21 7 Jobs Fri 19 13/13 5 Jobs…" at bounding box center [784, 155] width 1568 height 2322
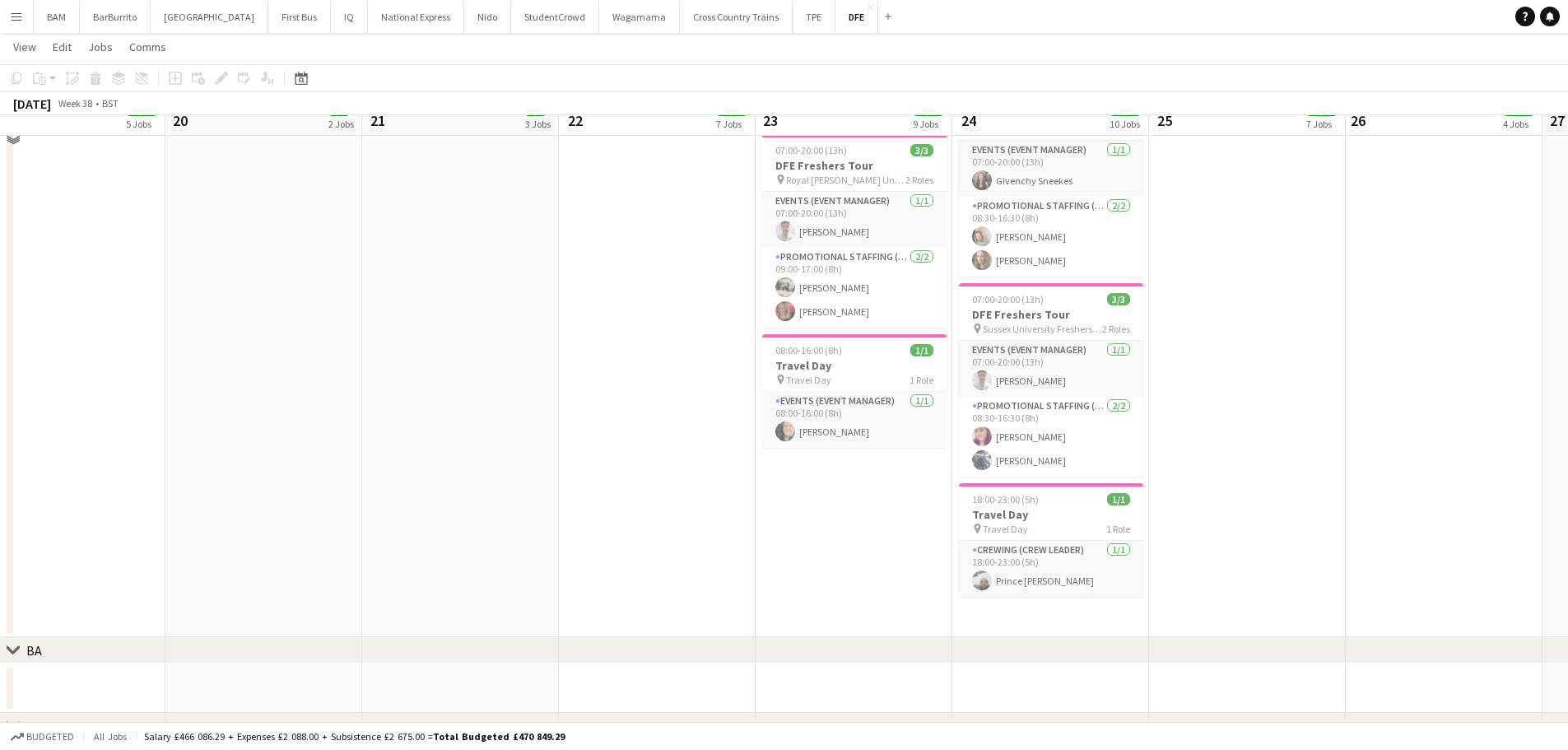
scroll to position [1564, 0]
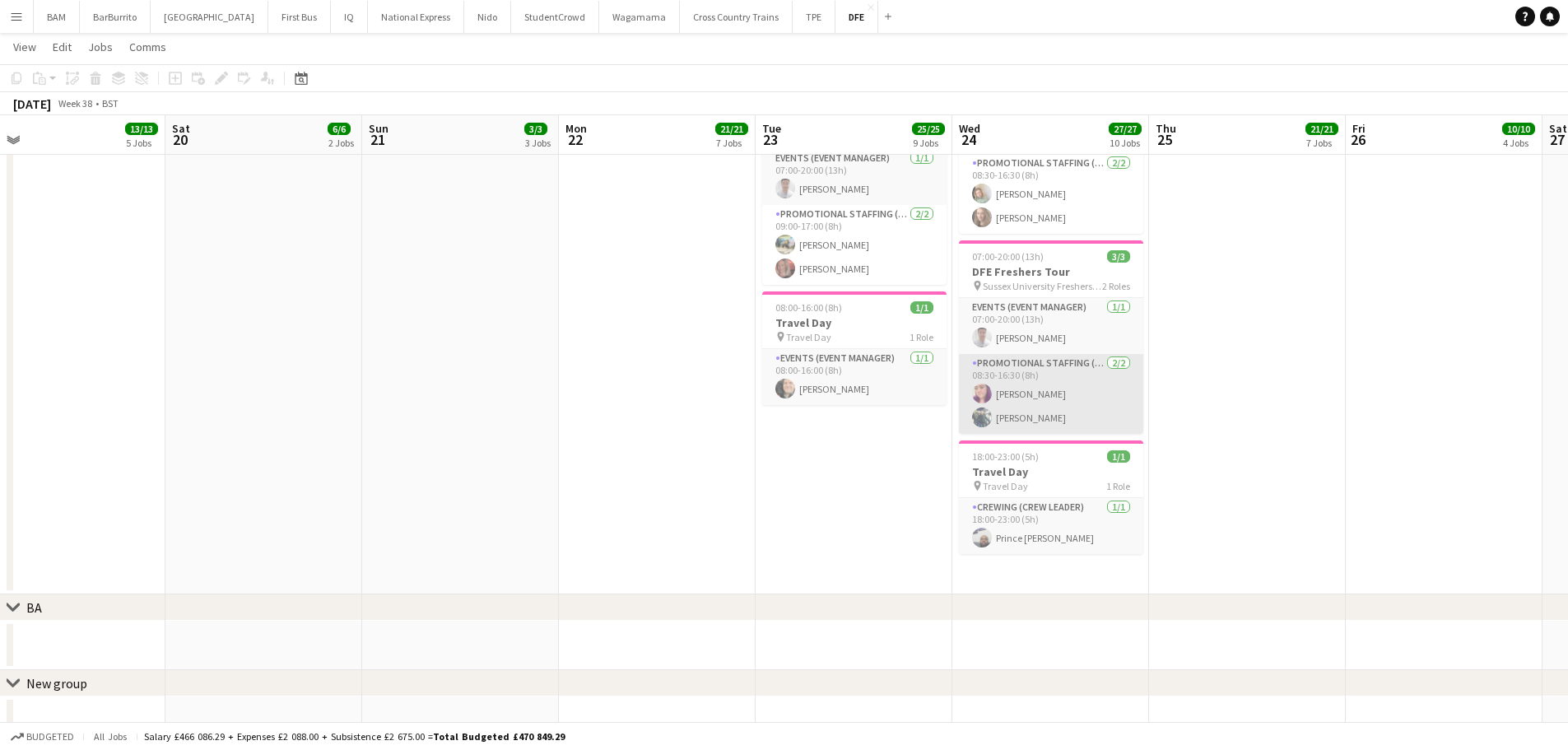
click at [1097, 408] on app-card-role "Promotional Staffing (Brand Ambassadors) [DATE] 08:30-16:30 (8h) [PERSON_NAME] …" at bounding box center [1051, 394] width 185 height 80
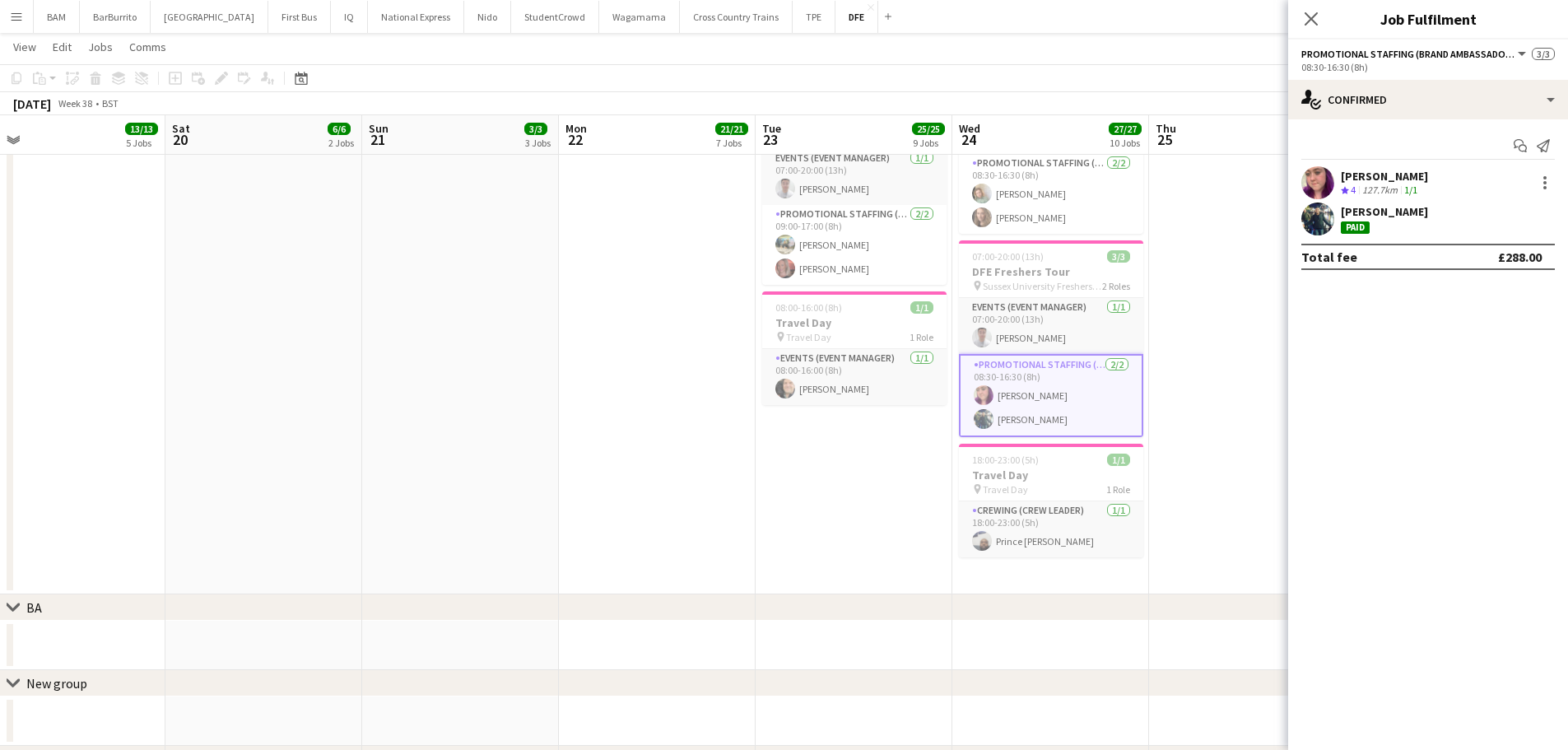
click at [1415, 190] on app-skills-label "1/1" at bounding box center [1410, 190] width 14 height 13
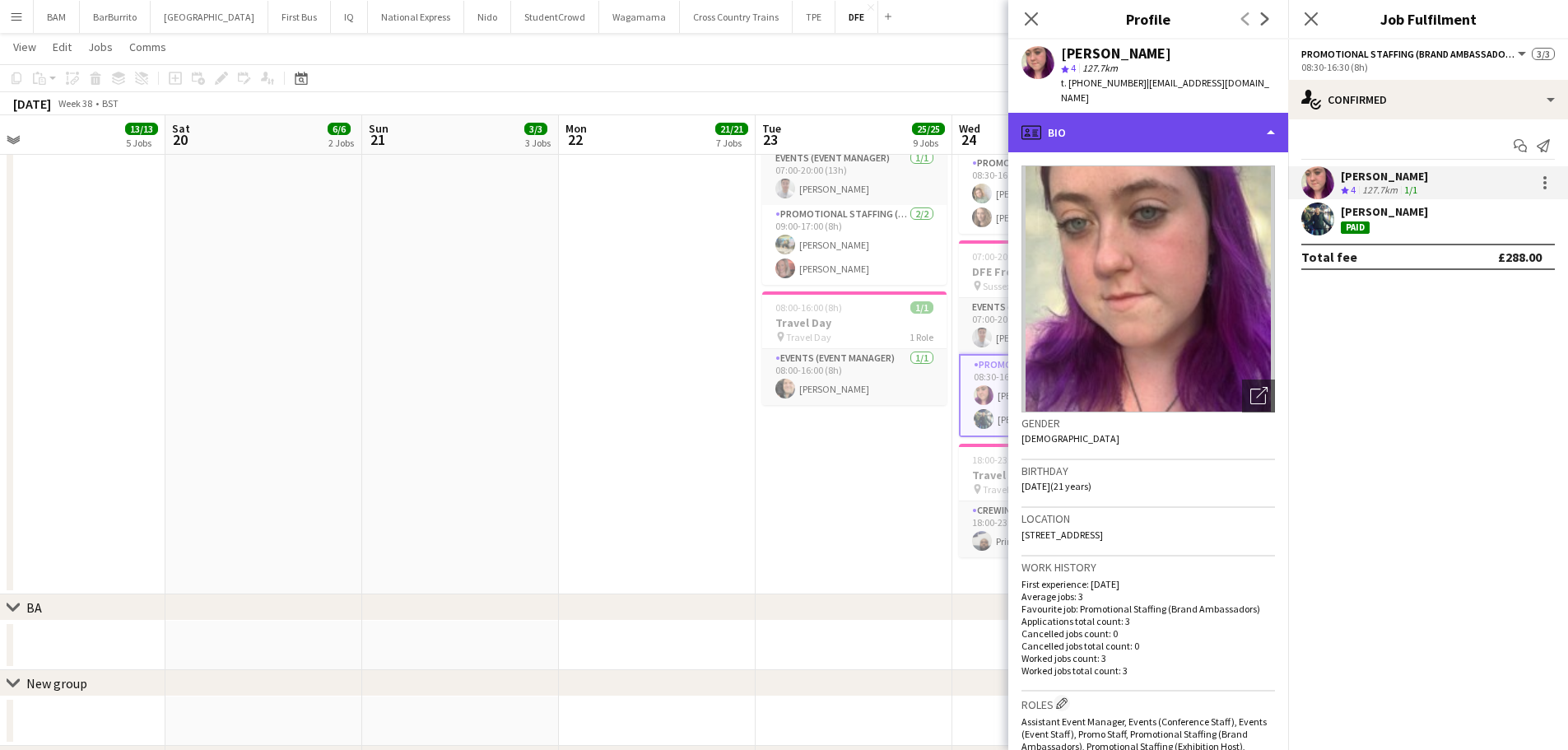
click at [1169, 130] on div "profile Bio" at bounding box center [1148, 133] width 280 height 40
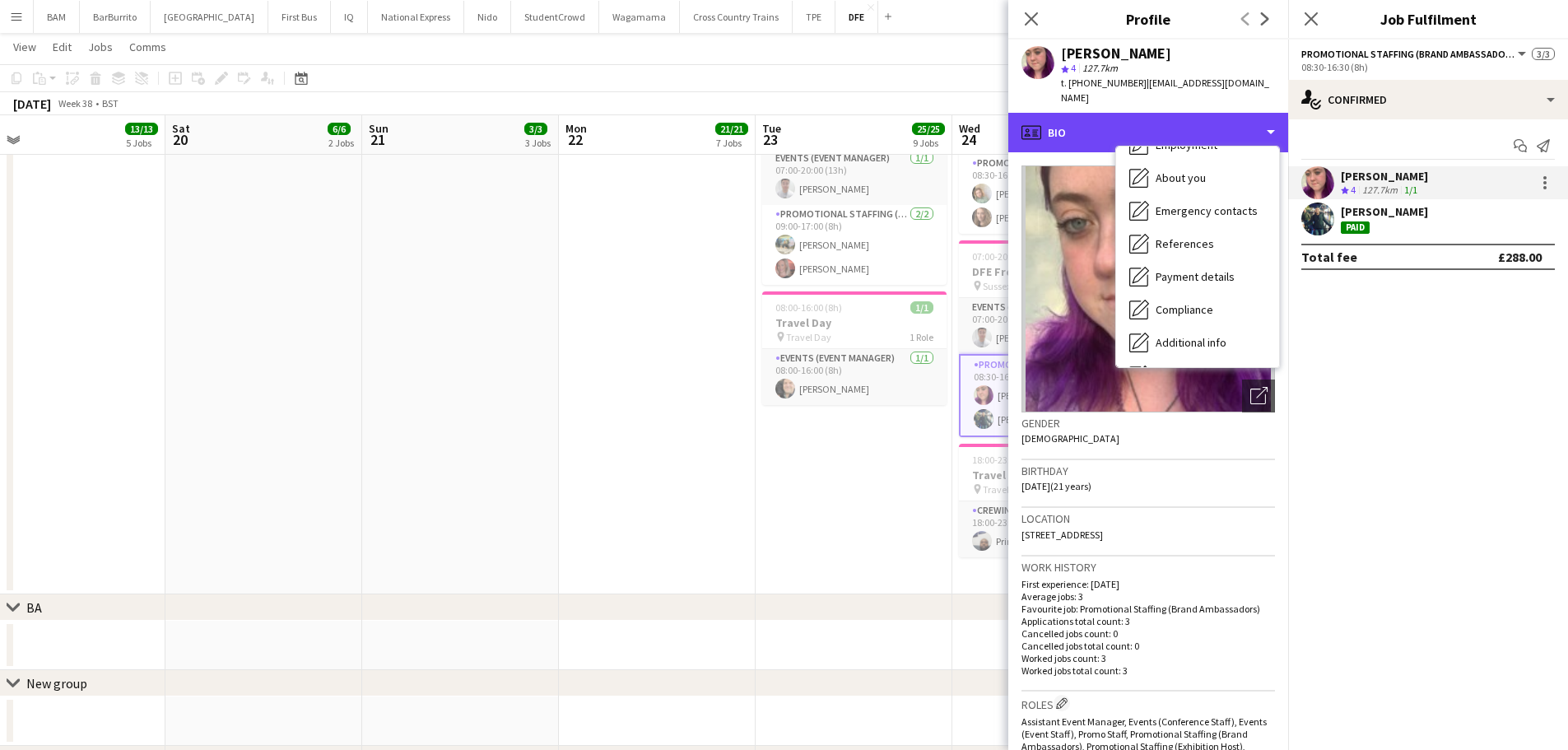
scroll to position [188, 0]
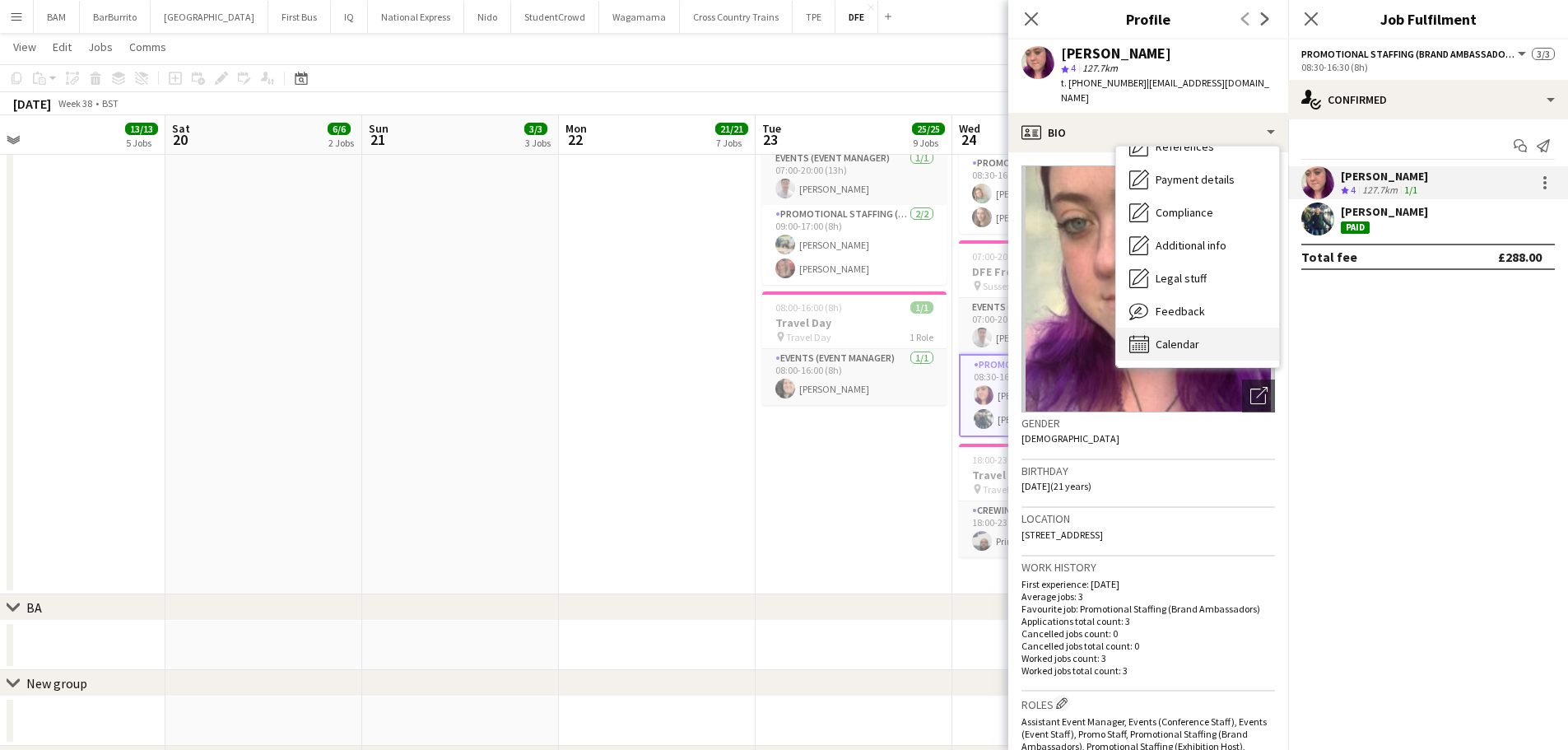
click at [1220, 336] on div "Calendar Calendar" at bounding box center [1198, 344] width 163 height 33
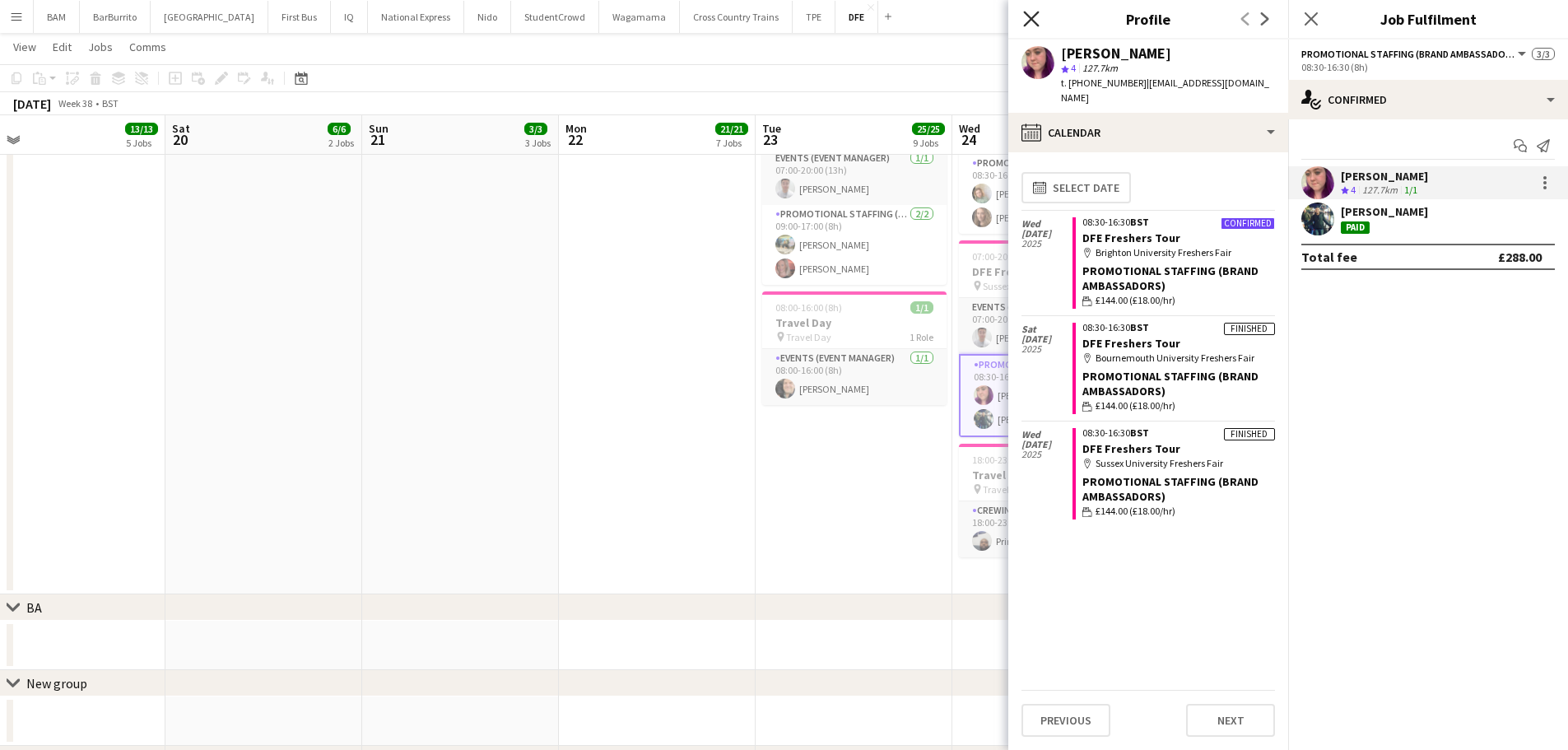
click at [1032, 13] on icon "Close pop-in" at bounding box center [1030, 18] width 15 height 15
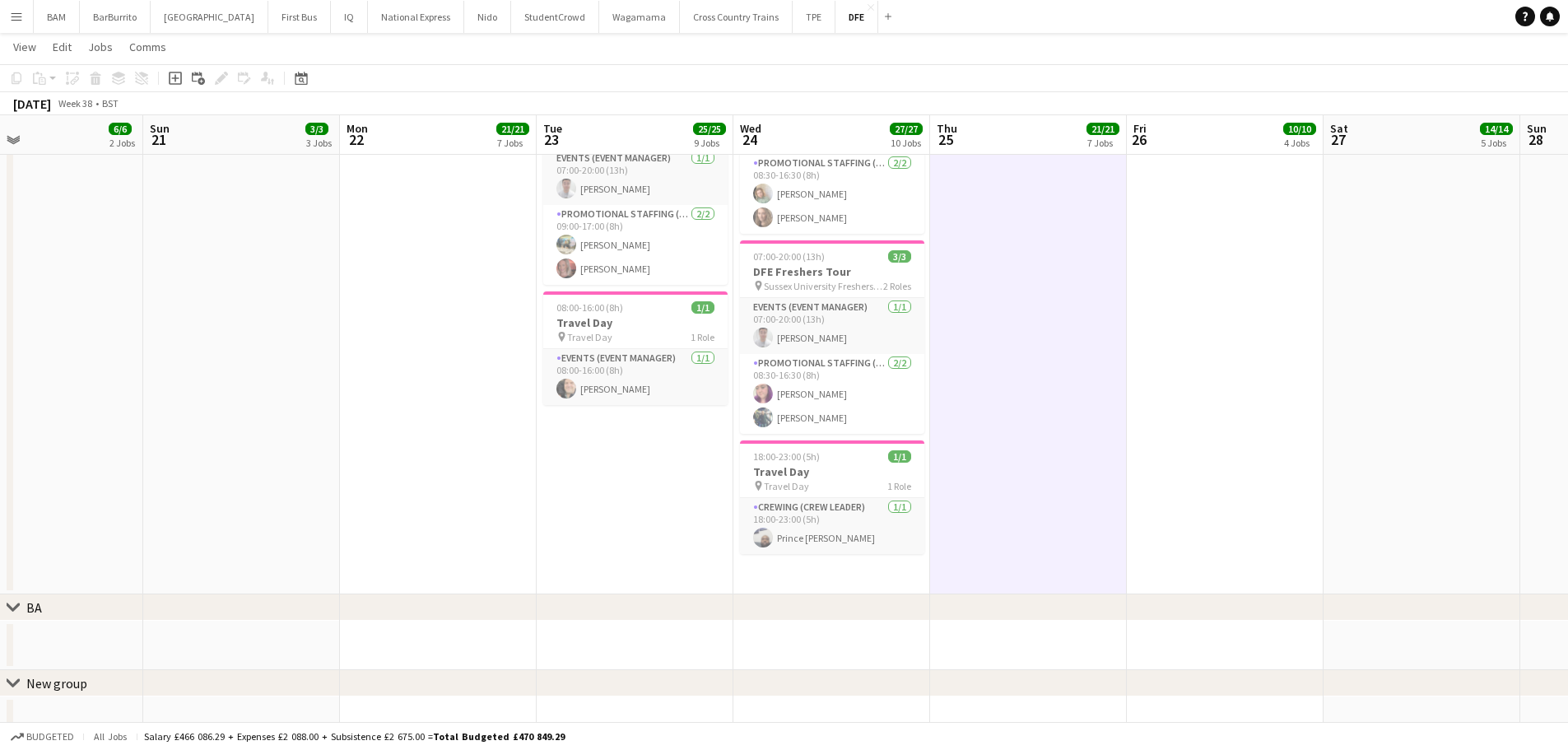
drag, startPoint x: 1031, startPoint y: 295, endPoint x: 969, endPoint y: 295, distance: 62.0
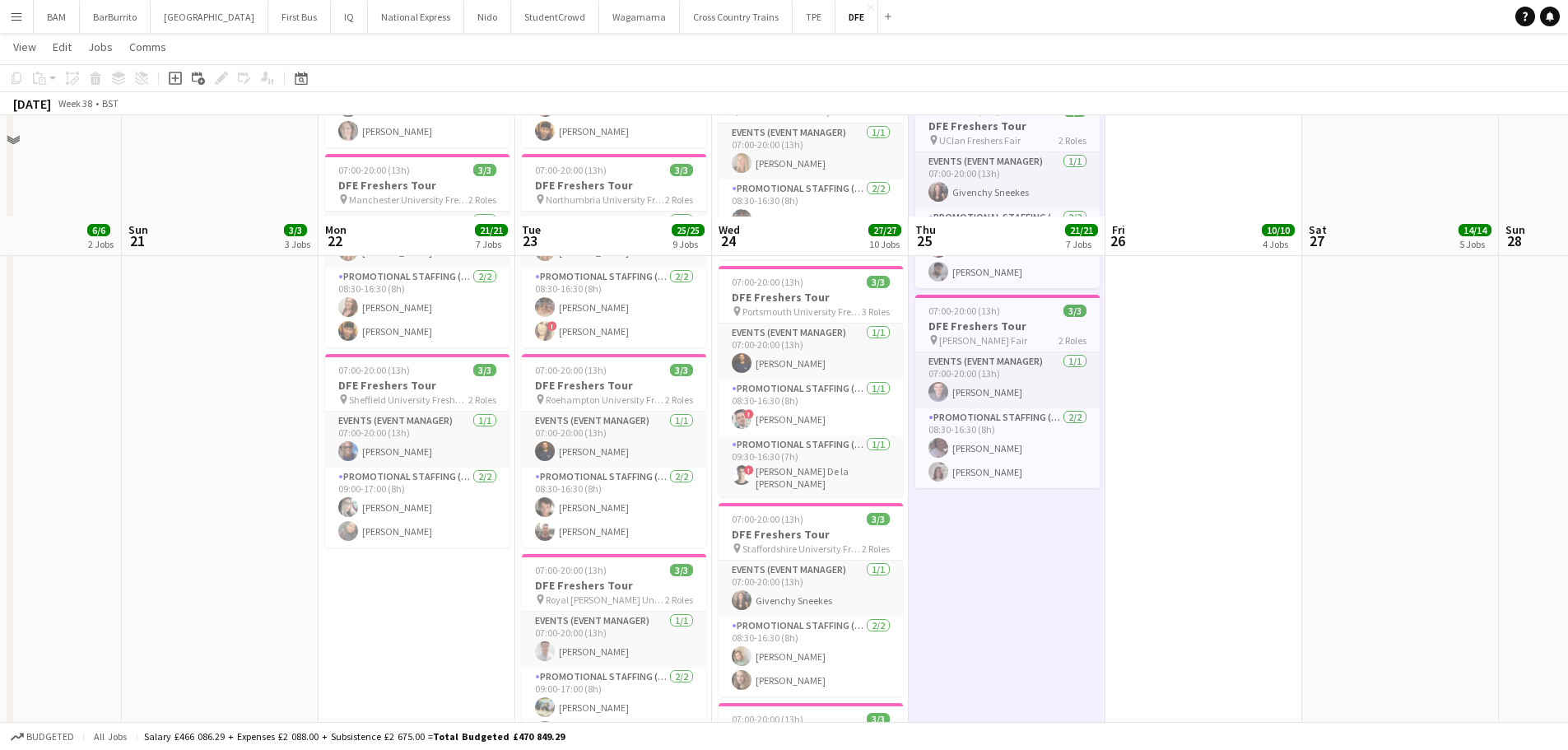
scroll to position [988, 0]
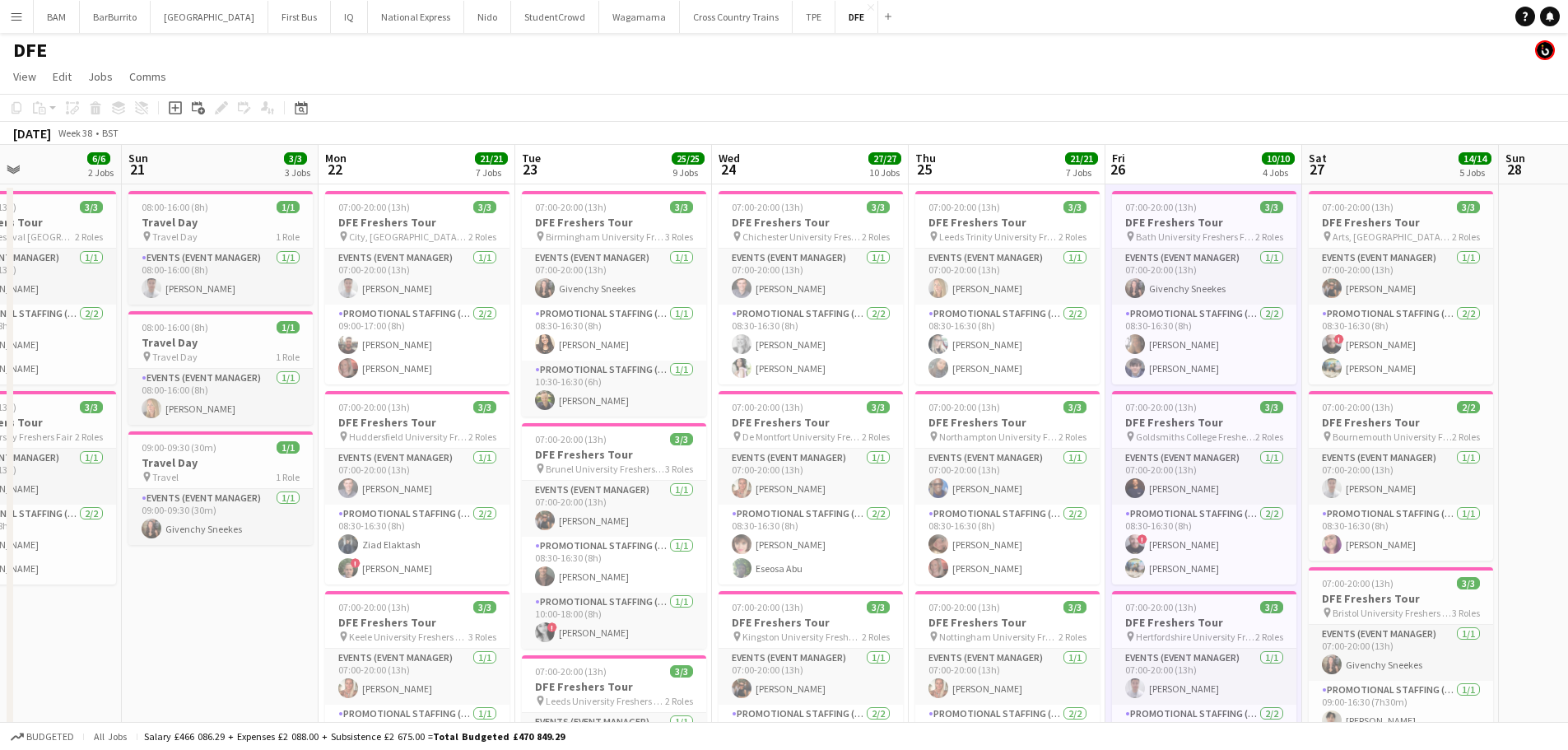
scroll to position [0, 0]
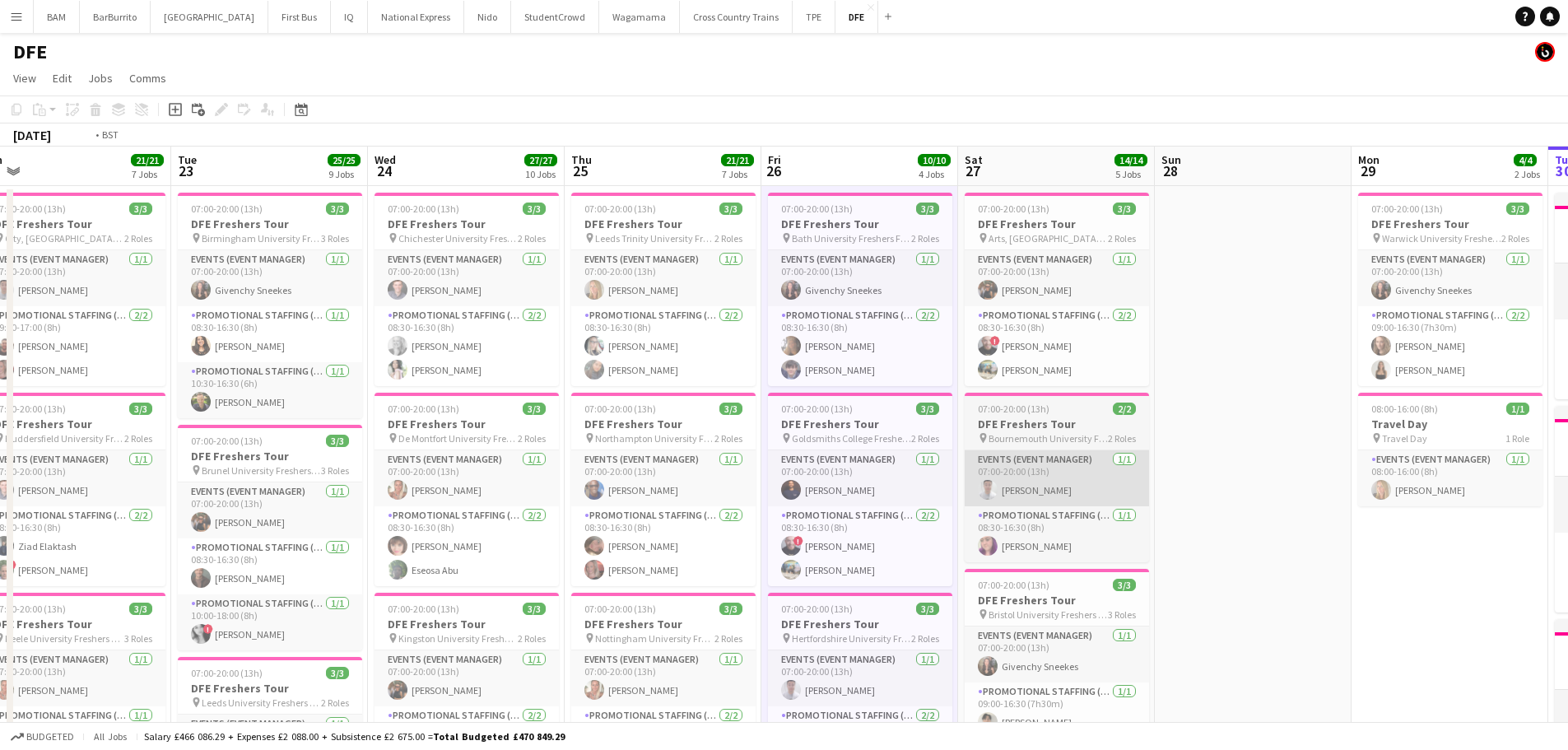
drag, startPoint x: 1406, startPoint y: 485, endPoint x: 980, endPoint y: 467, distance: 426.4
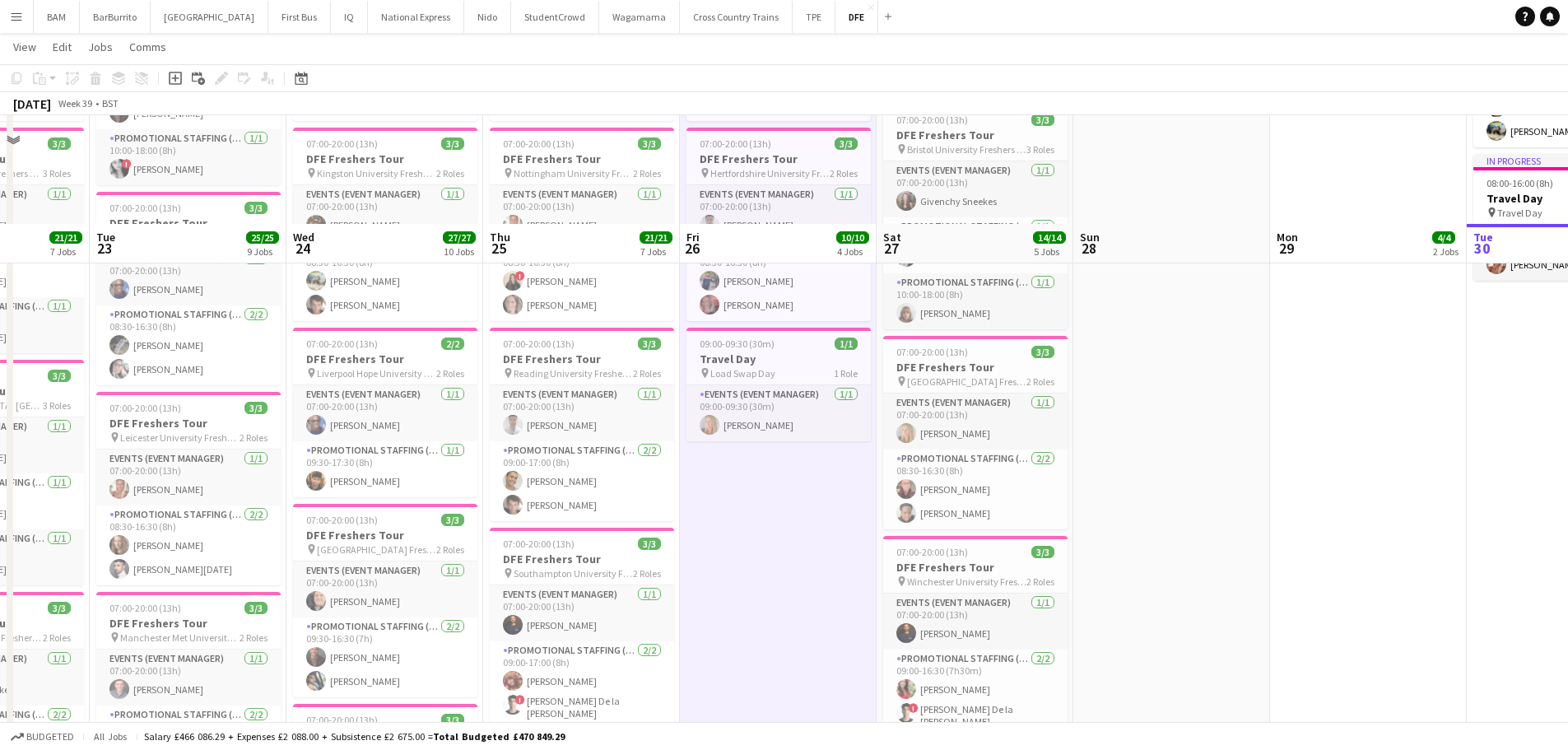
scroll to position [576, 0]
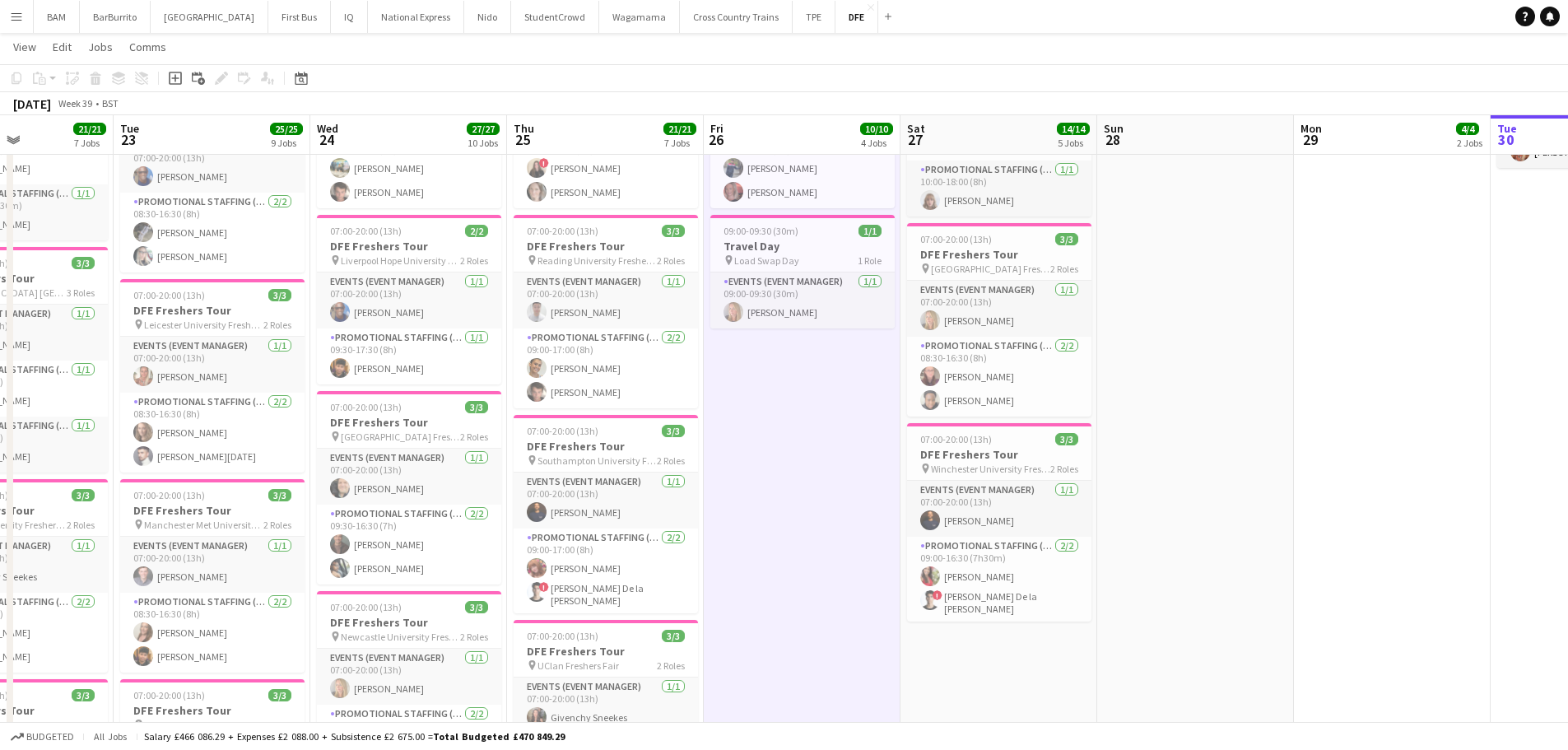
drag, startPoint x: 1303, startPoint y: 477, endPoint x: 1125, endPoint y: 488, distance: 178.3
click at [1125, 488] on app-calendar-viewport "Sat 20 6/6 2 Jobs Sun 21 3/3 3 Jobs Mon 22 21/21 7 Jobs Tue 23 25/25 9 Jobs Wed…" at bounding box center [784, 649] width 1568 height 2322
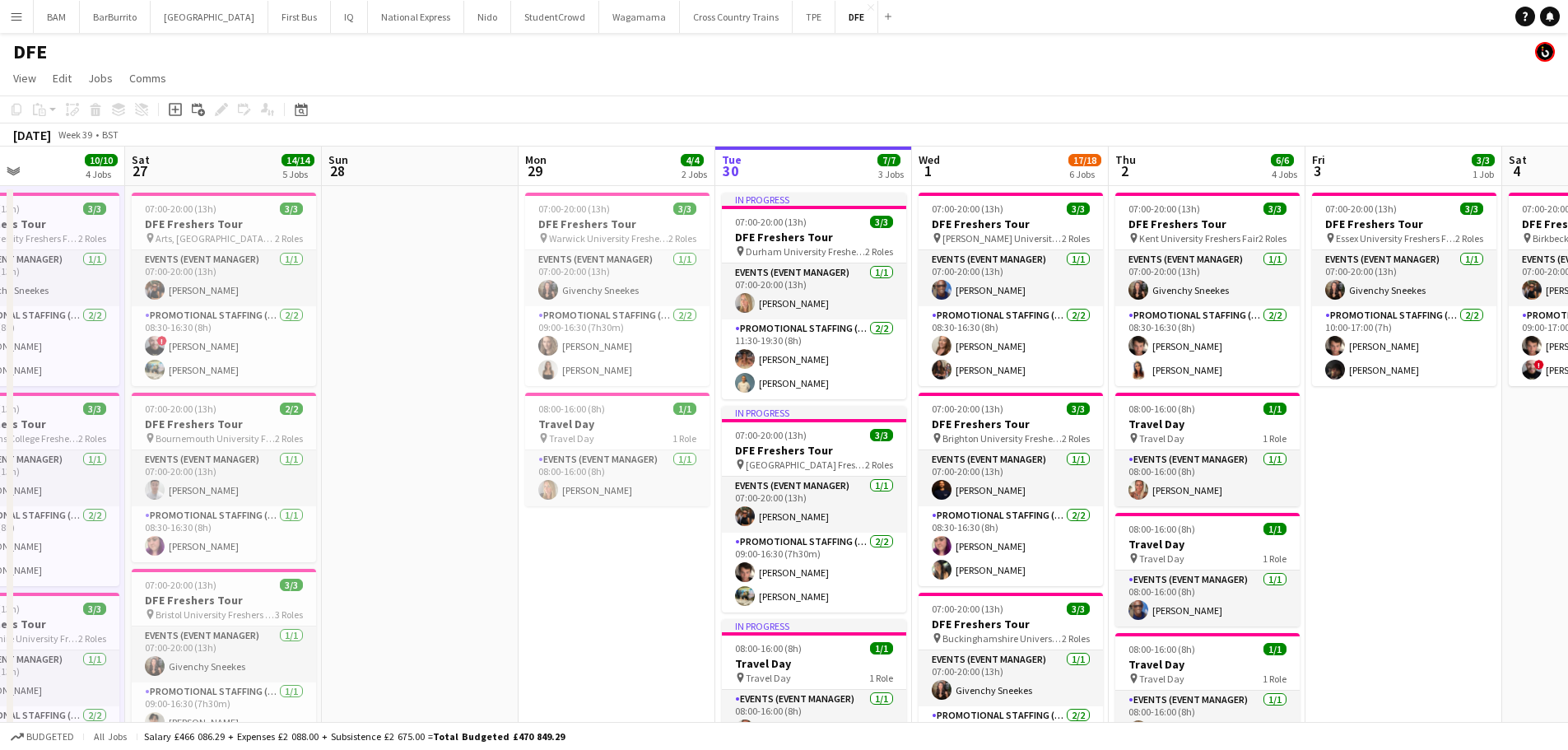
scroll to position [0, 466]
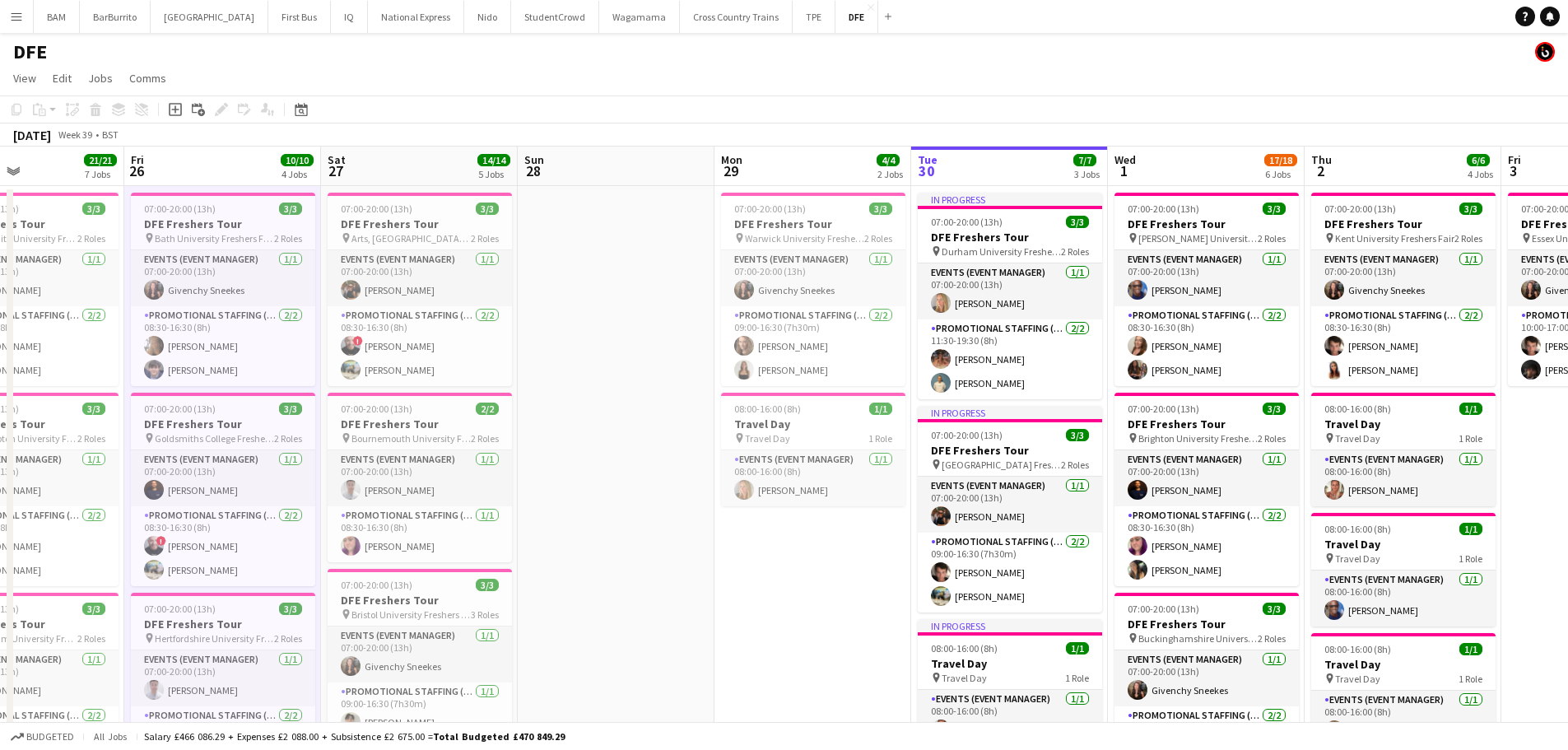
drag, startPoint x: 990, startPoint y: 532, endPoint x: 869, endPoint y: 524, distance: 121.3
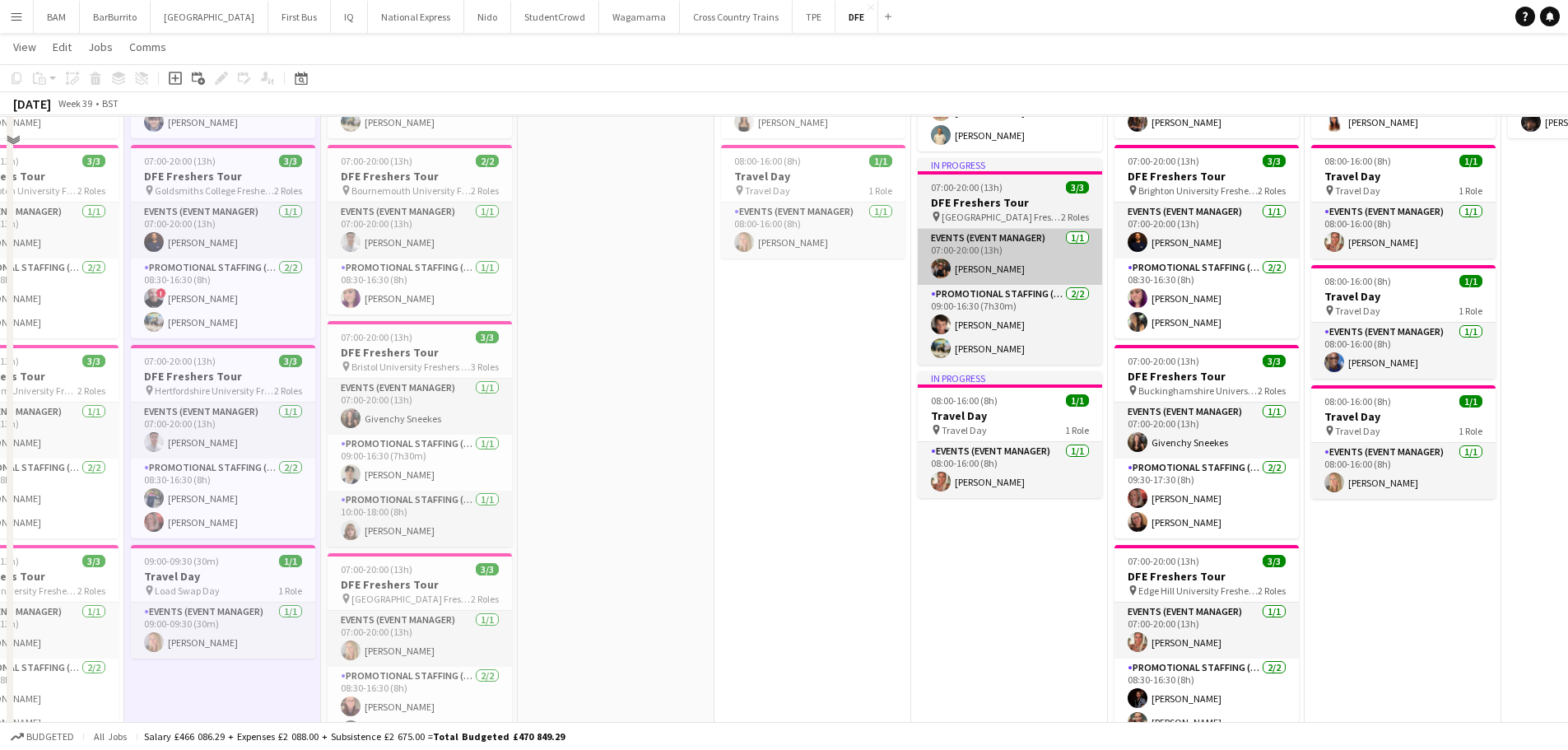
scroll to position [247, 0]
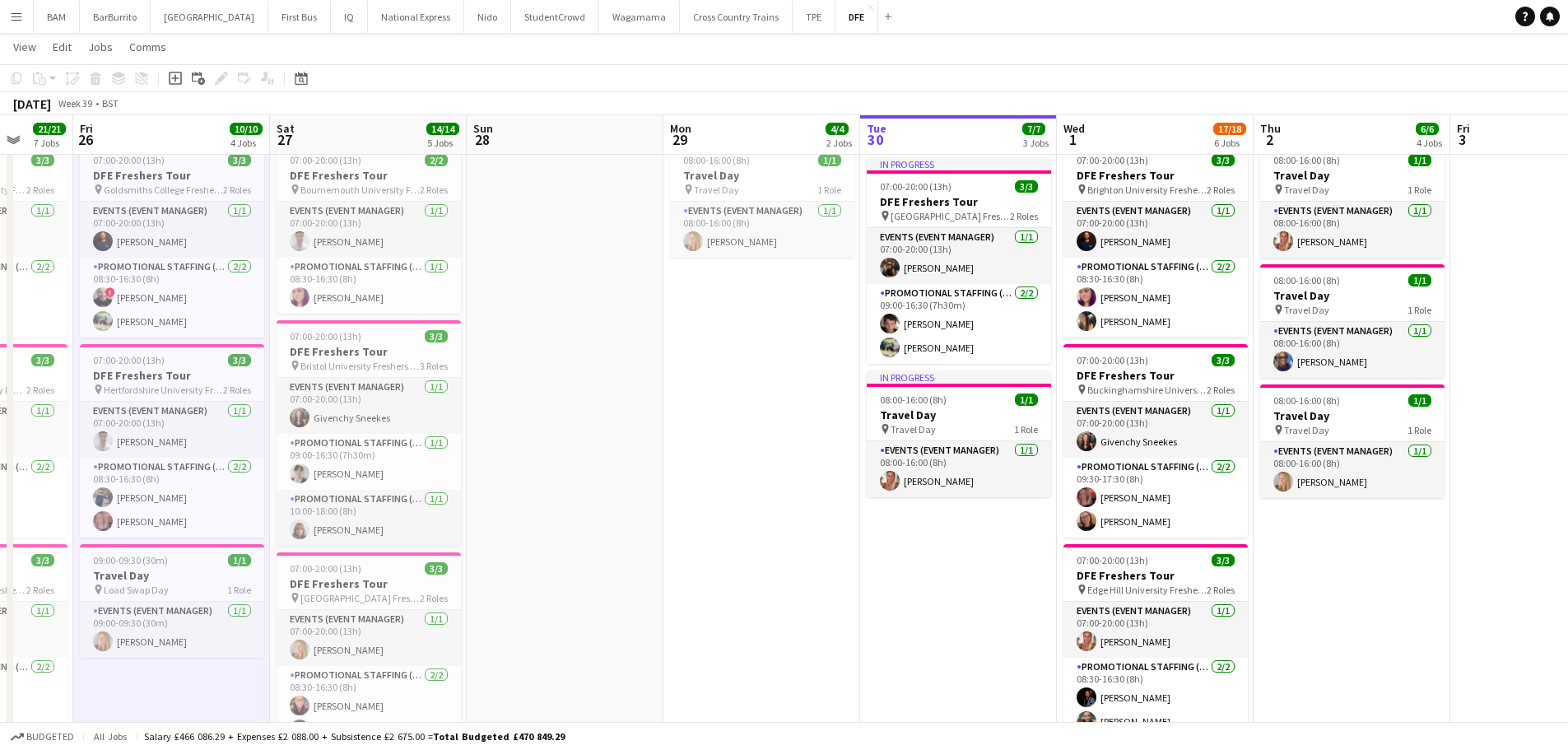
drag, startPoint x: 1399, startPoint y: 537, endPoint x: 1128, endPoint y: 527, distance: 271.2
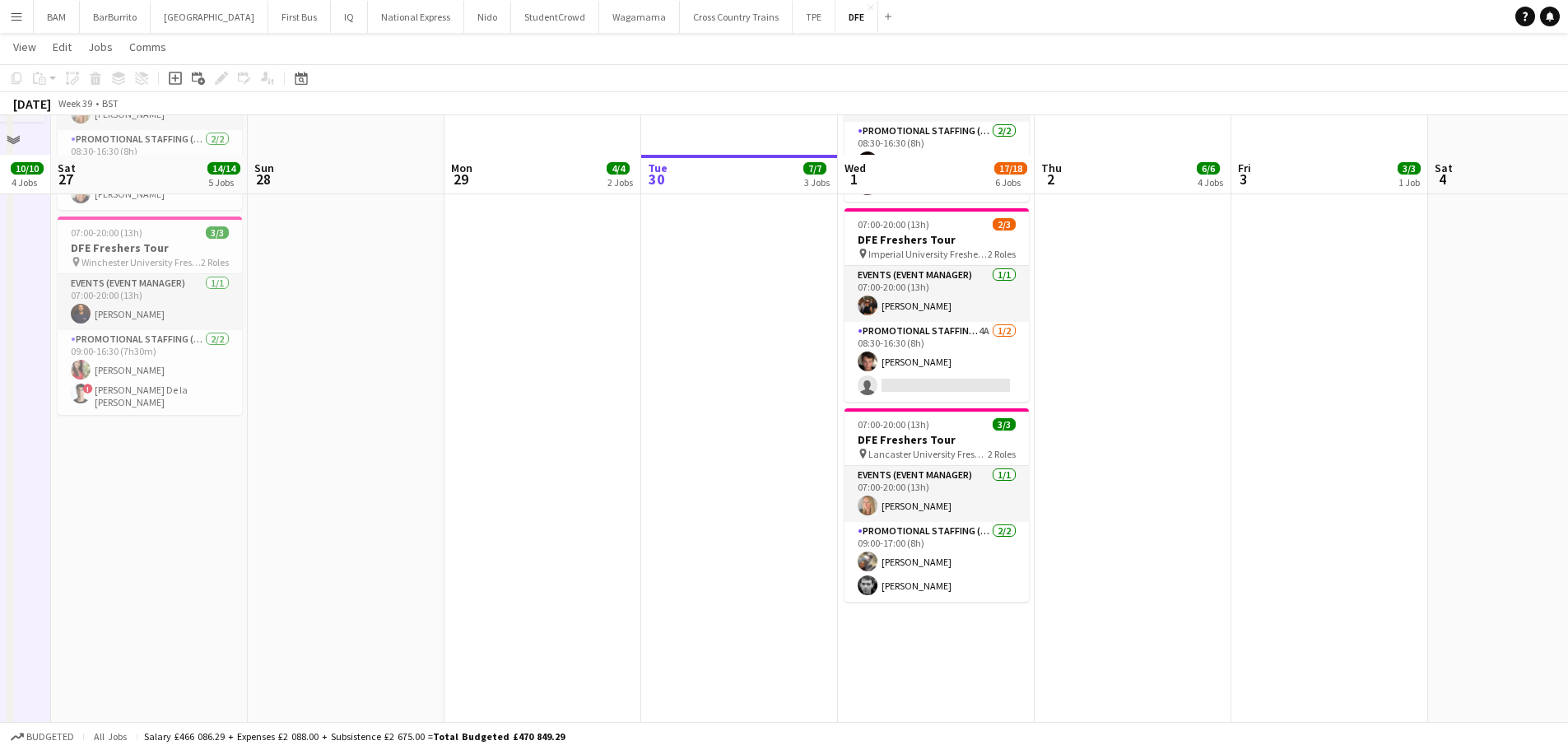
scroll to position [823, 0]
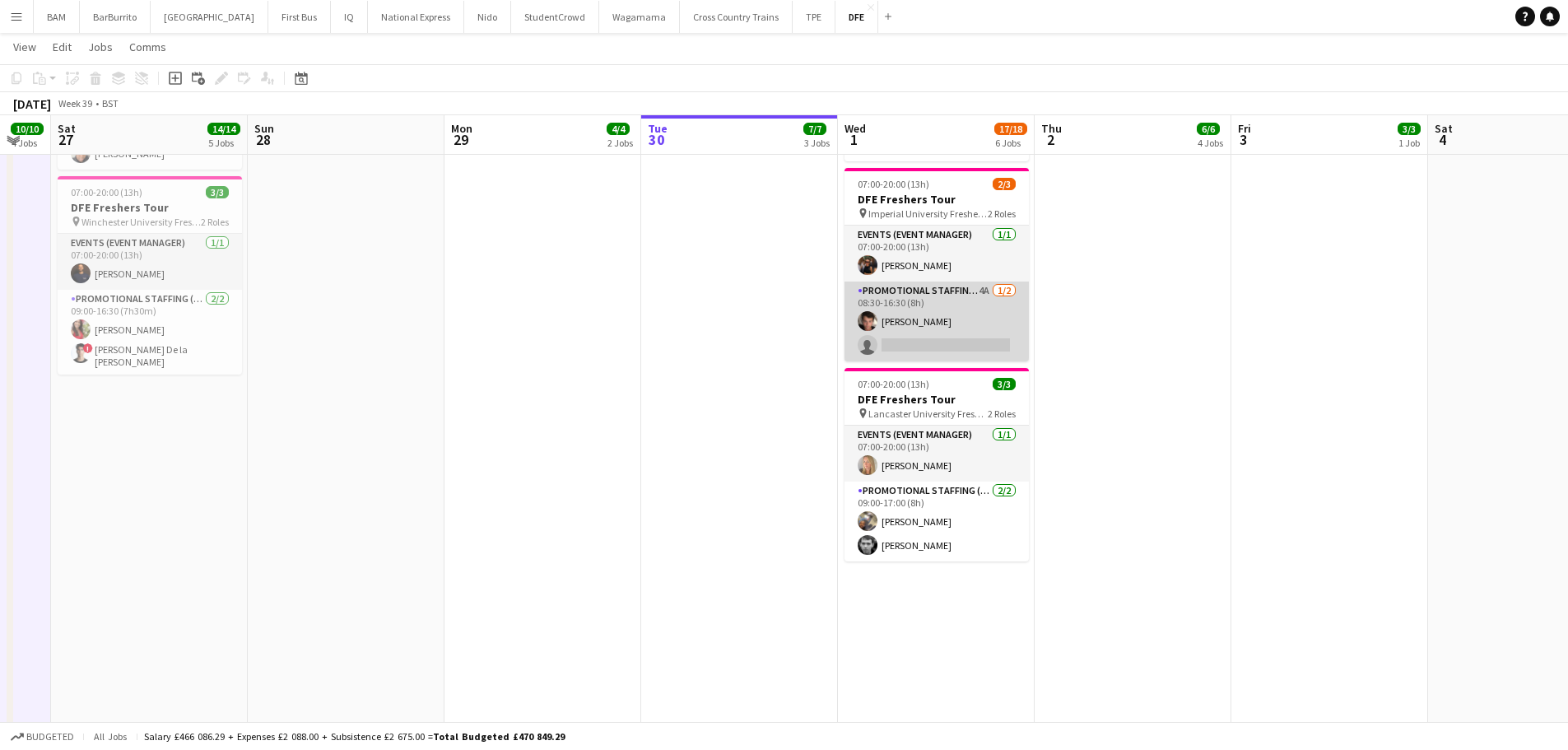
click at [958, 325] on app-card-role "Promotional Staffing (Brand Ambassadors) 4A [DATE] 08:30-16:30 (8h) [PERSON_NAM…" at bounding box center [937, 322] width 185 height 80
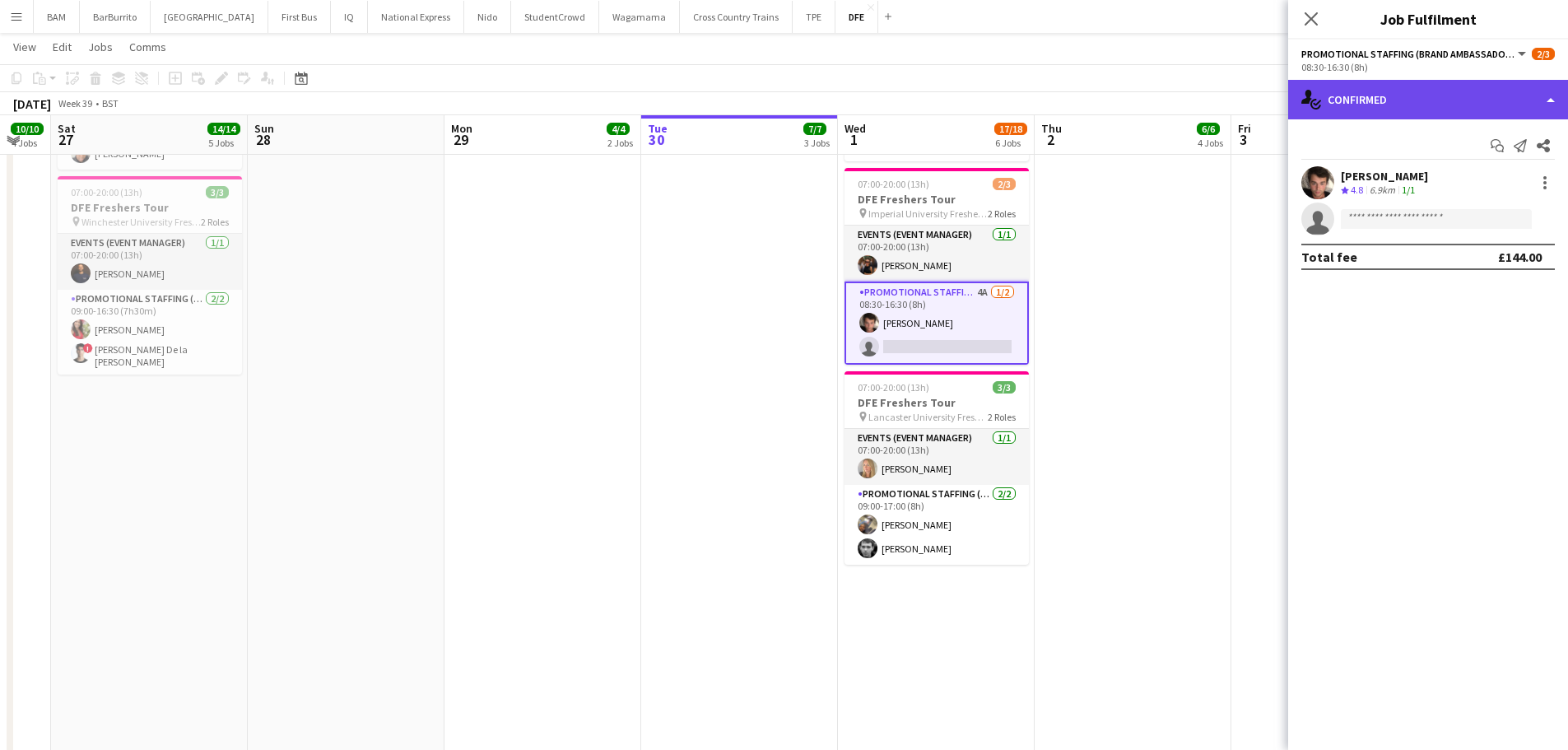
click at [1451, 96] on div "single-neutral-actions-check-2 Confirmed" at bounding box center [1428, 100] width 280 height 40
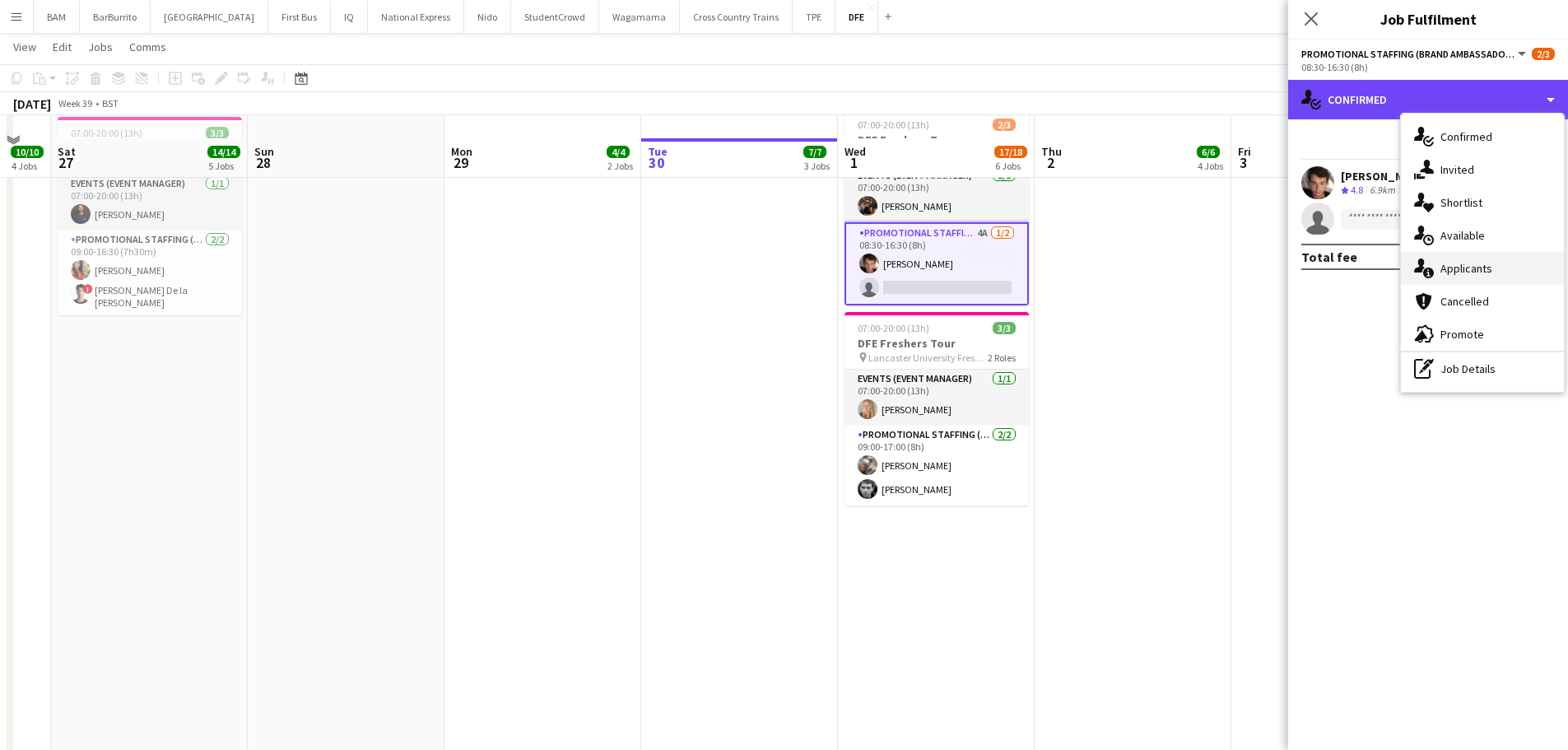
scroll to position [906, 0]
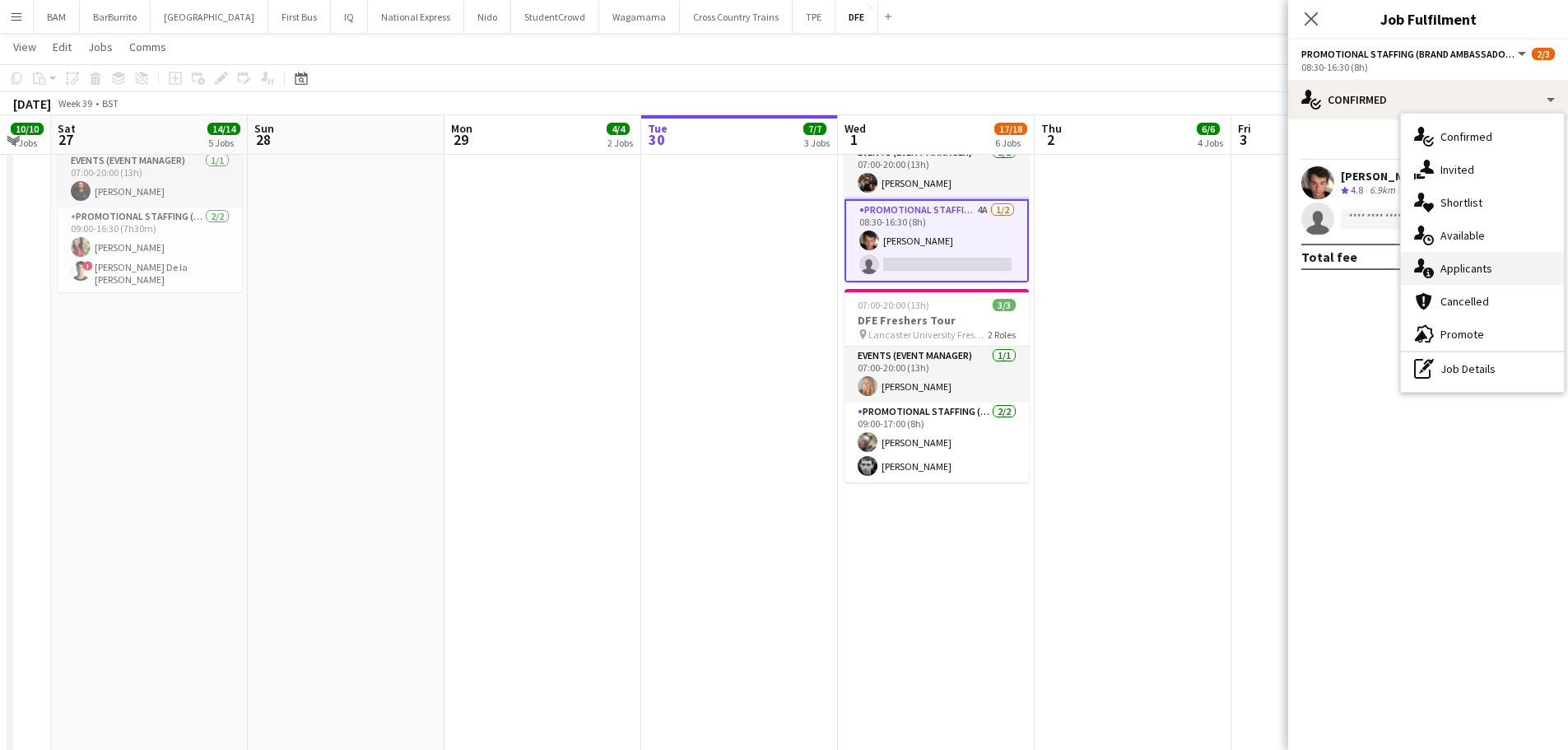
click at [1494, 264] on div "single-neutral-actions-information Applicants" at bounding box center [1482, 268] width 163 height 33
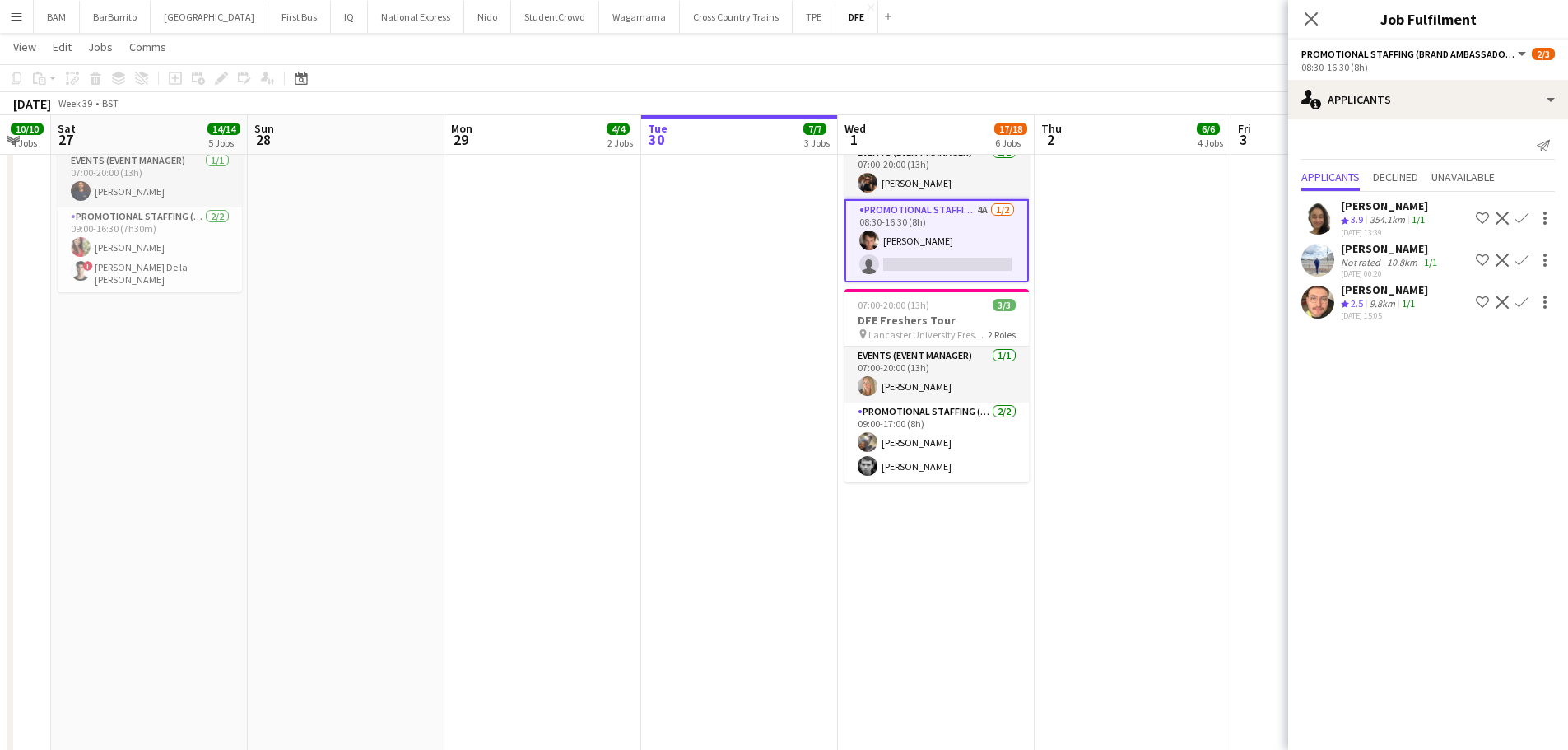
click at [1412, 307] on app-skills-label "1/1" at bounding box center [1408, 303] width 14 height 13
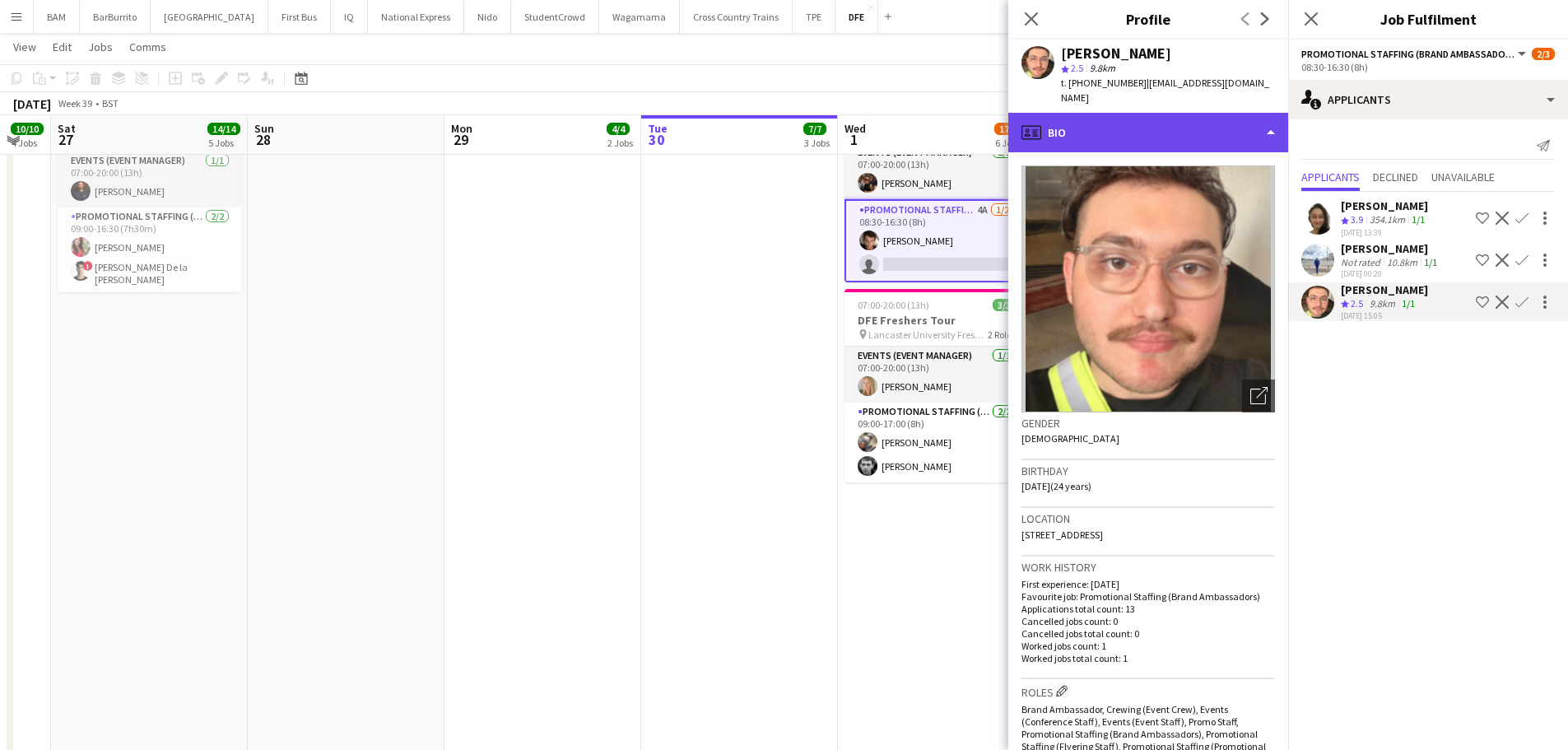
drag, startPoint x: 1199, startPoint y: 109, endPoint x: 1201, endPoint y: 121, distance: 12.2
click at [1198, 113] on div "profile Bio" at bounding box center [1148, 133] width 280 height 40
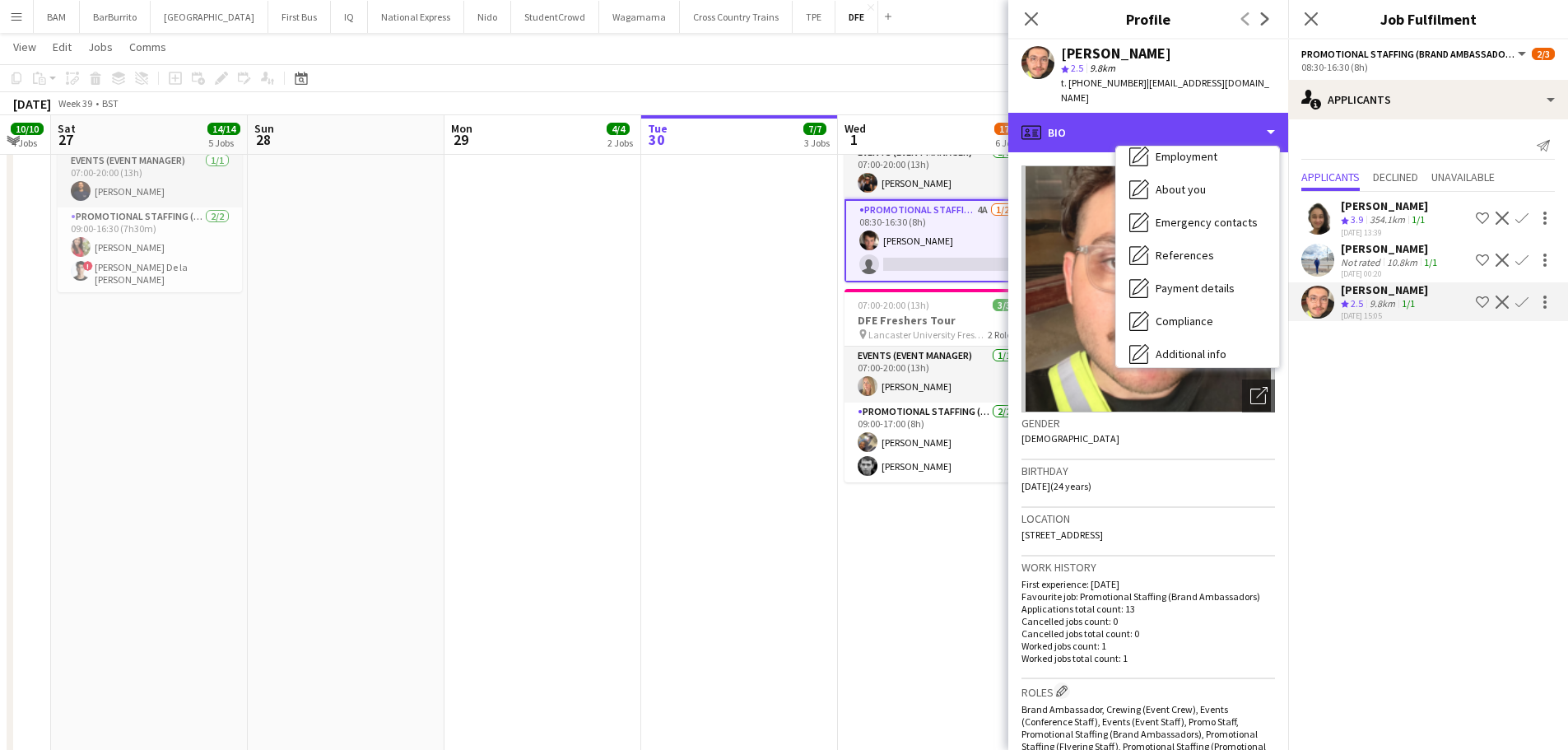
scroll to position [188, 0]
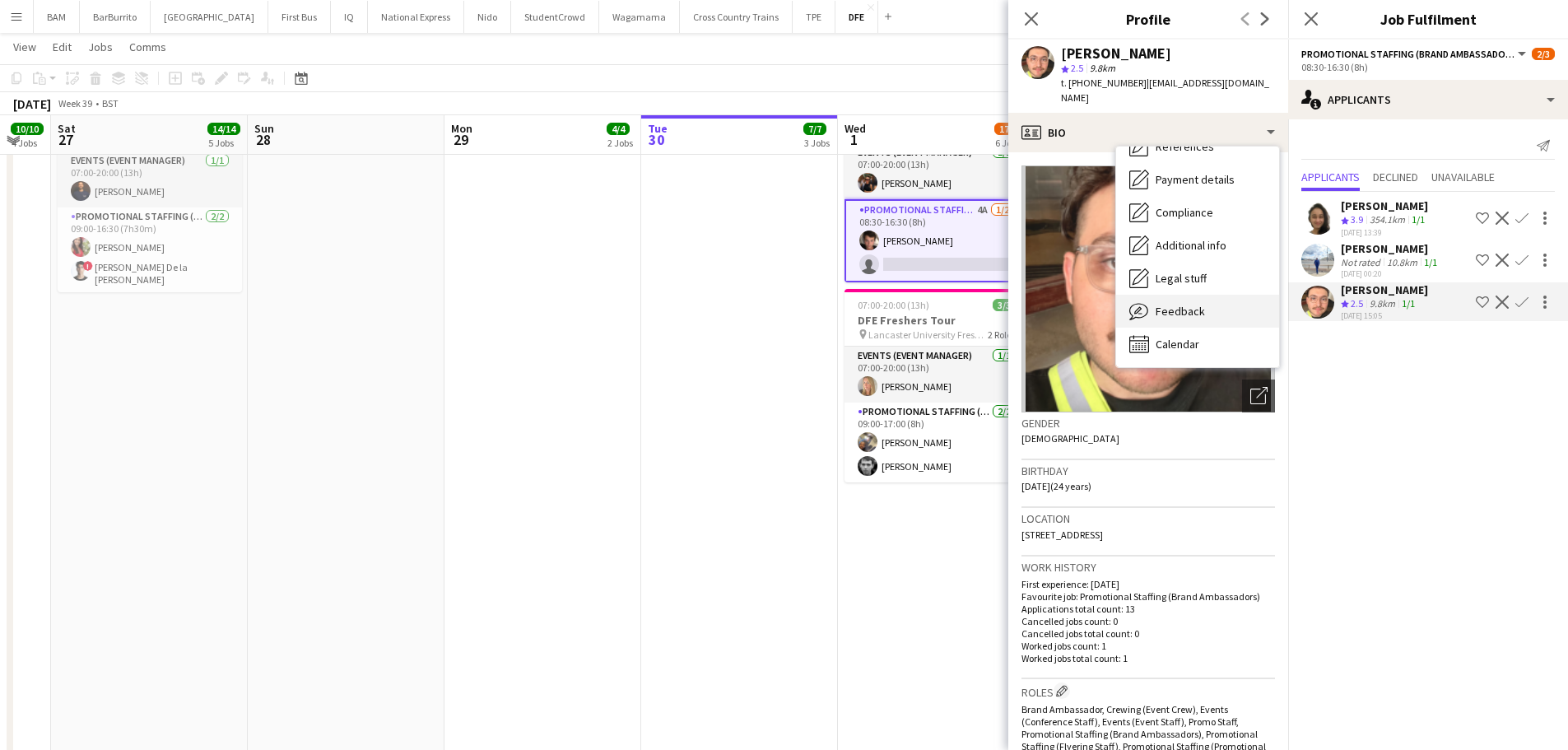
click at [1200, 303] on span "Feedback" at bounding box center [1180, 311] width 50 height 14
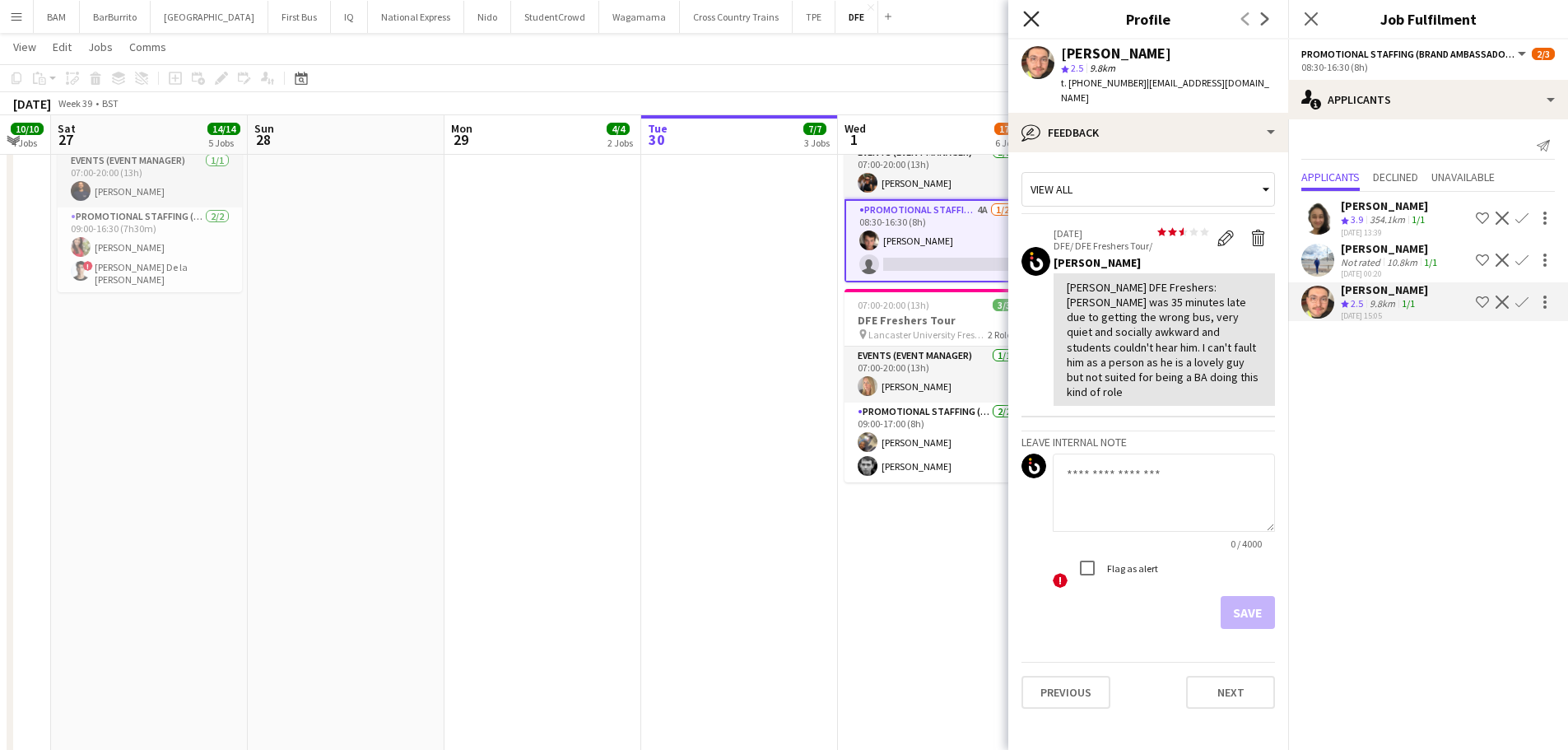
click at [1028, 15] on icon at bounding box center [1030, 18] width 15 height 15
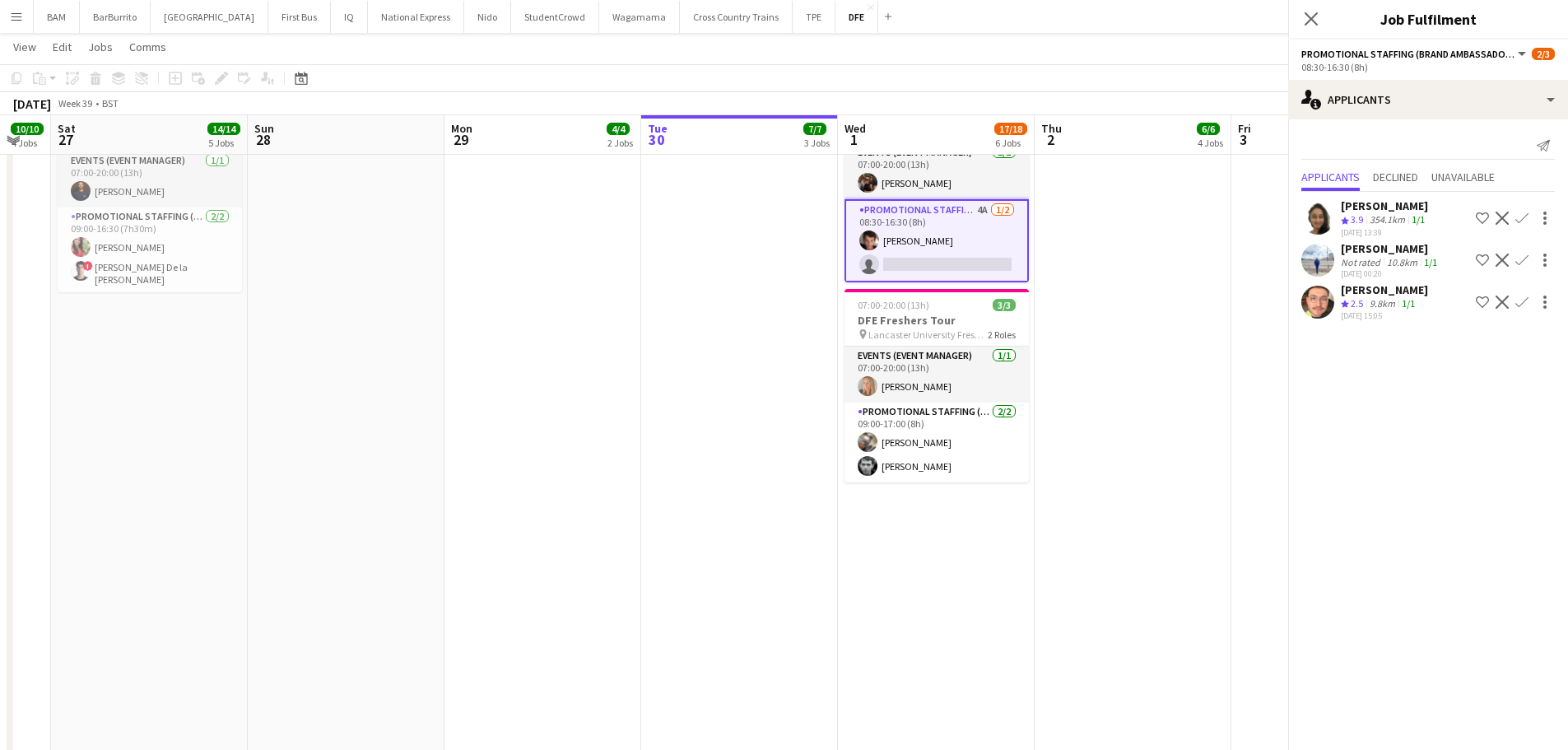
click at [997, 86] on app-toolbar "Copy Paste Paste Ctrl+V Paste with crew Ctrl+Shift+V Paste linked Job [GEOGRAPH…" at bounding box center [784, 78] width 1568 height 28
